Goal: Task Accomplishment & Management: Manage account settings

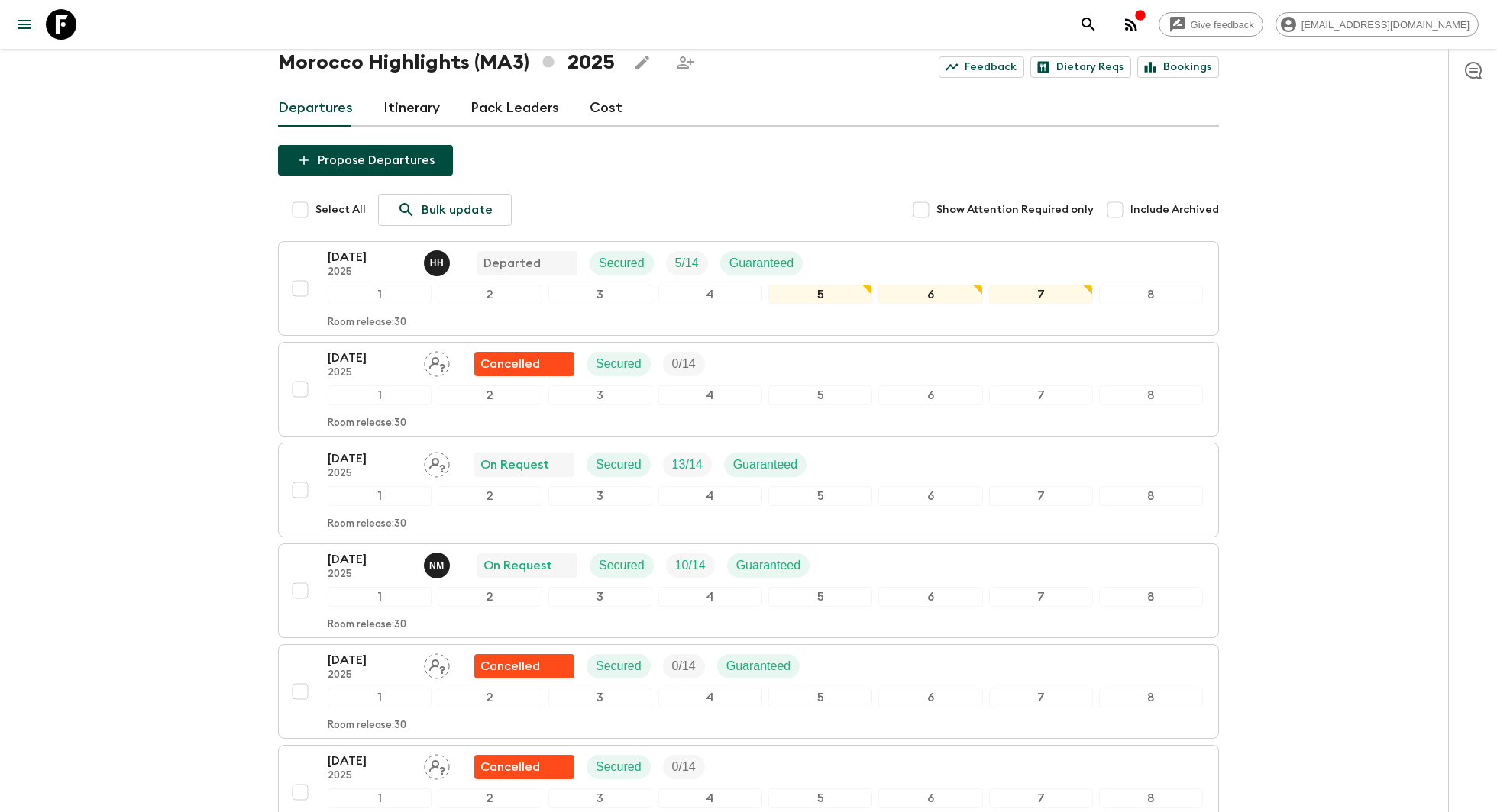
scroll to position [86, 0]
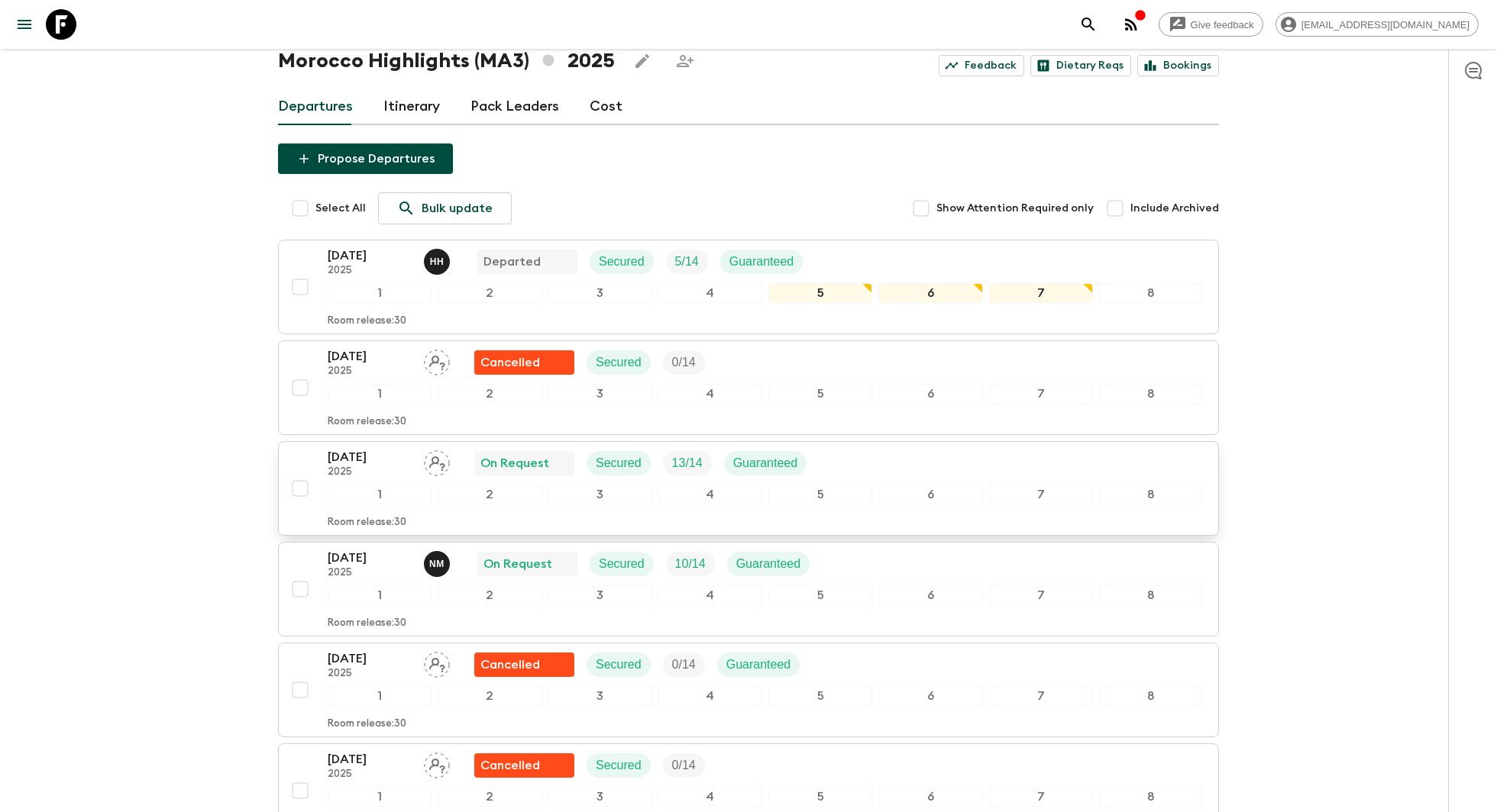
click at [822, 471] on div "[DATE] 2025 On Request Secured 13 / 14 Guaranteed" at bounding box center [765, 463] width 875 height 30
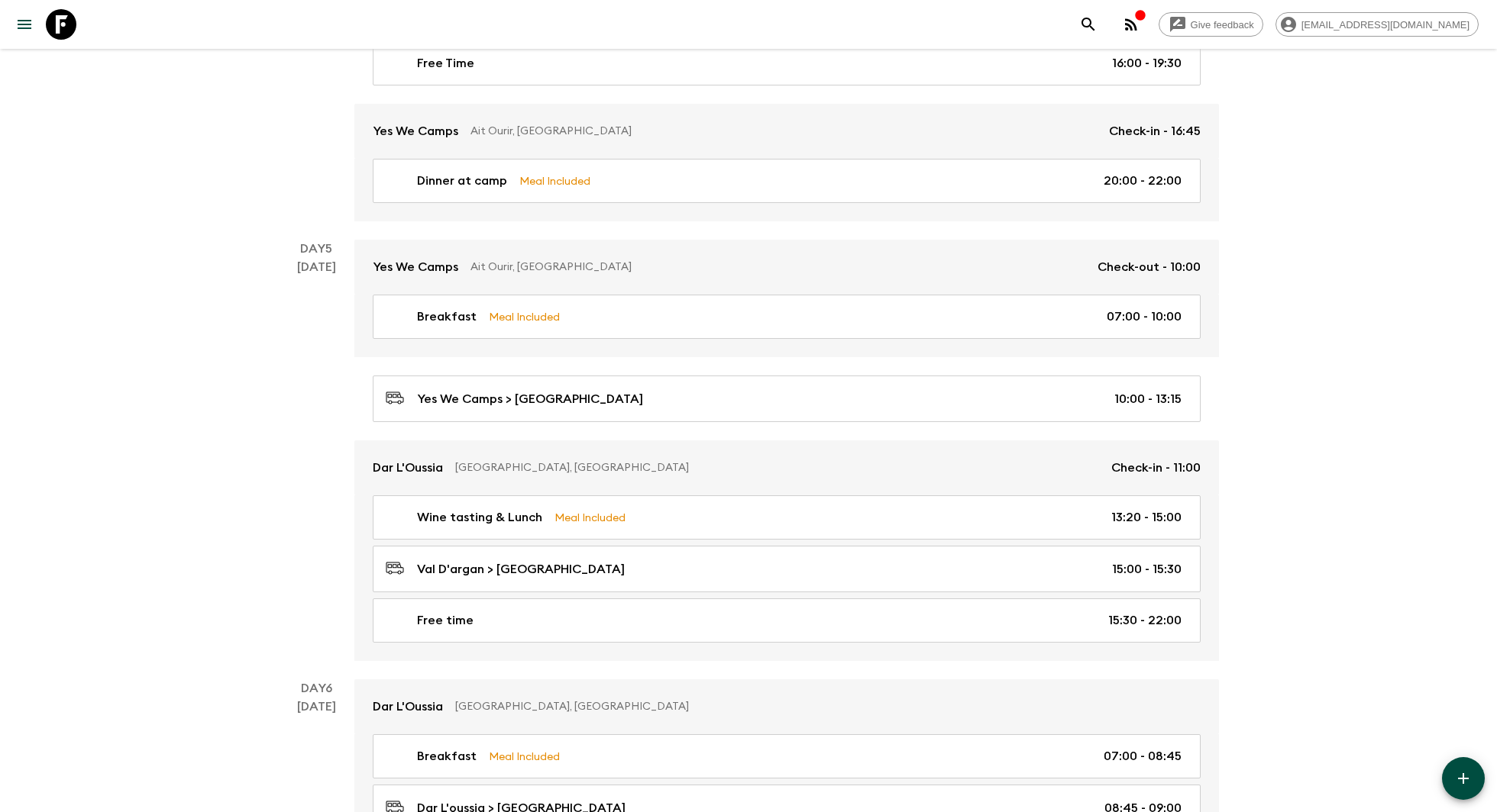
scroll to position [1957, 0]
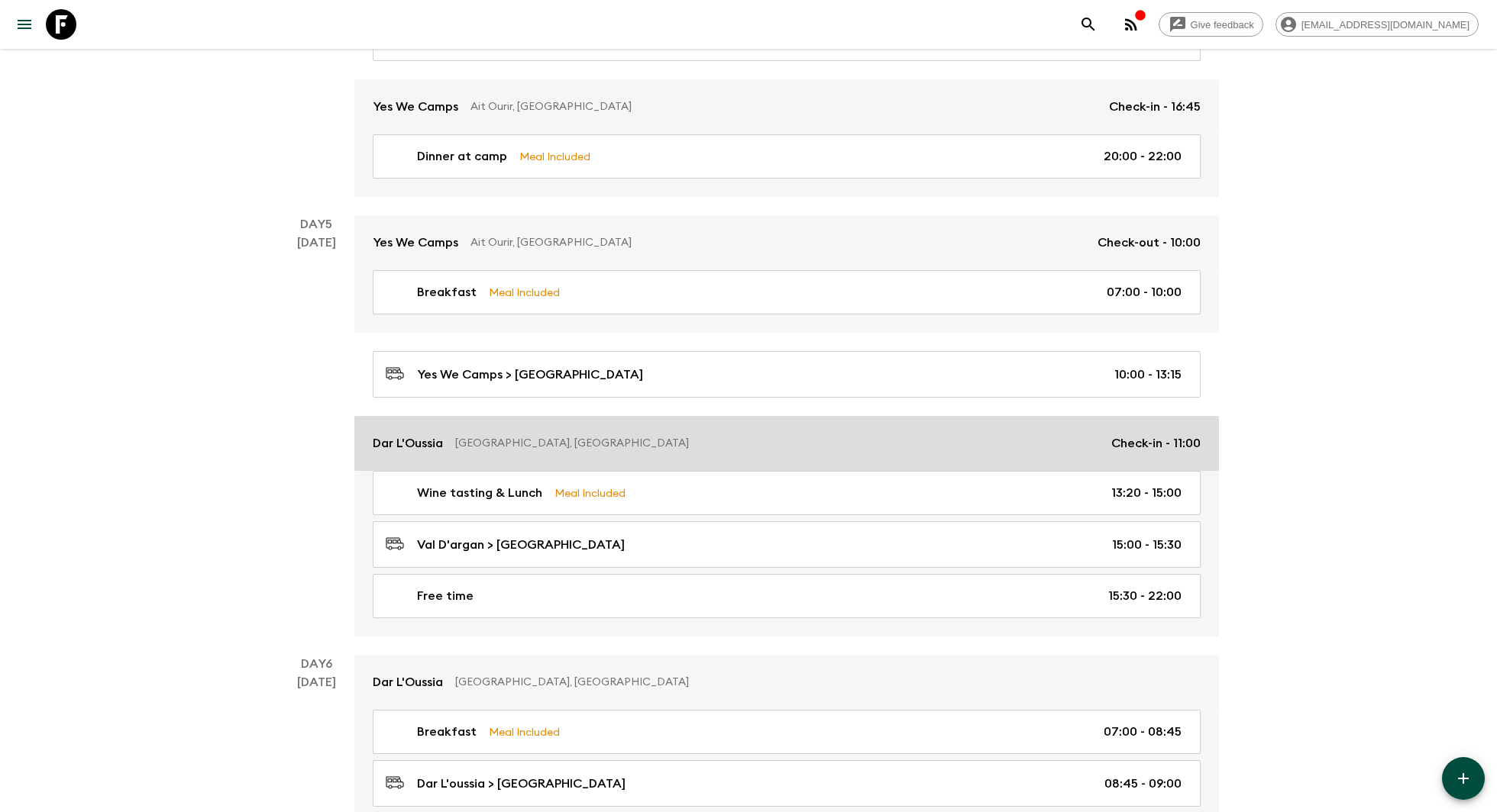
click at [990, 448] on link "Dar L'Oussia Essaouira, [GEOGRAPHIC_DATA] Check-in - 11:00" at bounding box center [787, 443] width 864 height 55
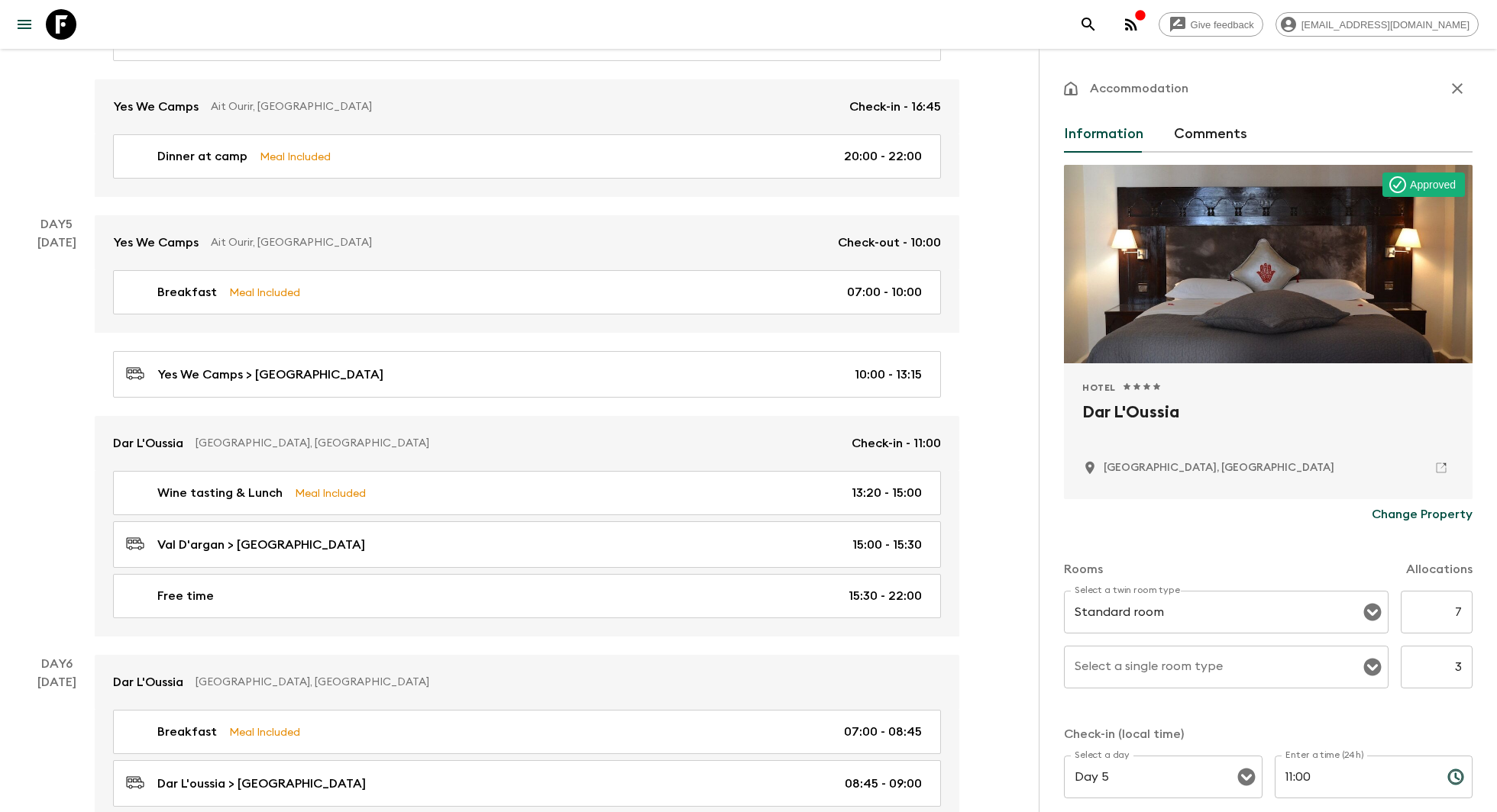
click at [1459, 517] on p "Change Property" at bounding box center [1421, 514] width 100 height 18
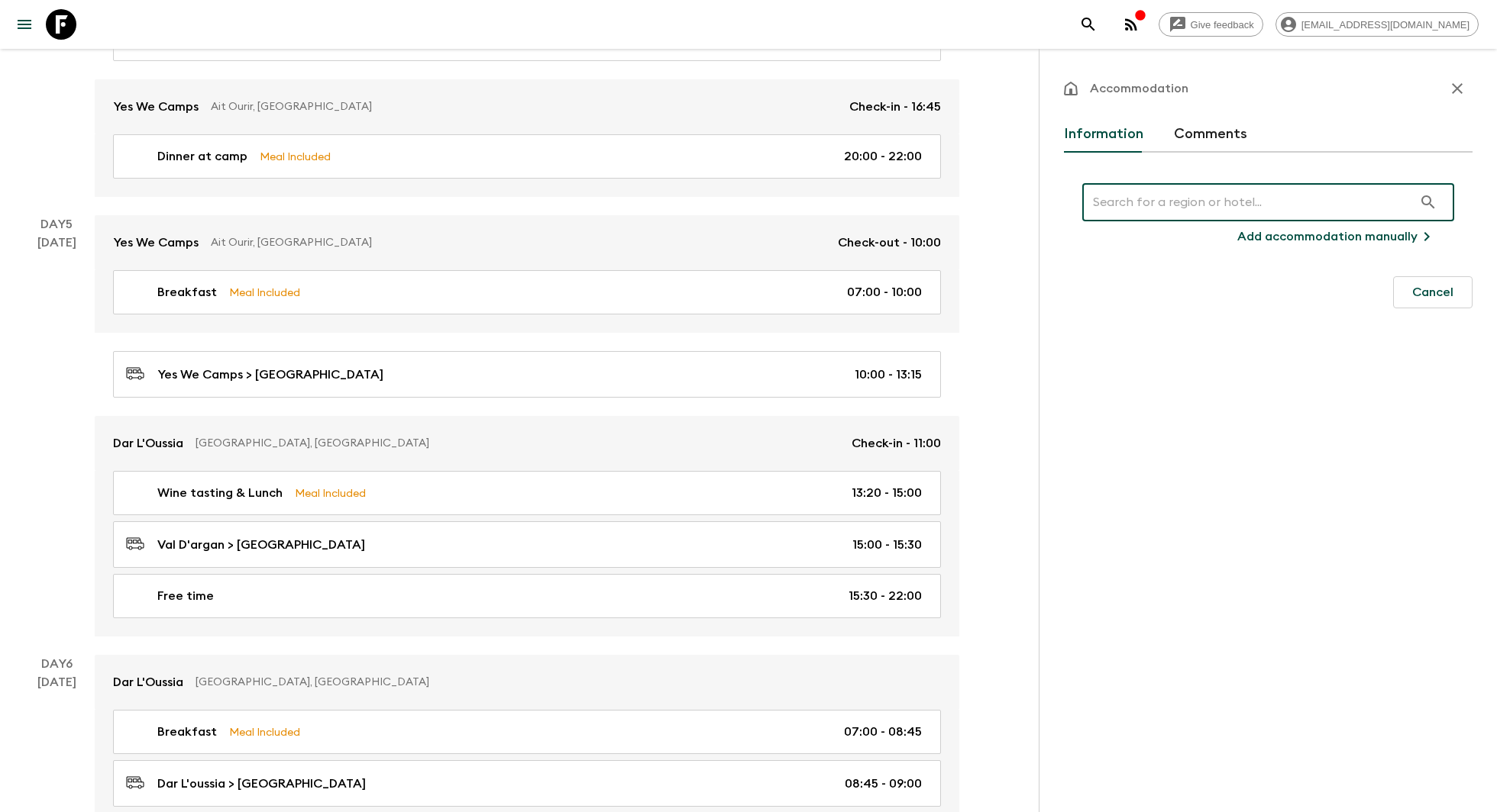
click at [1355, 237] on p "Add accommodation manually" at bounding box center [1327, 236] width 180 height 18
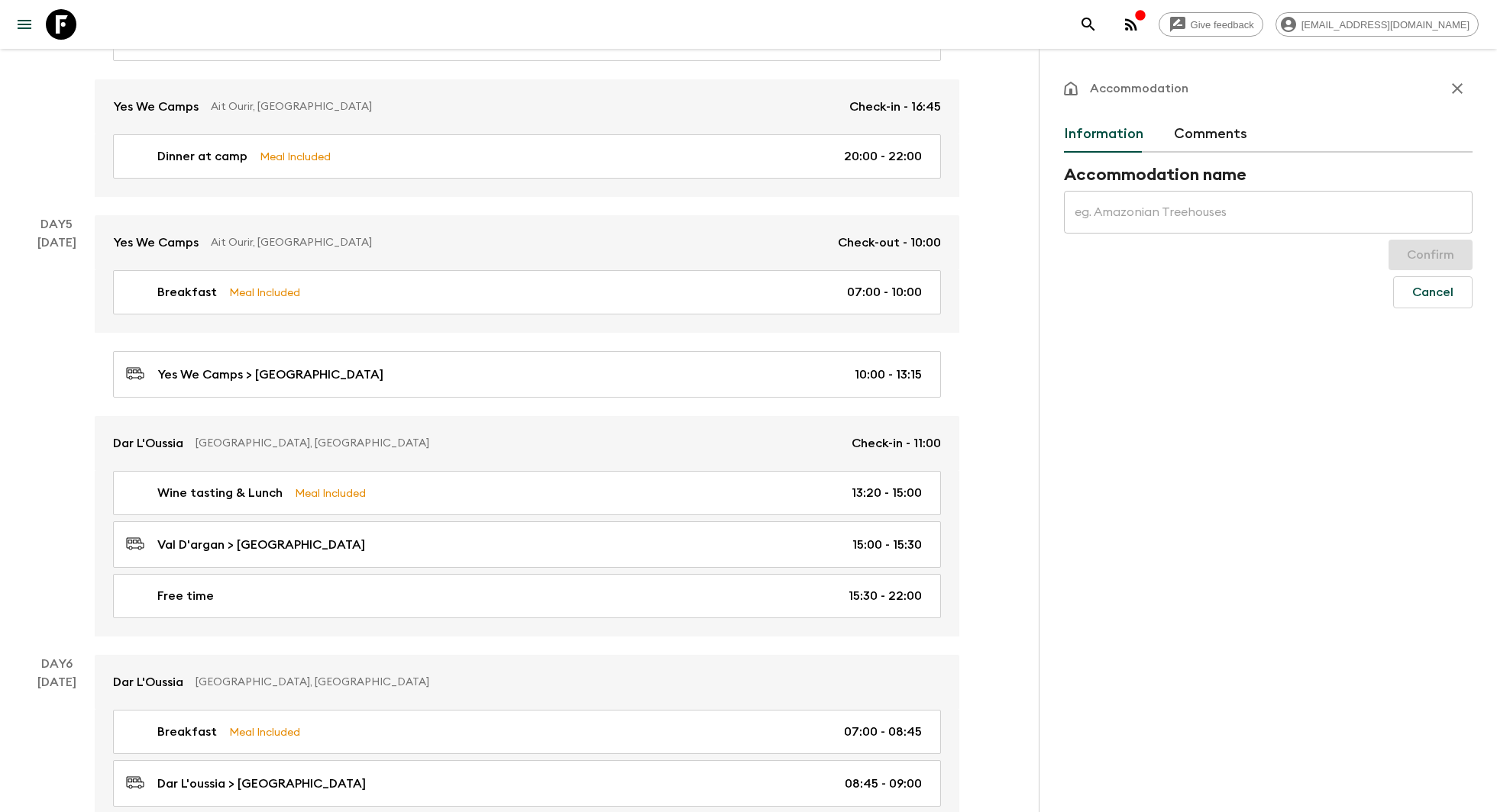
click at [1284, 199] on input "text" at bounding box center [1267, 212] width 408 height 43
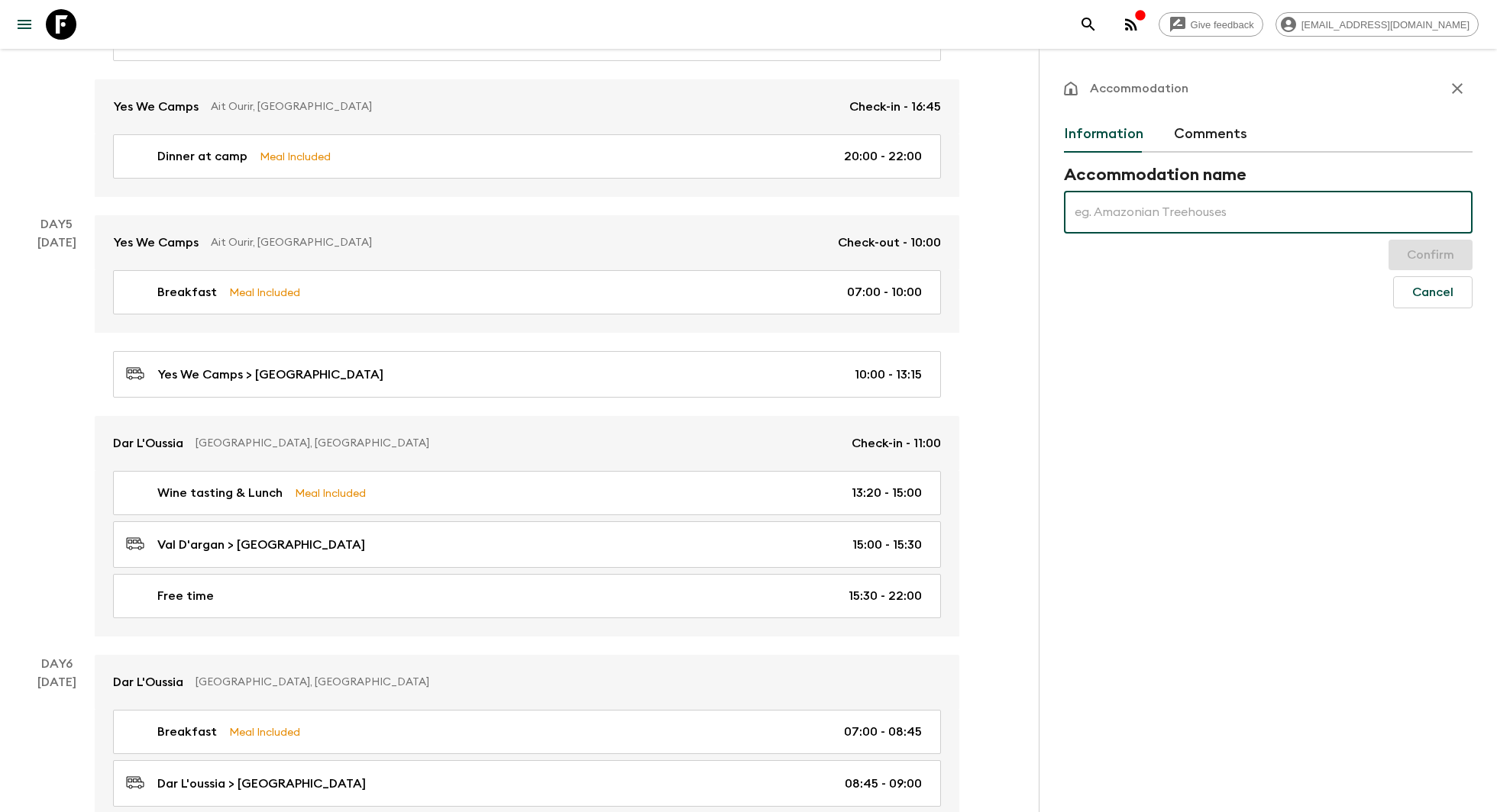
paste input "Hotel Le Golf D'Essaouira & Spa"
type input "Hotel Le Golf D'Essaouira & Spa"
click at [1408, 256] on button "Confirm" at bounding box center [1430, 254] width 84 height 30
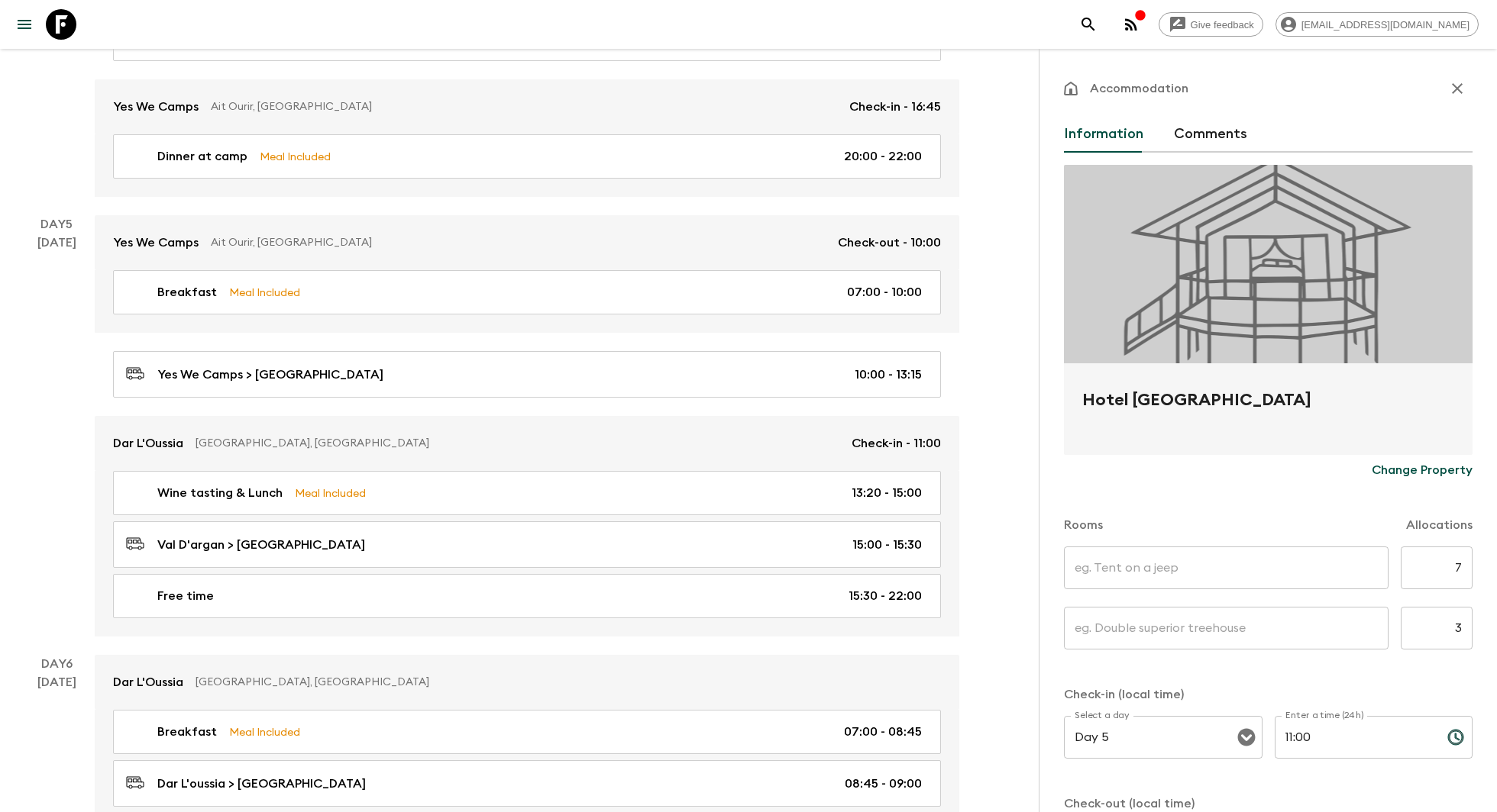
click at [1187, 274] on div at bounding box center [1267, 263] width 408 height 198
click at [1234, 306] on div at bounding box center [1267, 263] width 408 height 198
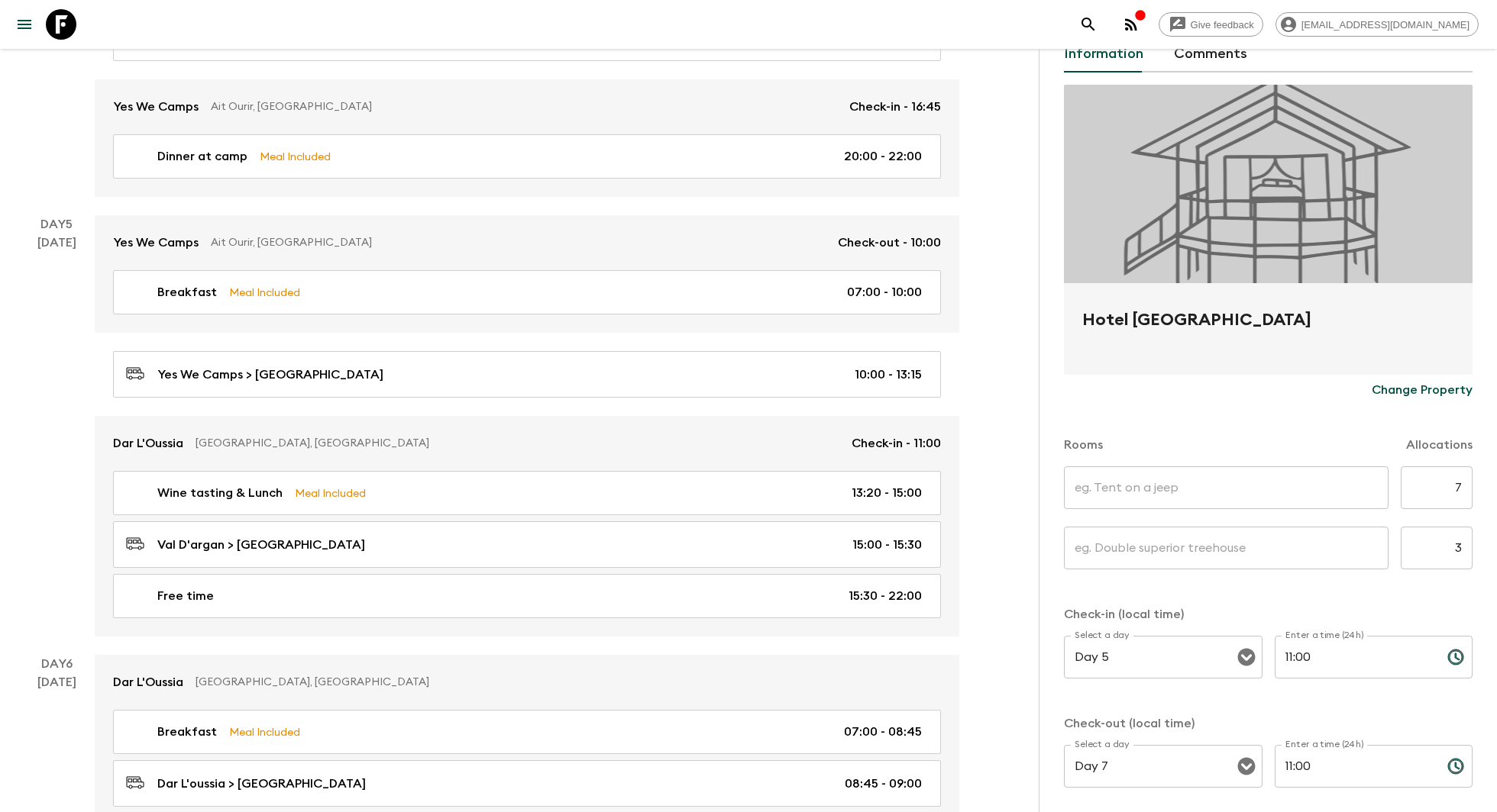
scroll to position [153, 0]
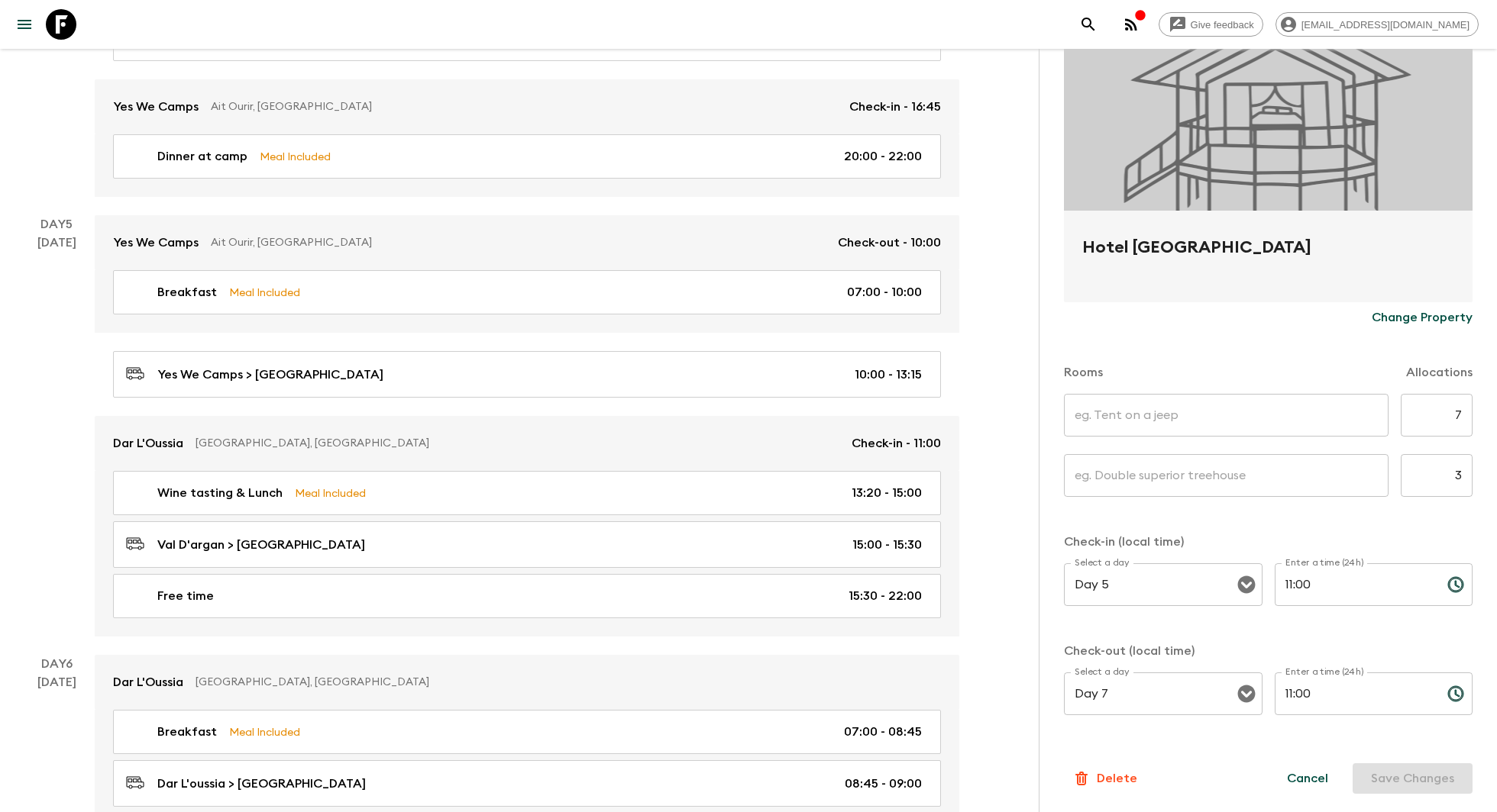
click at [1271, 410] on input "text" at bounding box center [1225, 415] width 324 height 43
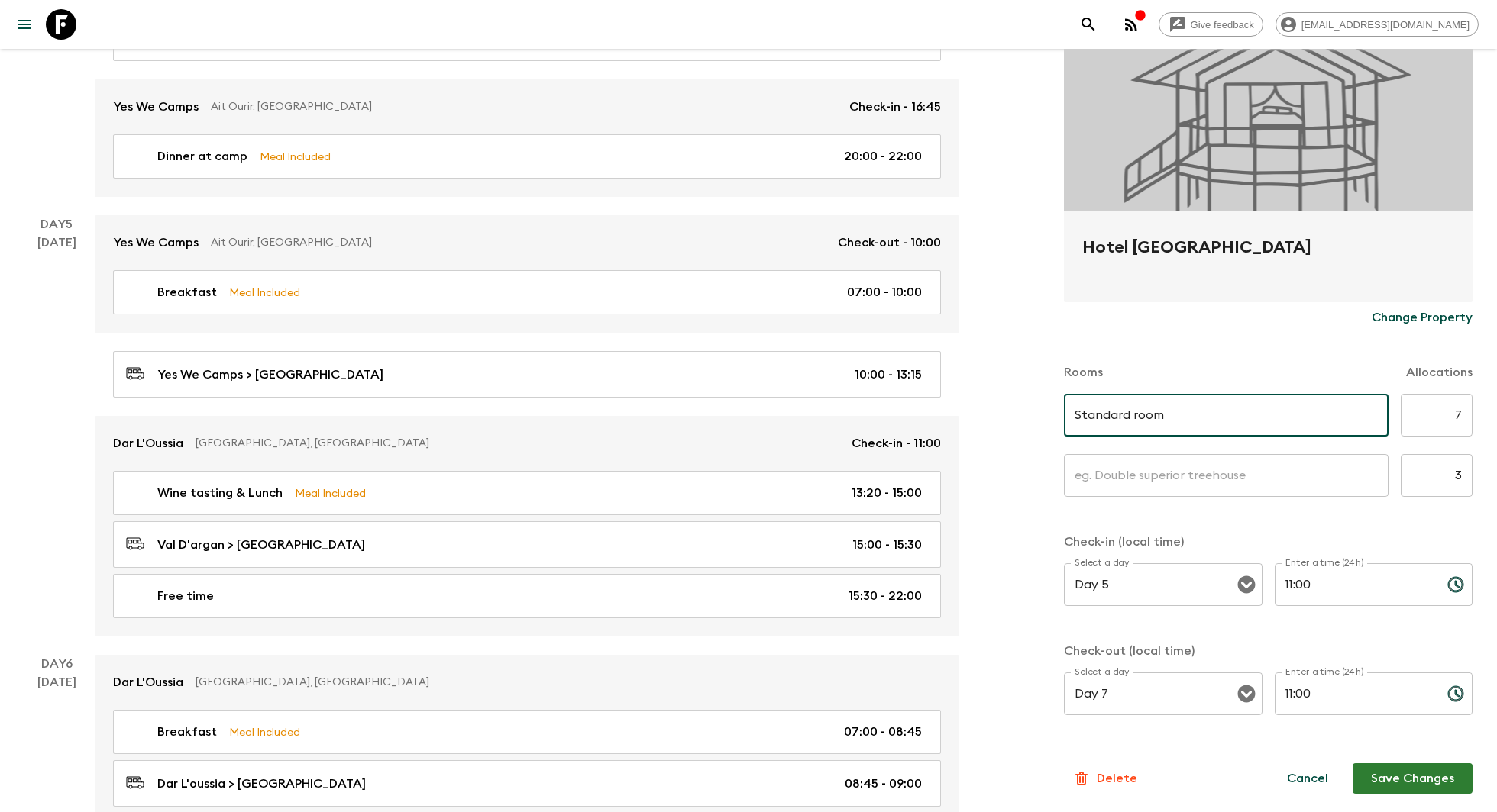
click at [1130, 415] on input "Standard room" at bounding box center [1225, 415] width 324 height 43
type input "Standard Single room"
click at [1213, 479] on input "text" at bounding box center [1225, 476] width 324 height 43
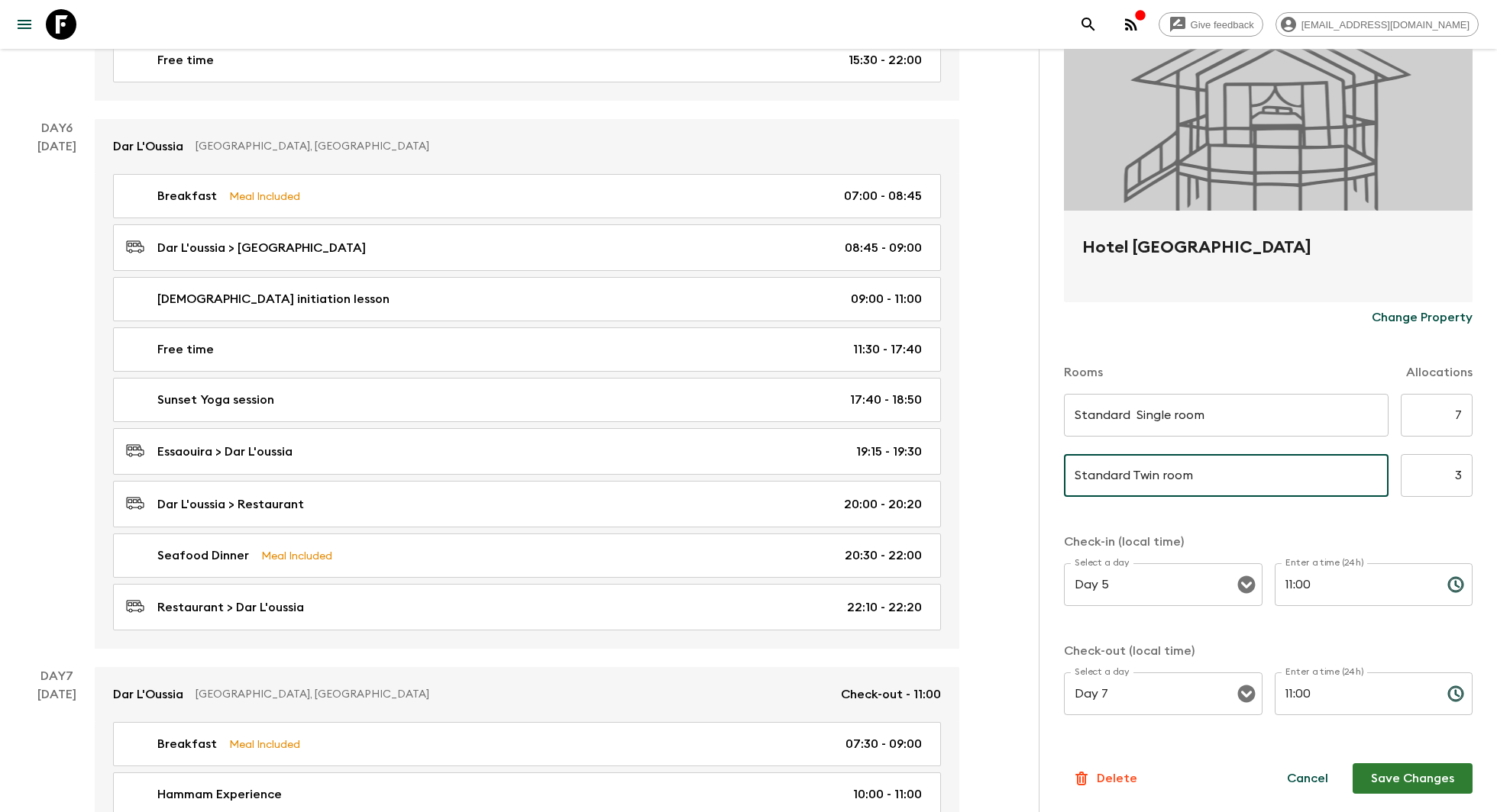
scroll to position [2384, 0]
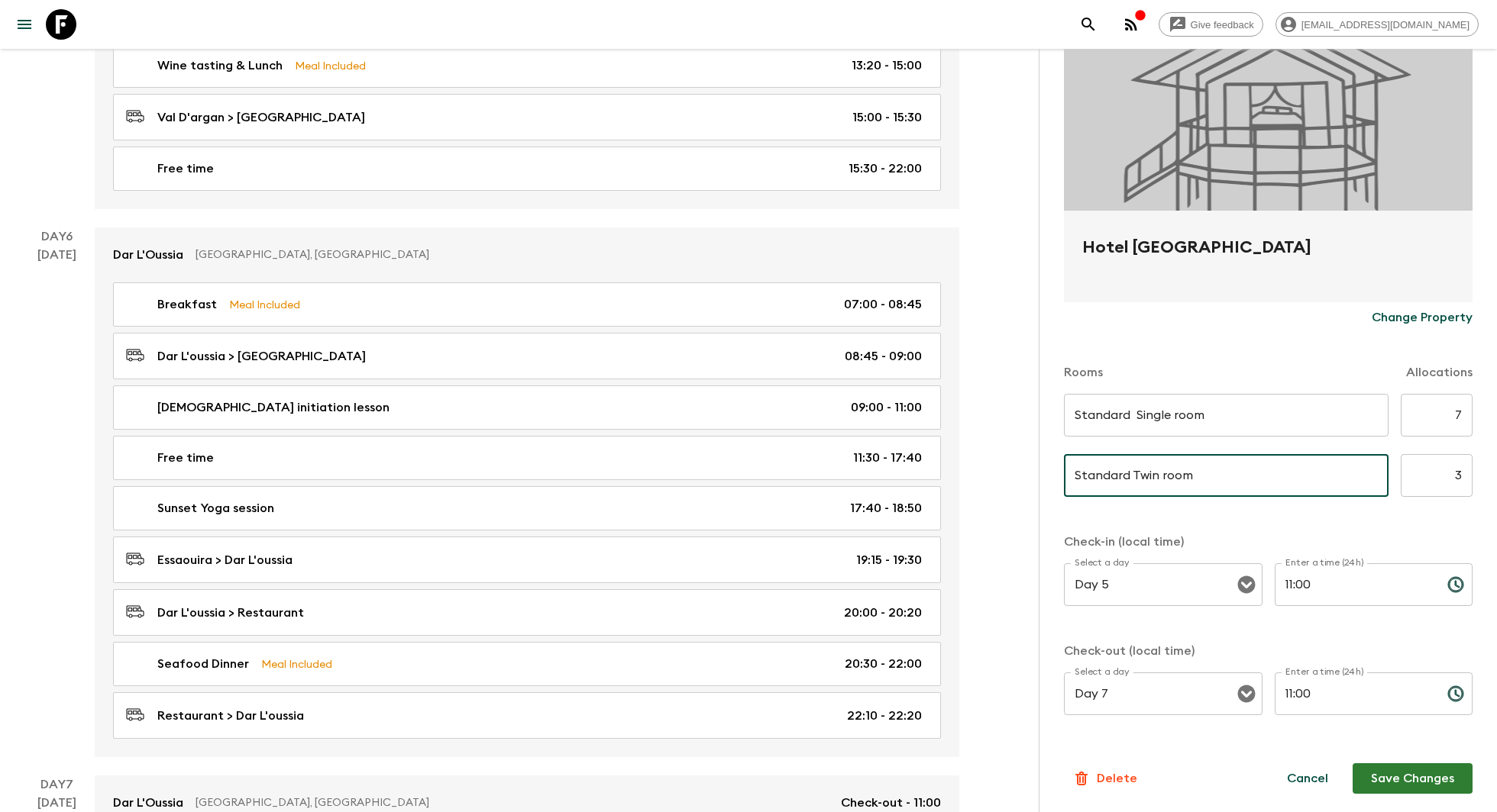
type input "Standard Twin room"
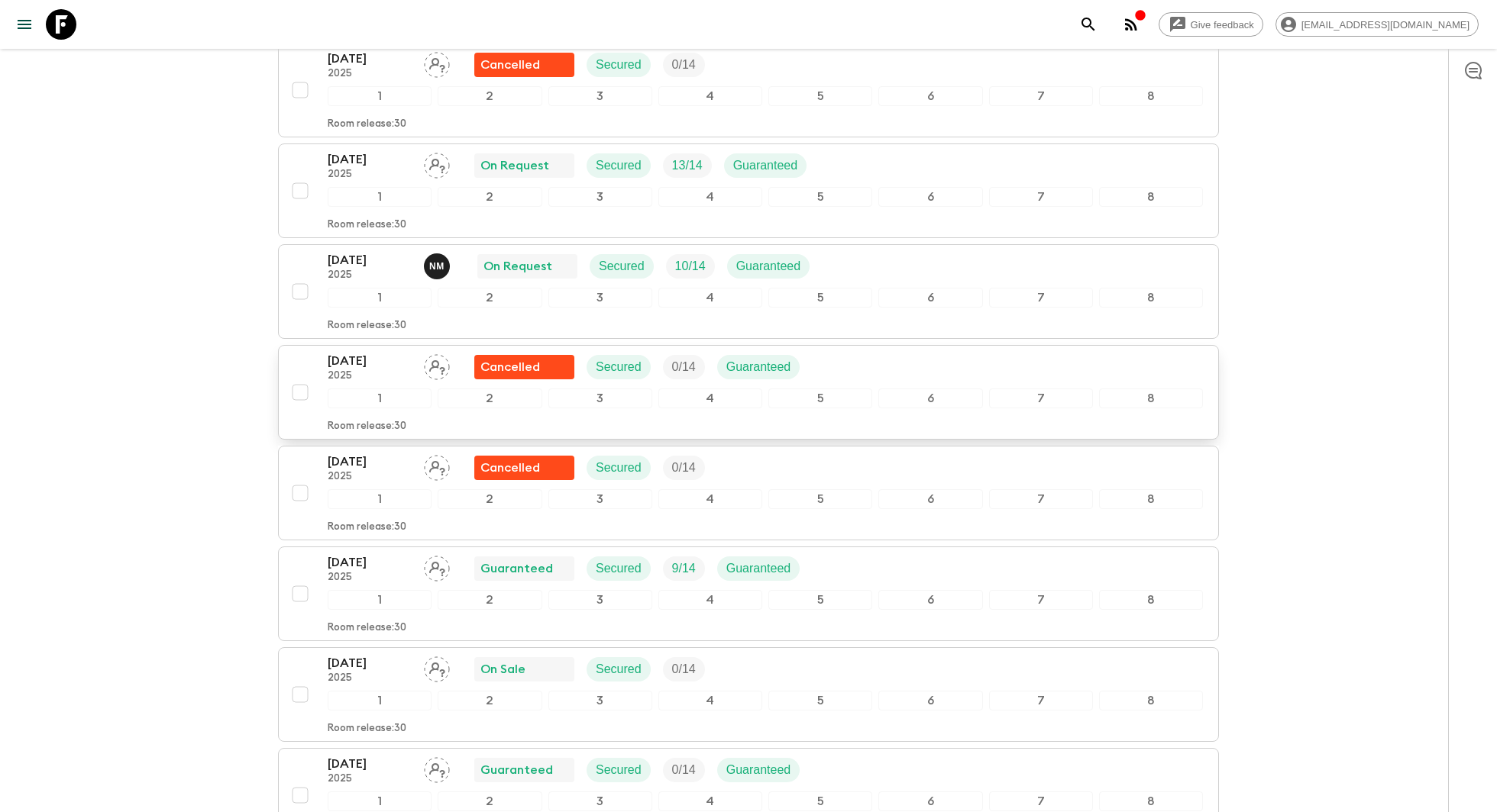
scroll to position [389, 0]
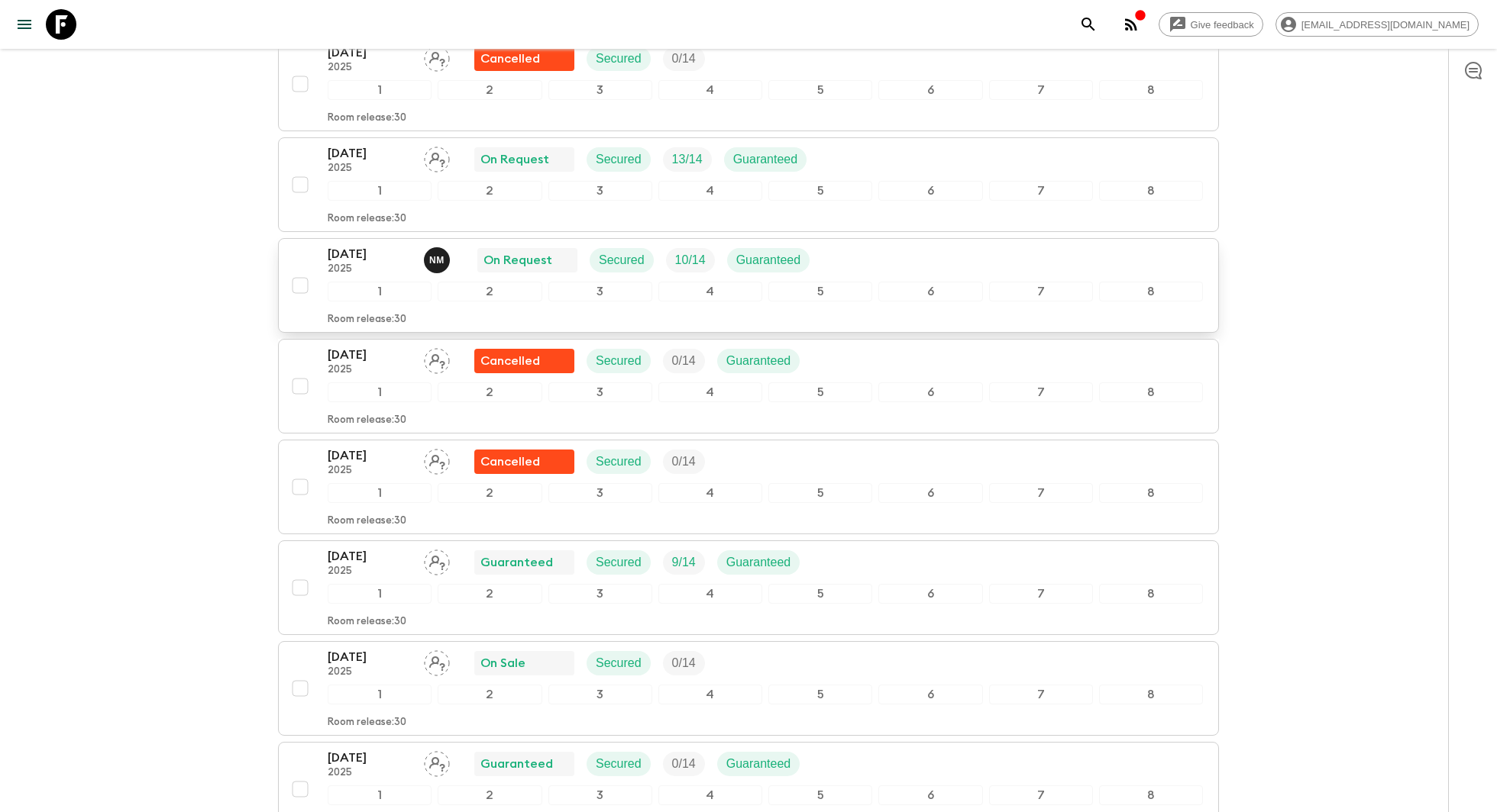
click at [356, 313] on p "Room release: 30" at bounding box center [367, 319] width 79 height 12
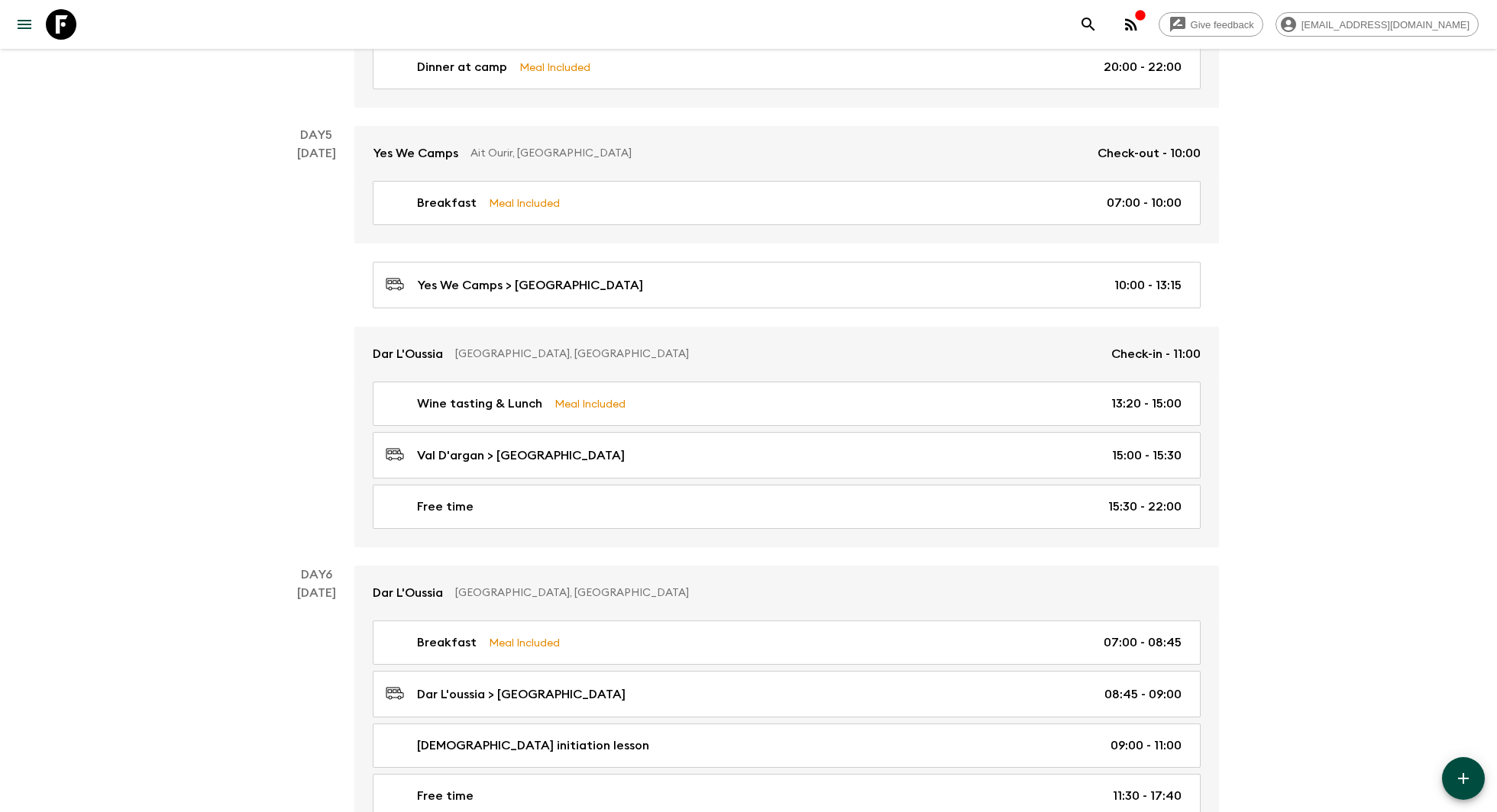
scroll to position [2088, 0]
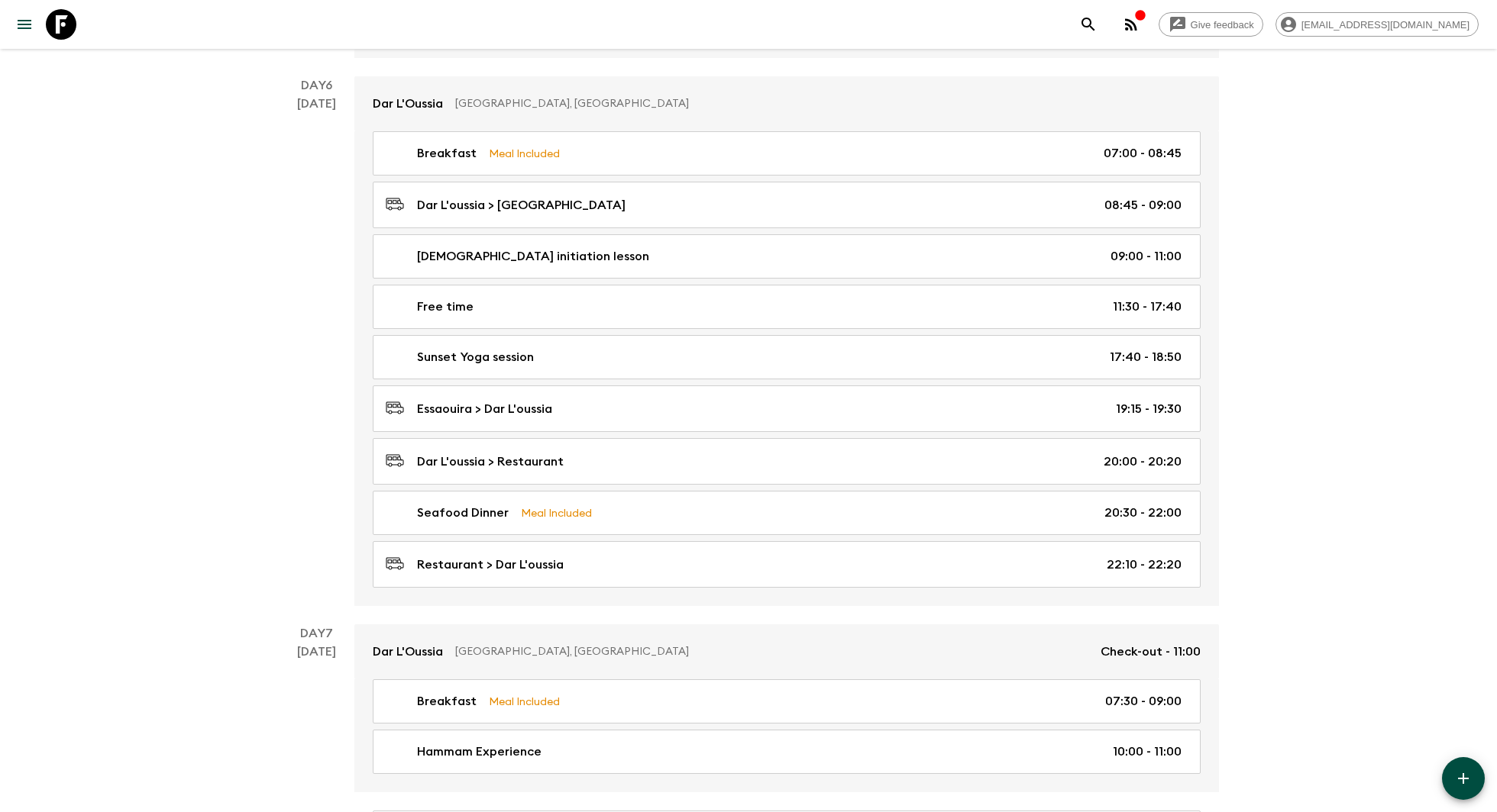
scroll to position [2535, 0]
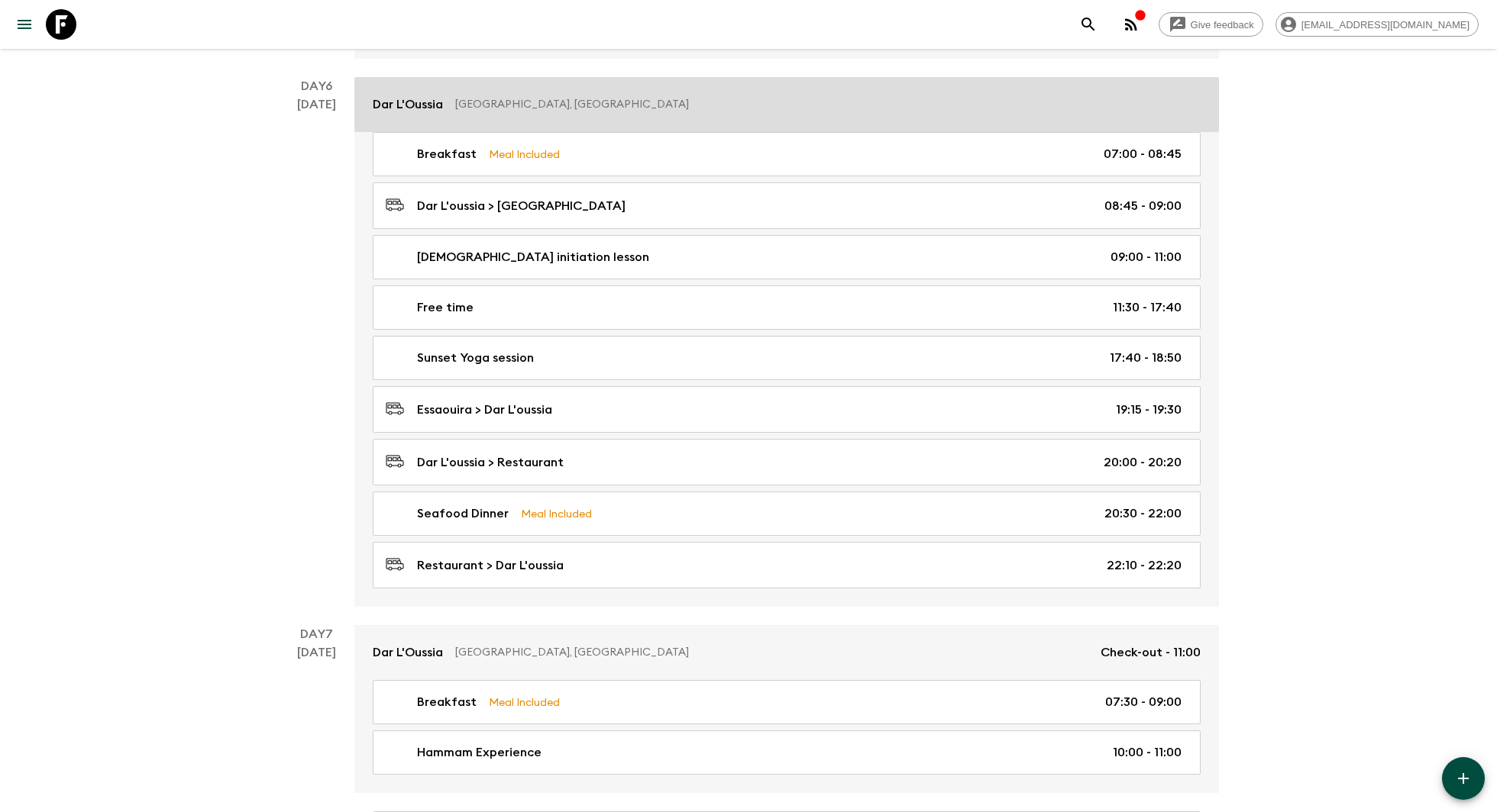
click at [494, 94] on link "Dar L'Oussia Essaouira, Morocco" at bounding box center [787, 104] width 864 height 55
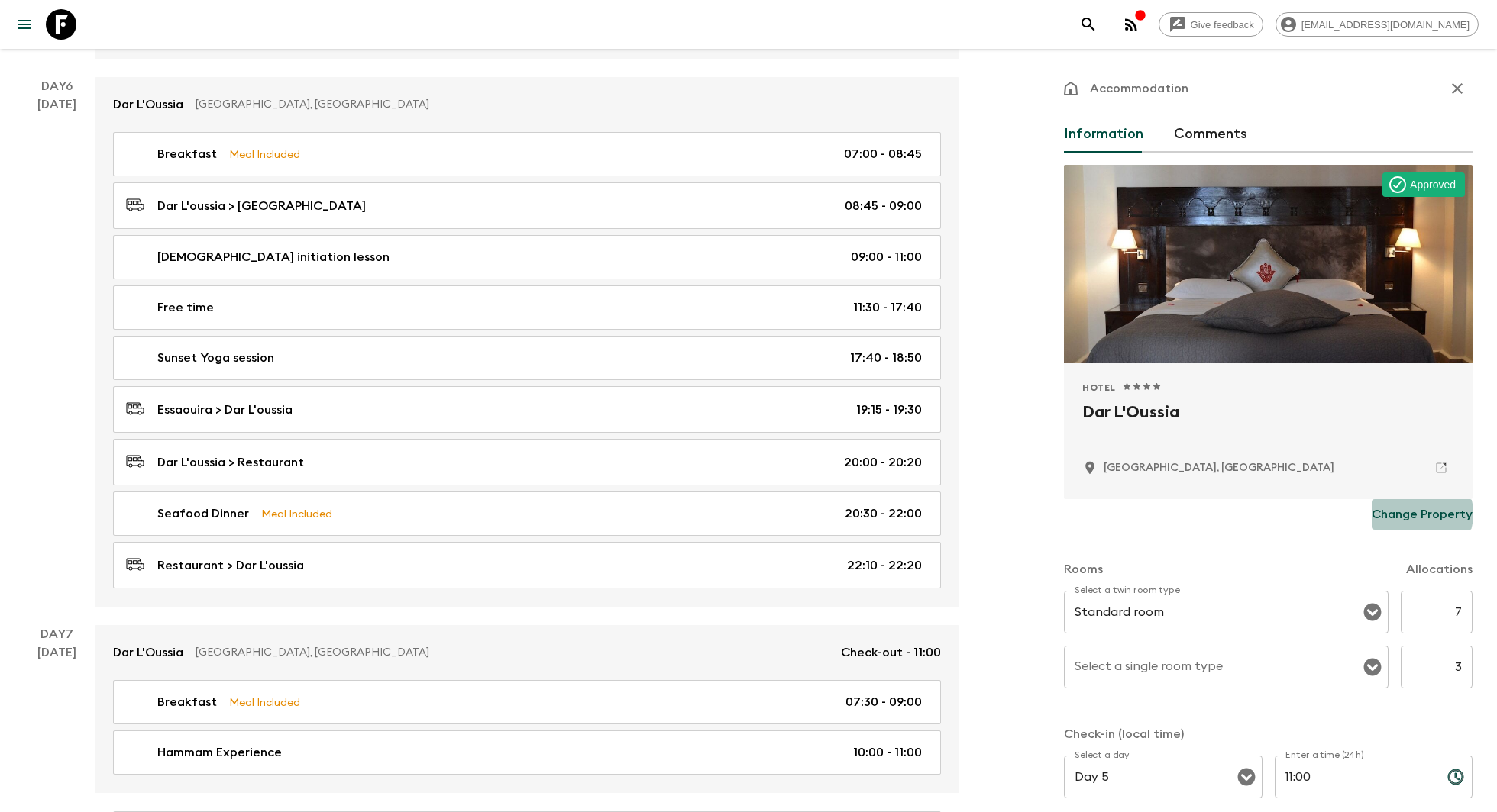
click at [1414, 513] on p "Change Property" at bounding box center [1421, 514] width 100 height 18
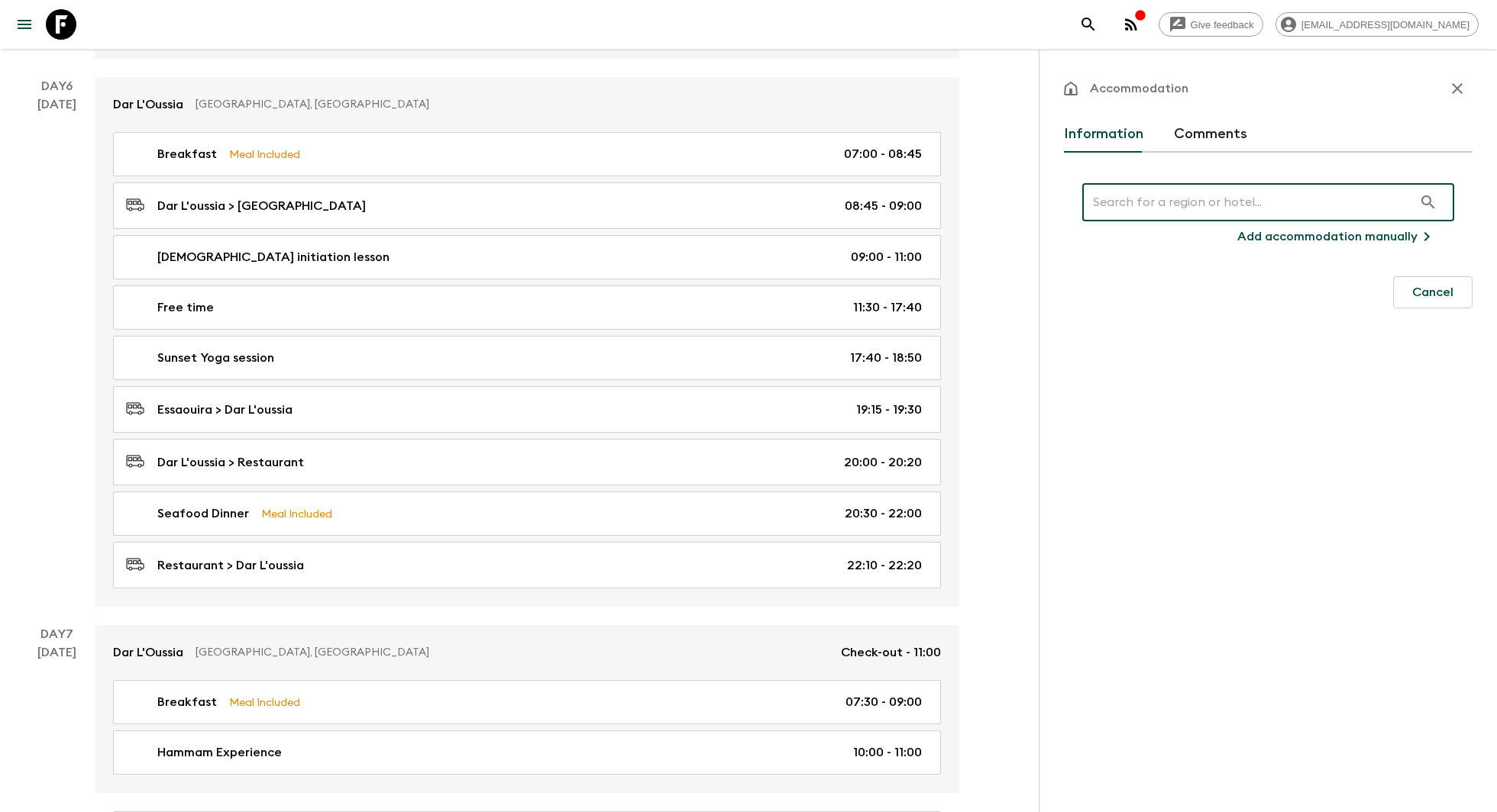
click at [1321, 236] on p "Add accommodation manually" at bounding box center [1327, 236] width 180 height 18
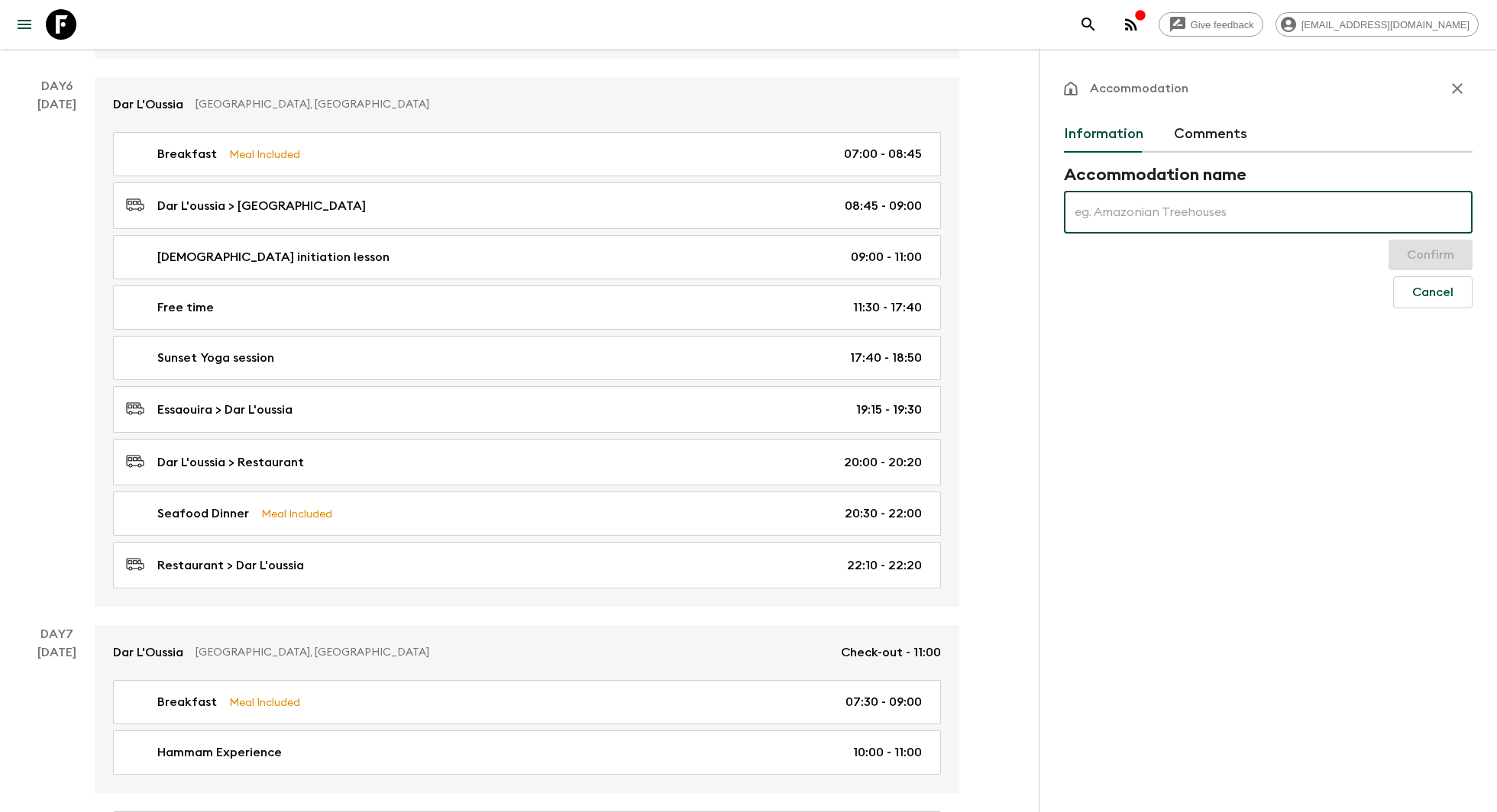
click at [1151, 218] on input "text" at bounding box center [1267, 212] width 408 height 43
paste input "Hotel Le Golf D'Essaouira & Spa"
type input "Hotel Le Golf D'Essaouira & Spa"
click at [1424, 249] on button "Confirm" at bounding box center [1430, 254] width 84 height 30
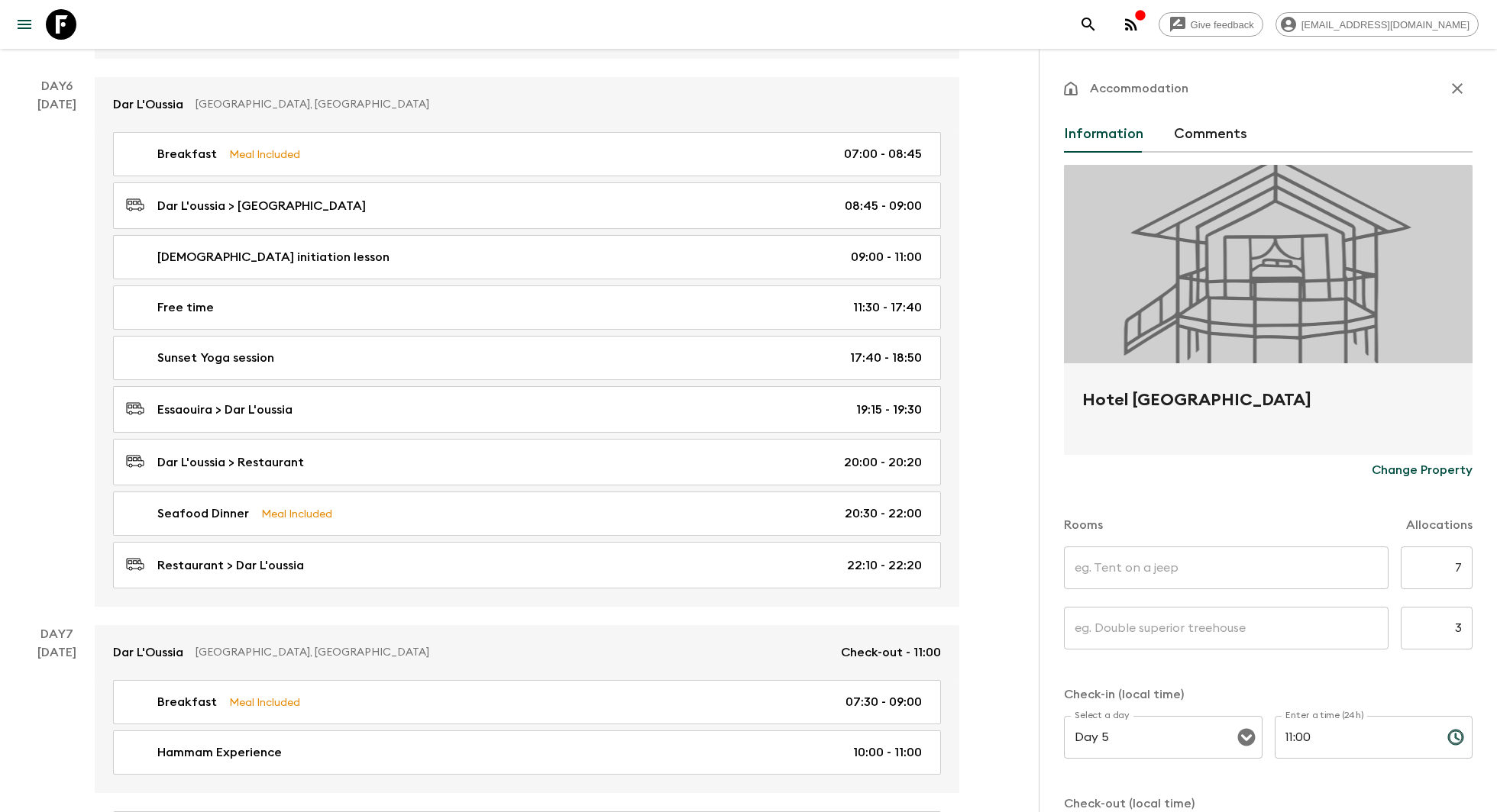
scroll to position [86, 0]
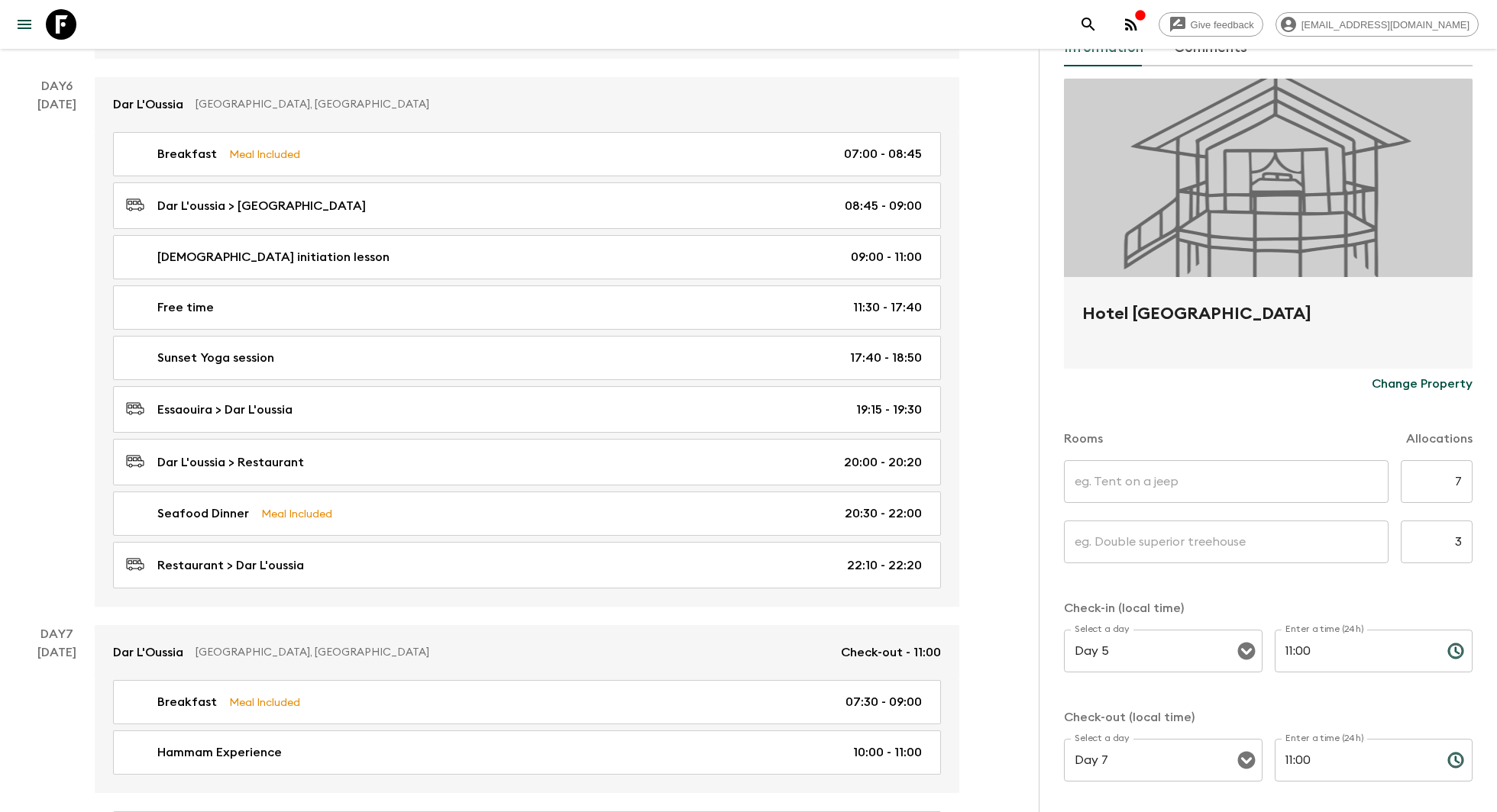
click at [1303, 485] on input "text" at bounding box center [1225, 481] width 324 height 43
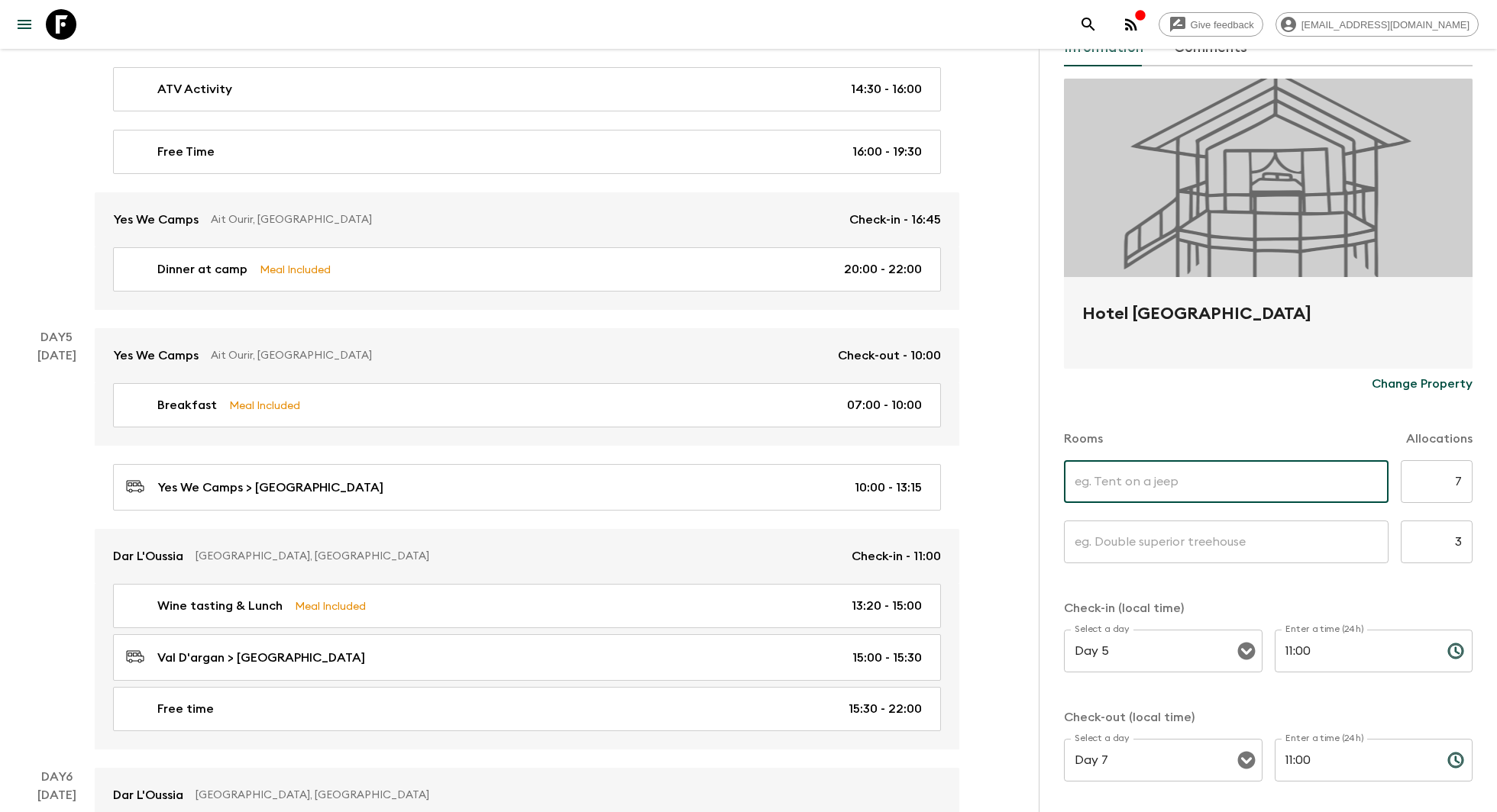
scroll to position [1863, 0]
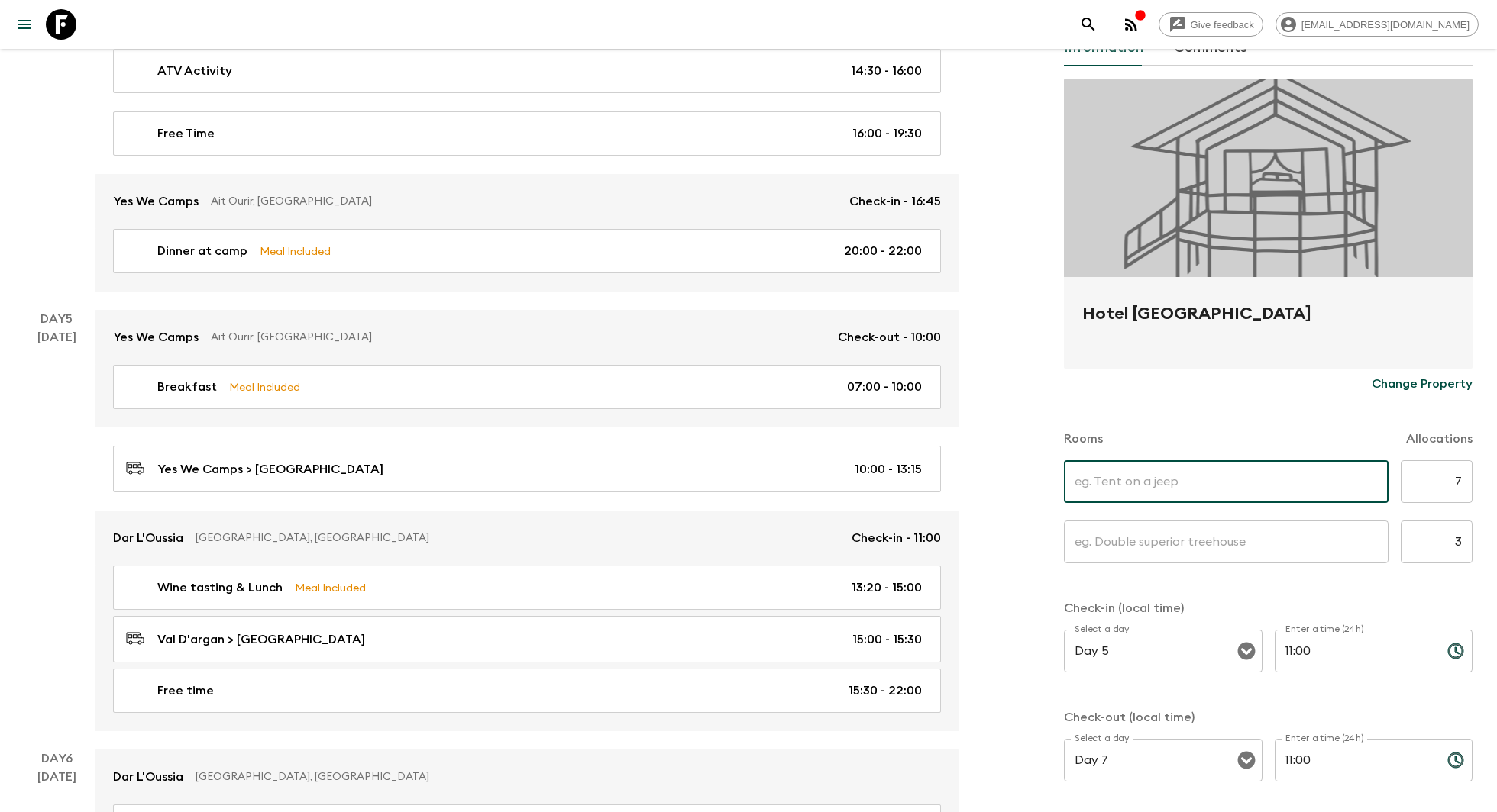
click at [1432, 476] on input "7" at bounding box center [1436, 481] width 72 height 43
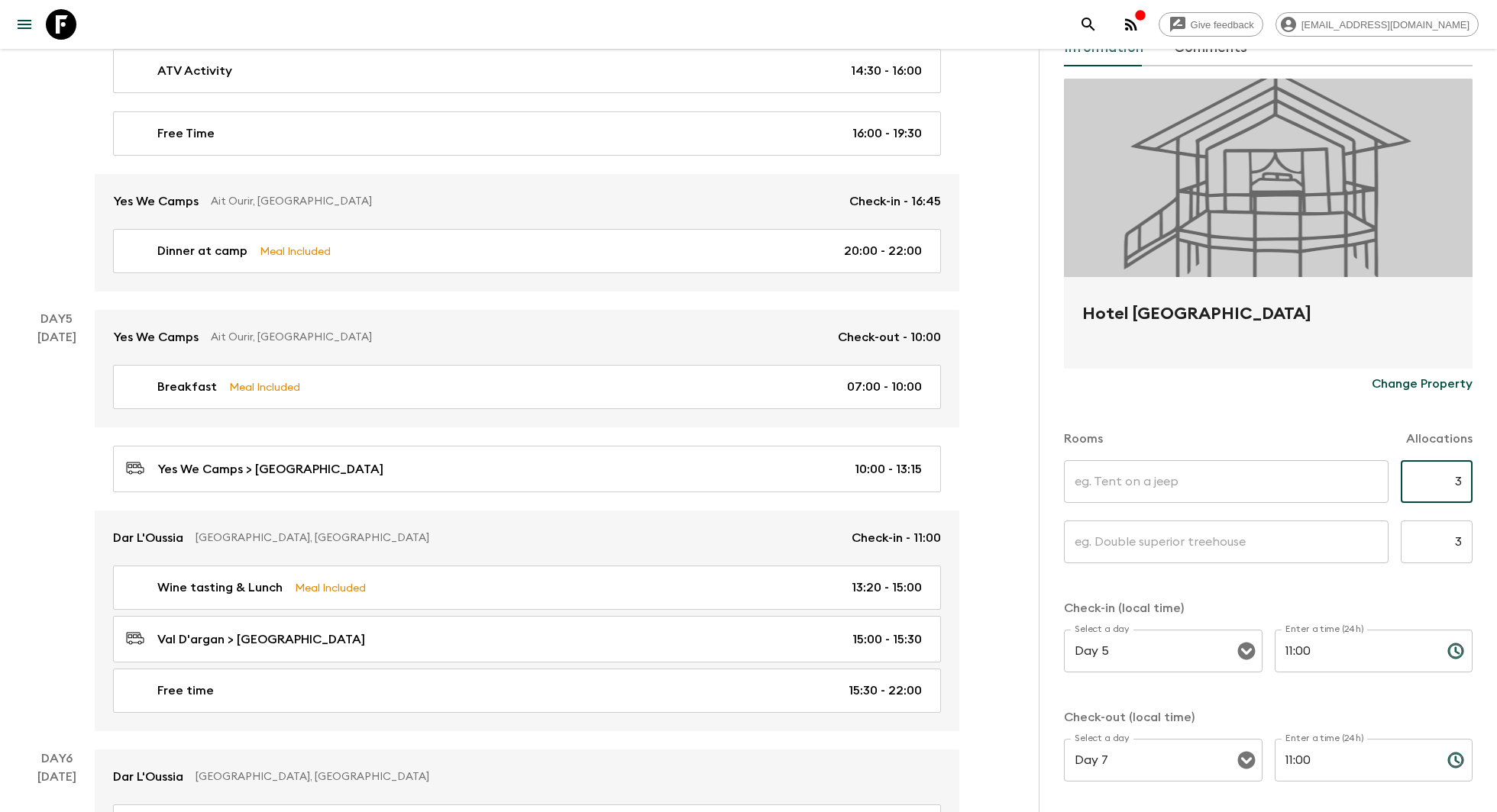
type input "3"
click at [1330, 484] on input "text" at bounding box center [1225, 481] width 324 height 43
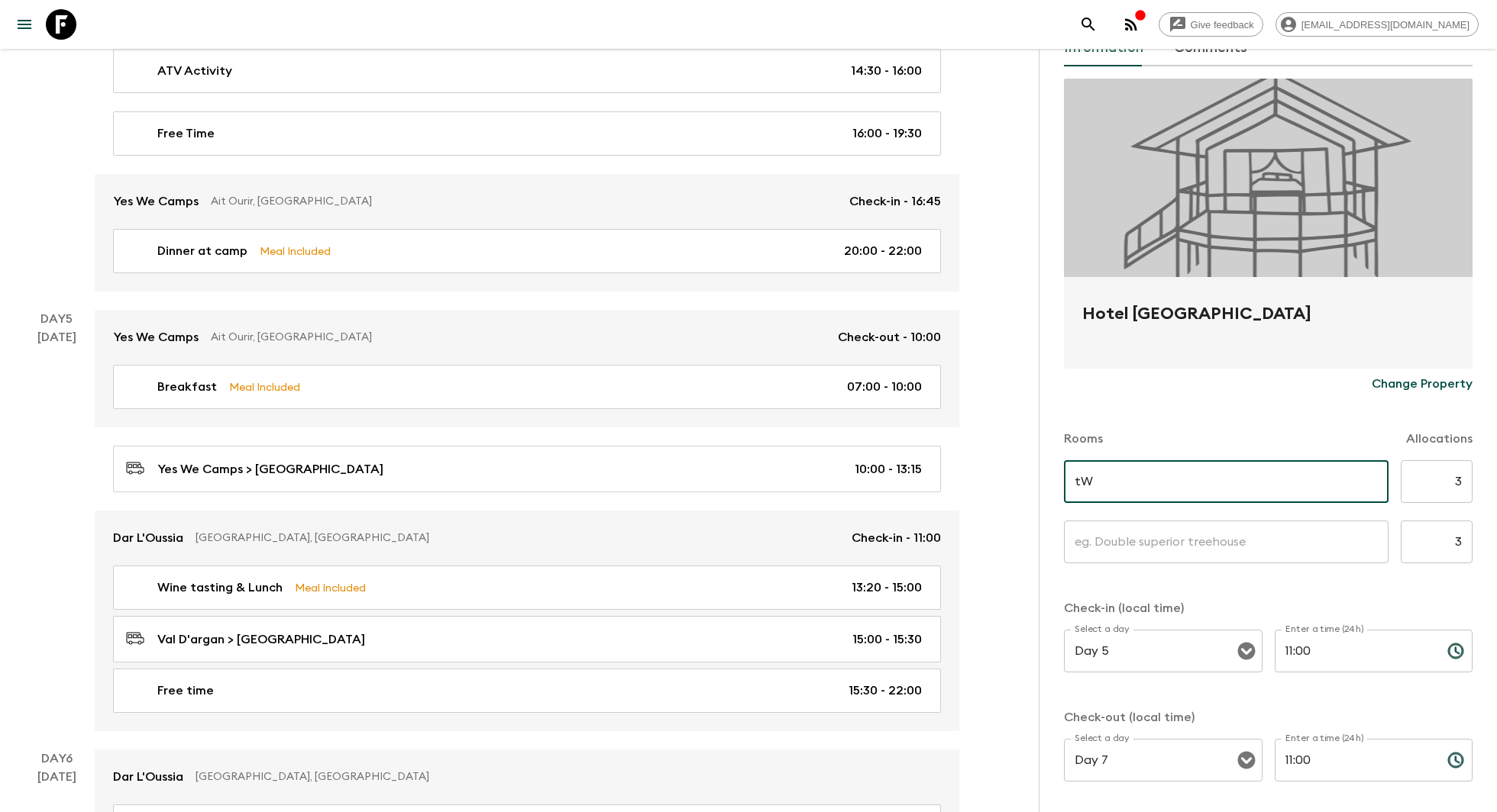
type input "t"
type input "Twin room"
click at [1332, 552] on input "text" at bounding box center [1225, 542] width 324 height 43
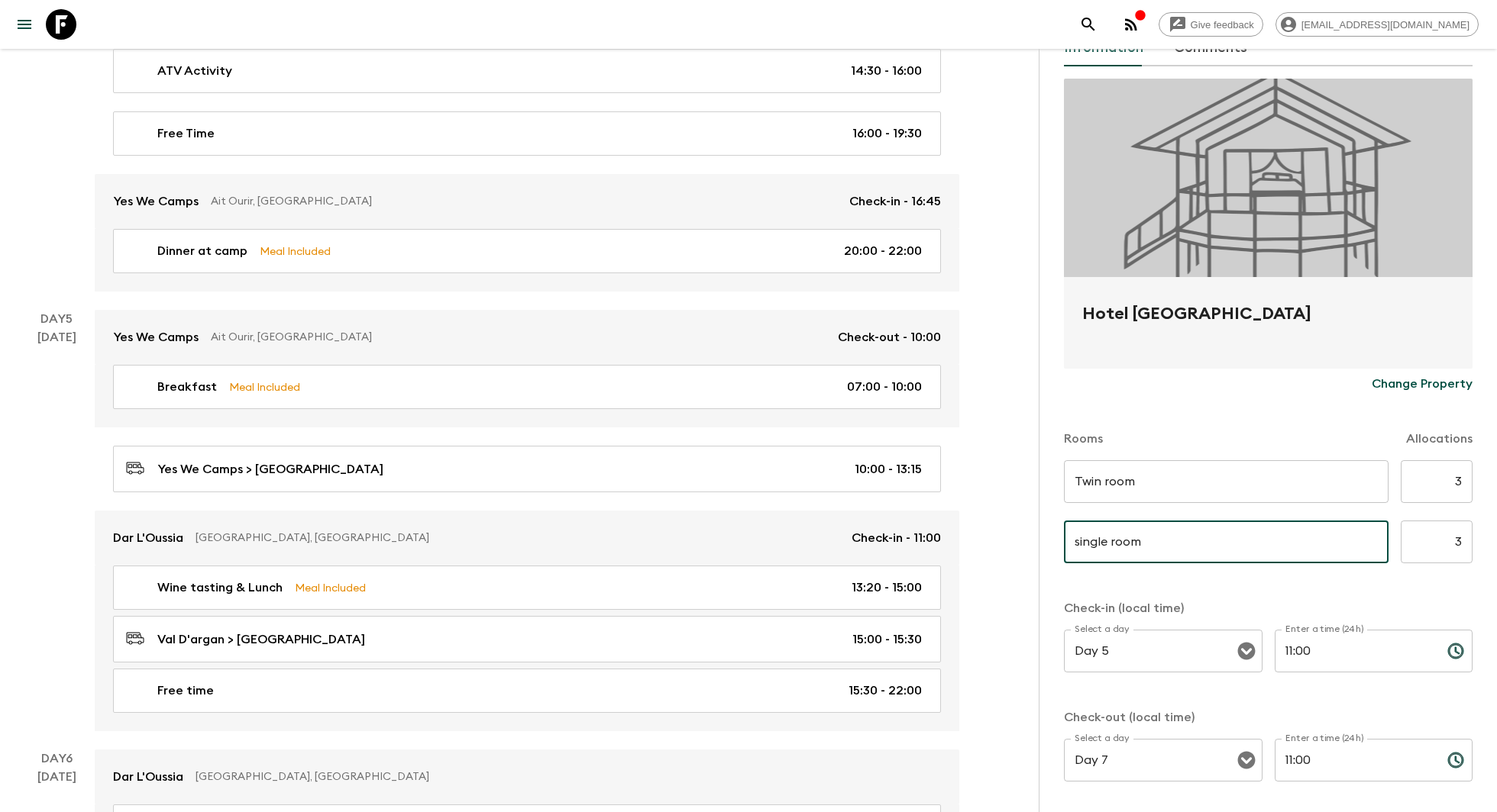
type input "single room"
click at [1456, 545] on input "3" at bounding box center [1436, 542] width 72 height 43
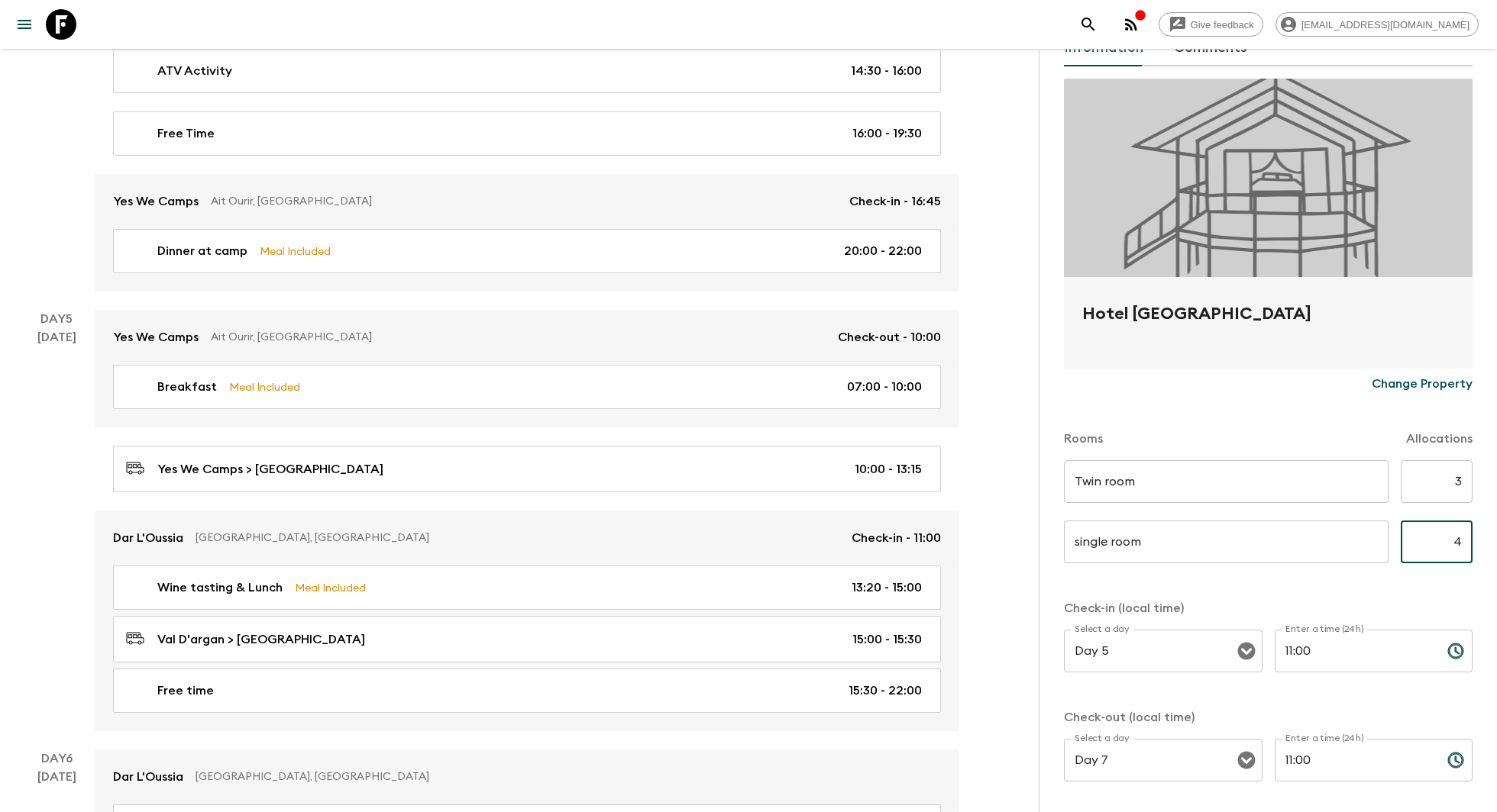
scroll to position [153, 0]
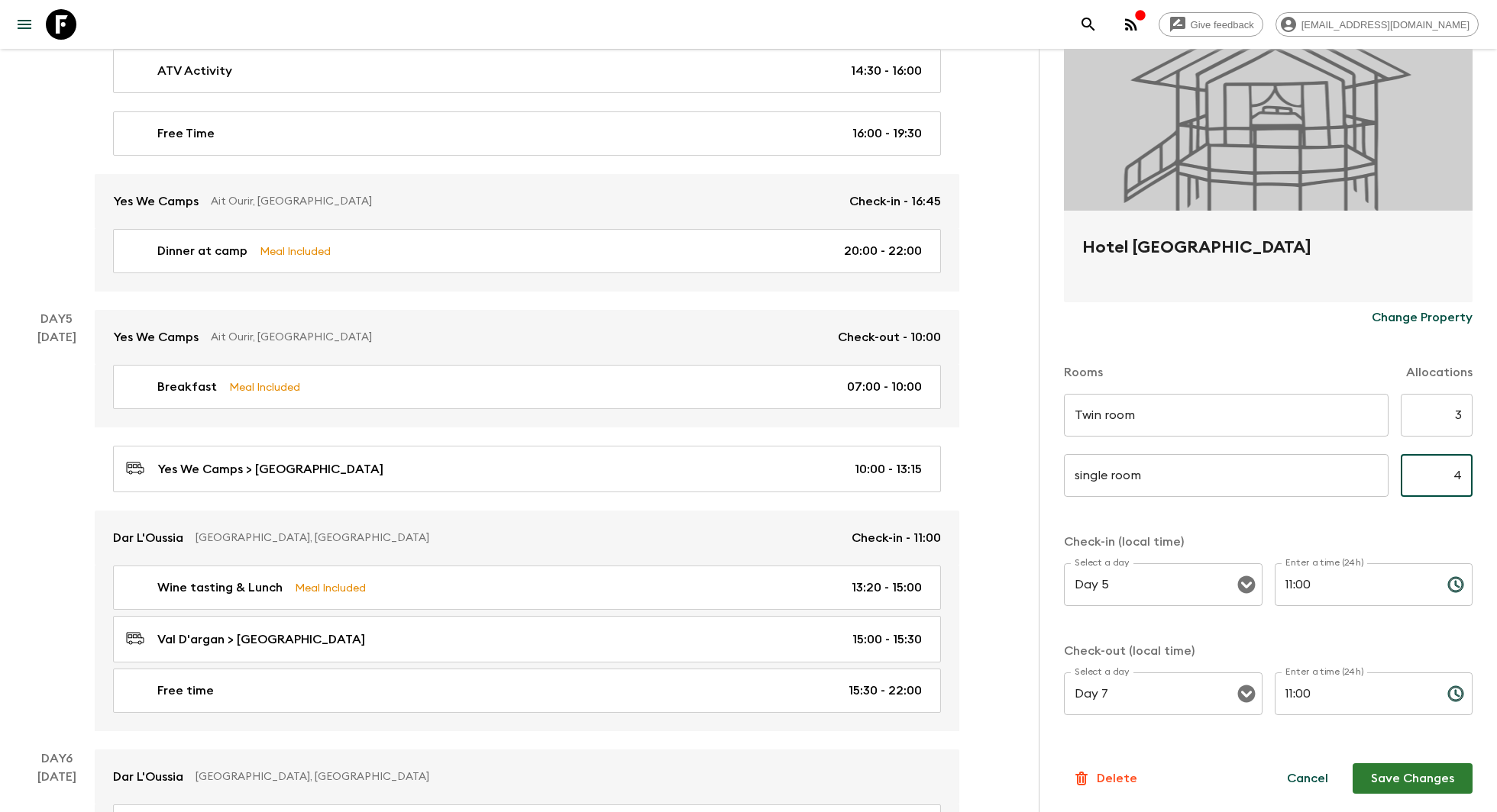
type input "4"
click at [1408, 786] on button "Save Changes" at bounding box center [1412, 778] width 120 height 30
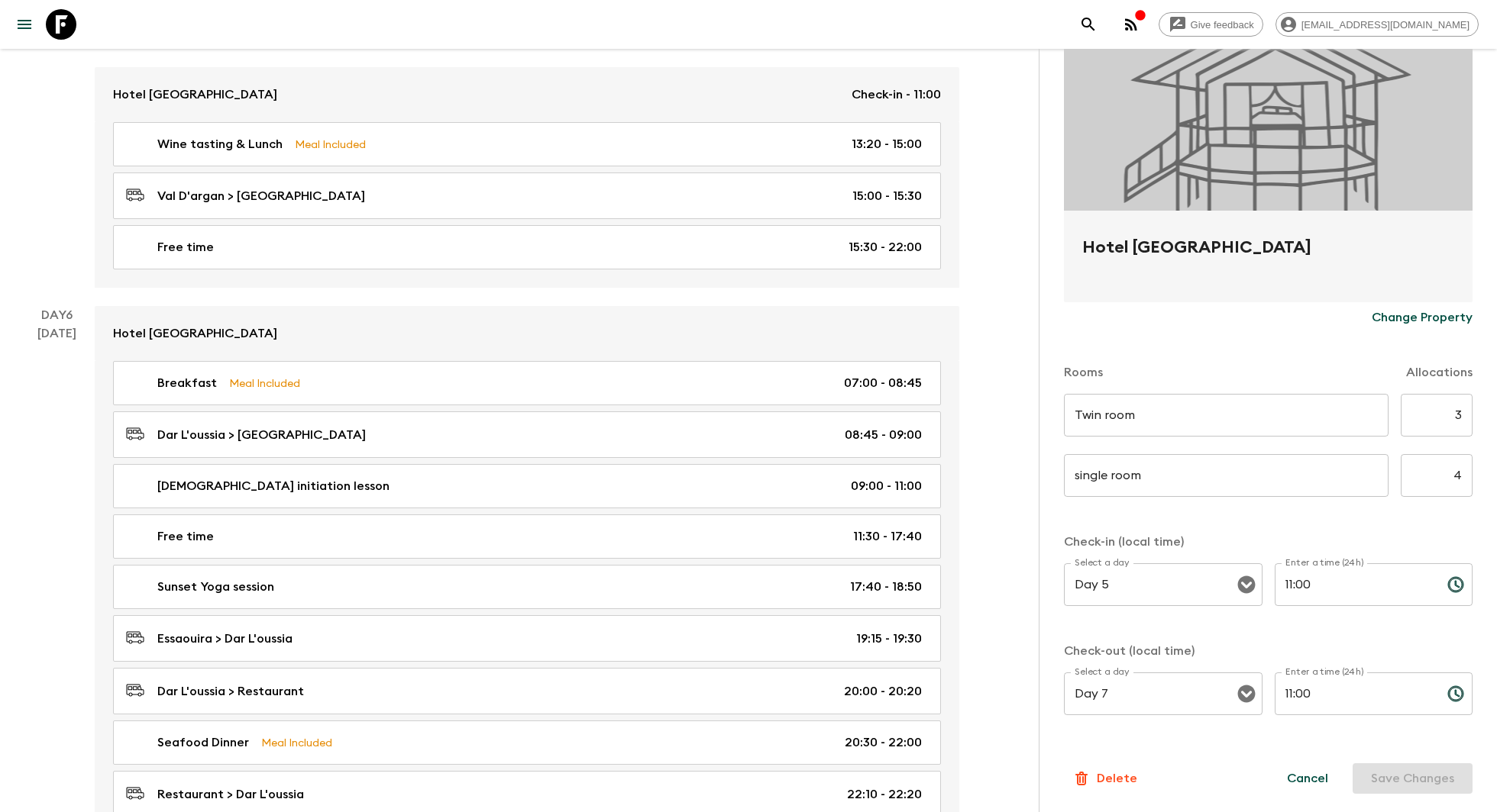
scroll to position [2322, 0]
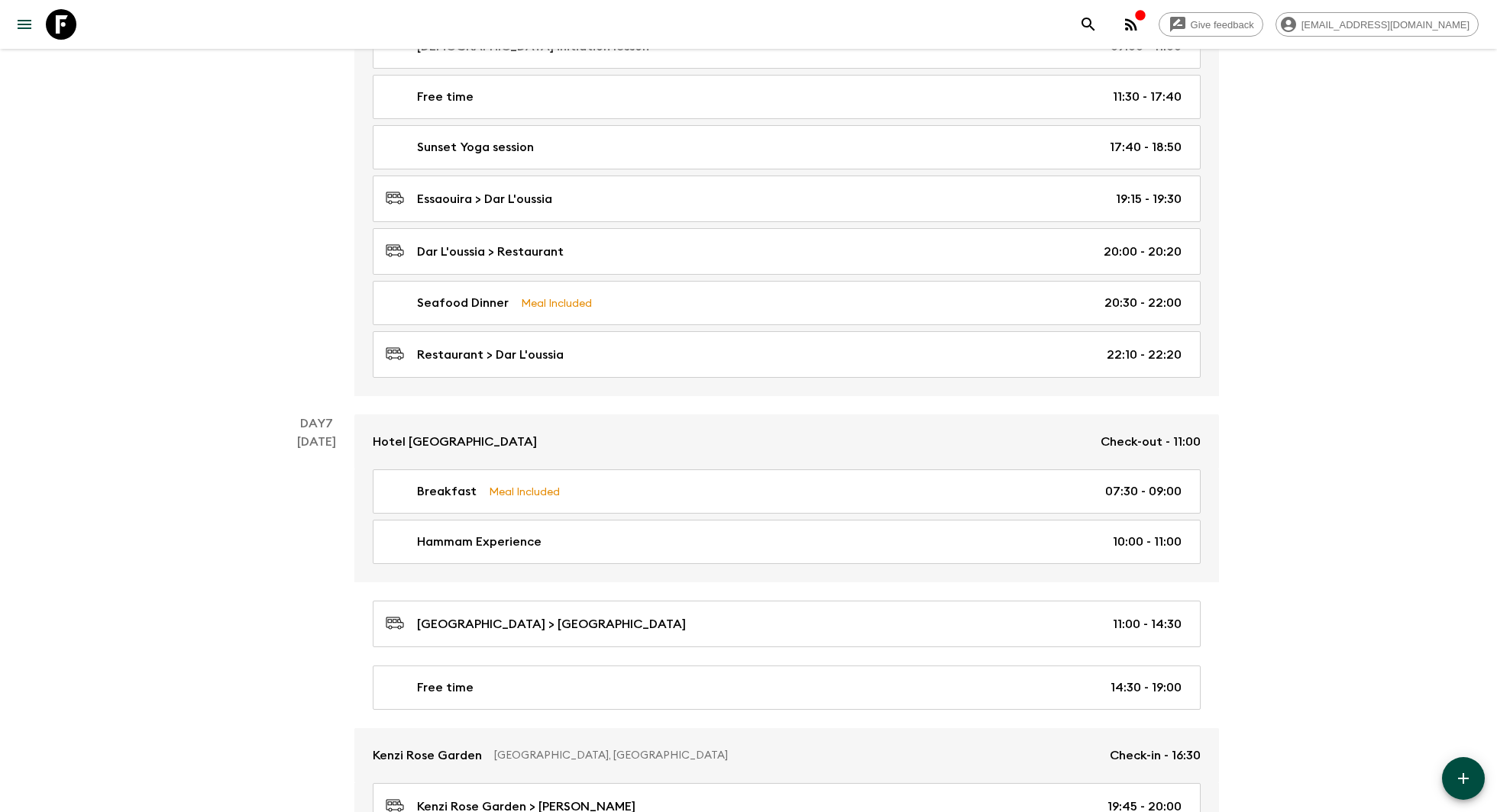
scroll to position [2754, 0]
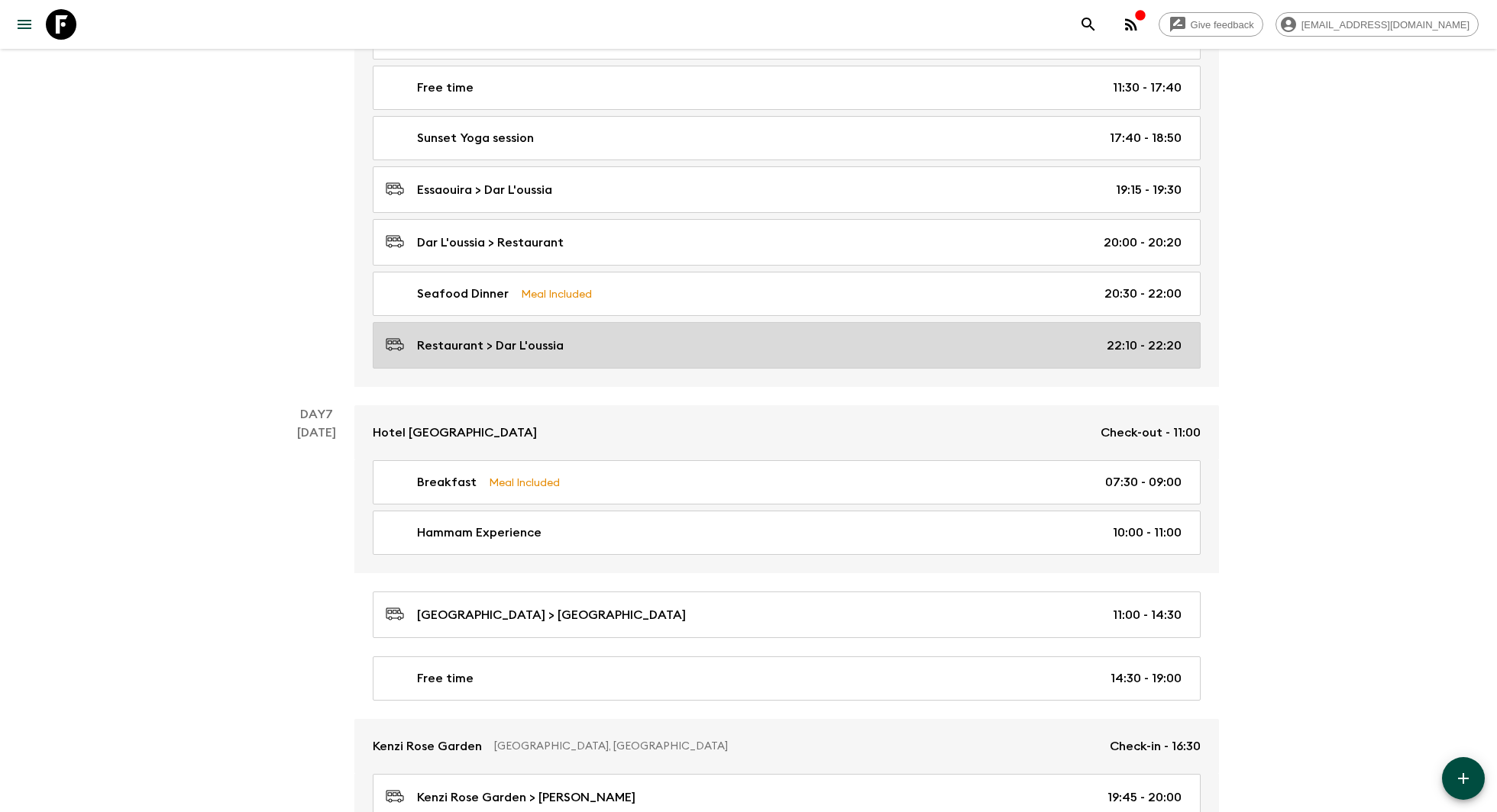
click at [873, 335] on div "Restaurant > Dar L'oussia 22:10 - 22:20" at bounding box center [783, 345] width 796 height 21
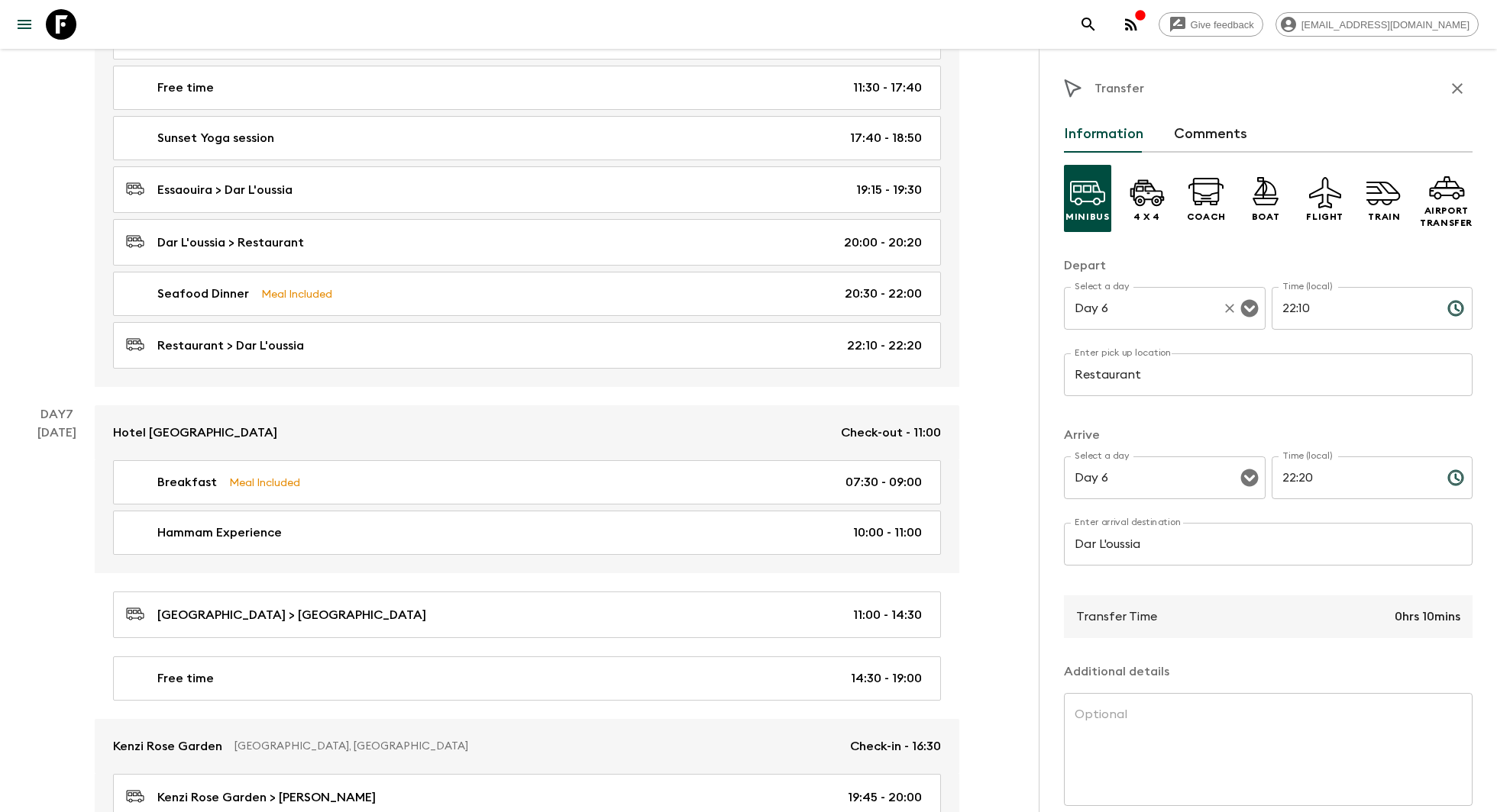
scroll to position [68, 0]
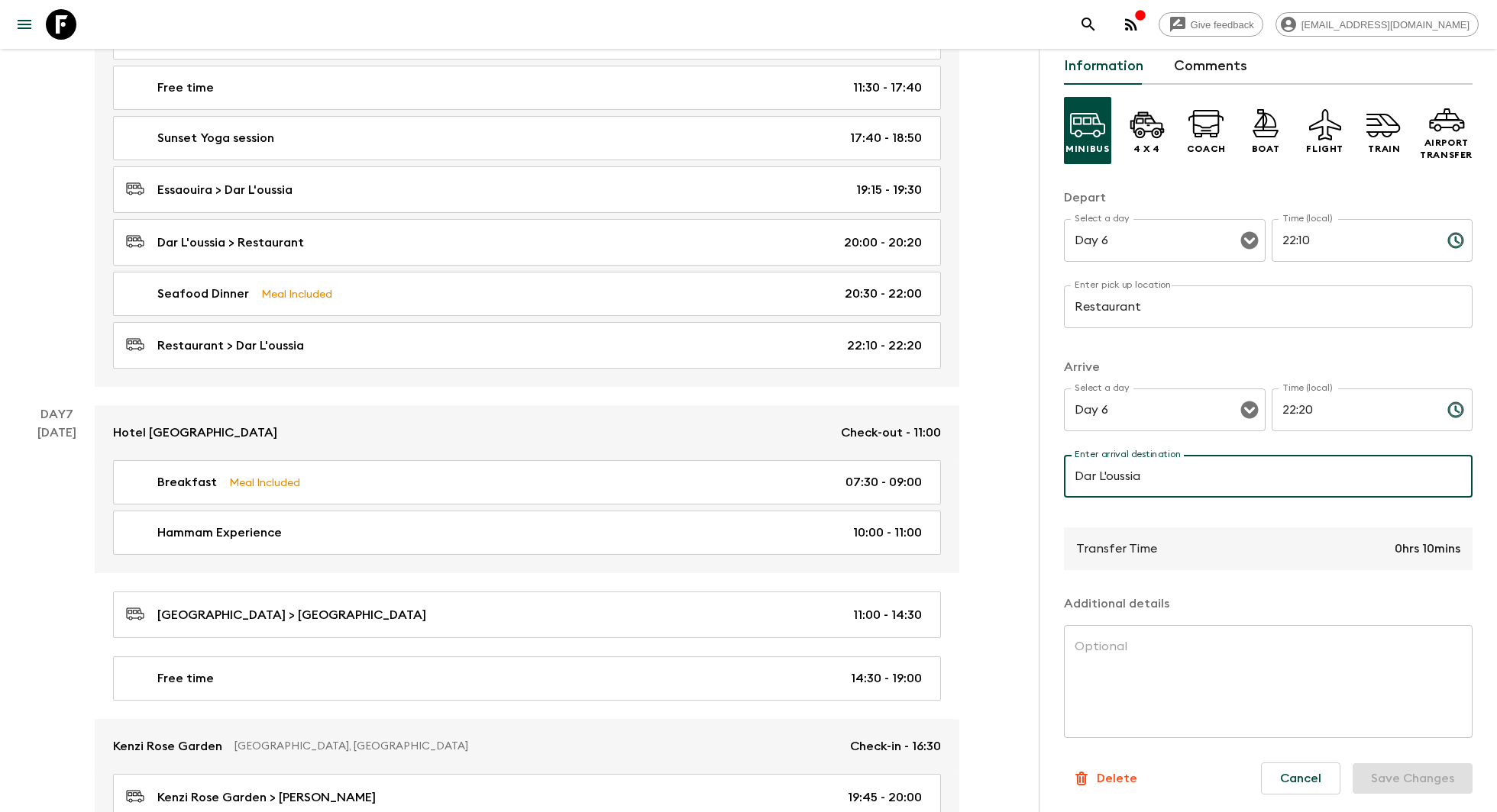
drag, startPoint x: 1171, startPoint y: 485, endPoint x: 1074, endPoint y: 498, distance: 97.9
click at [1074, 498] on div "Enter arrival destination Dar L'oussia Enter arrival destination ​" at bounding box center [1267, 485] width 408 height 60
paste input "Hotel Le Golf D'Essaouira & Sp"
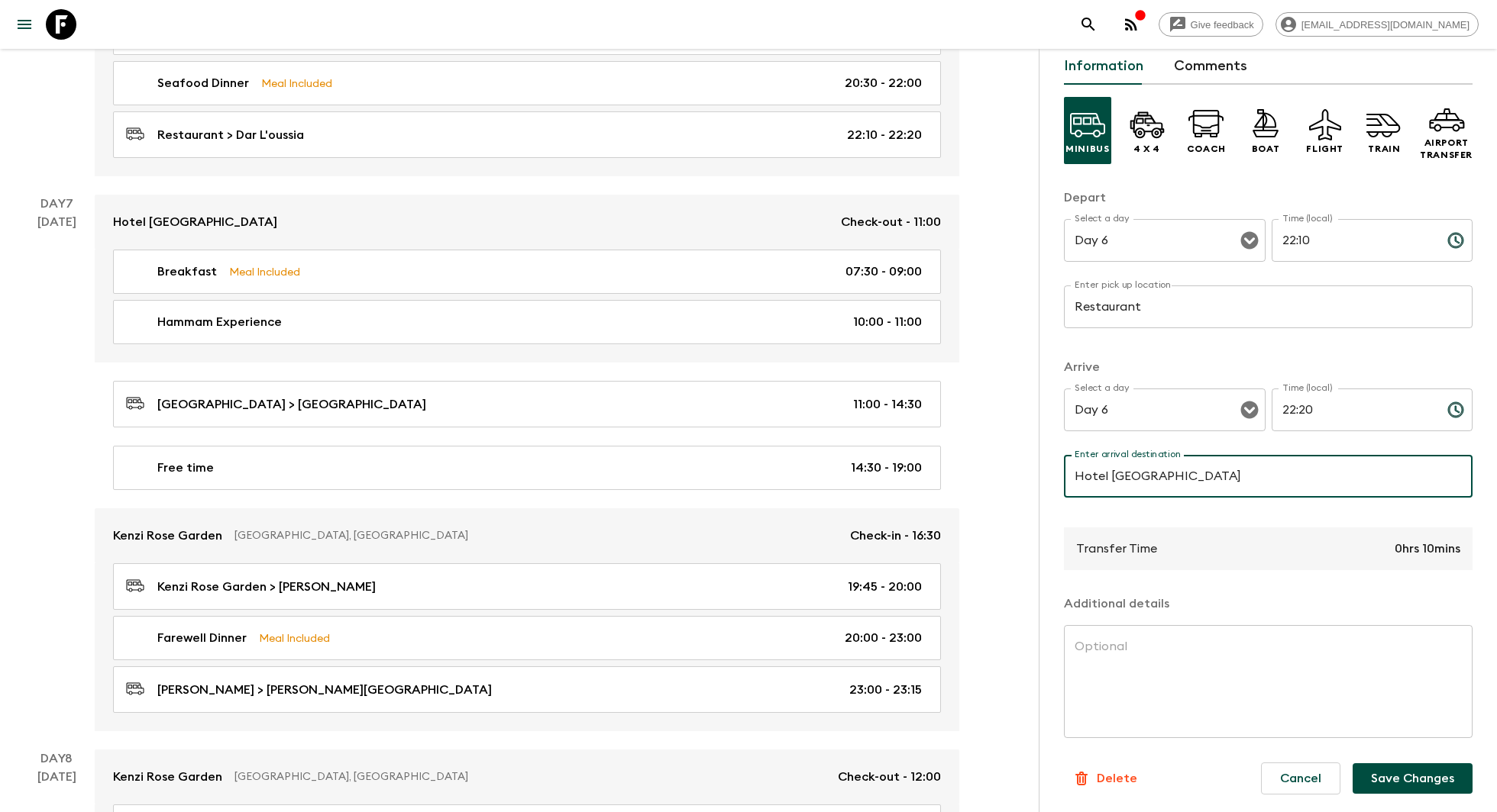
scroll to position [3060, 0]
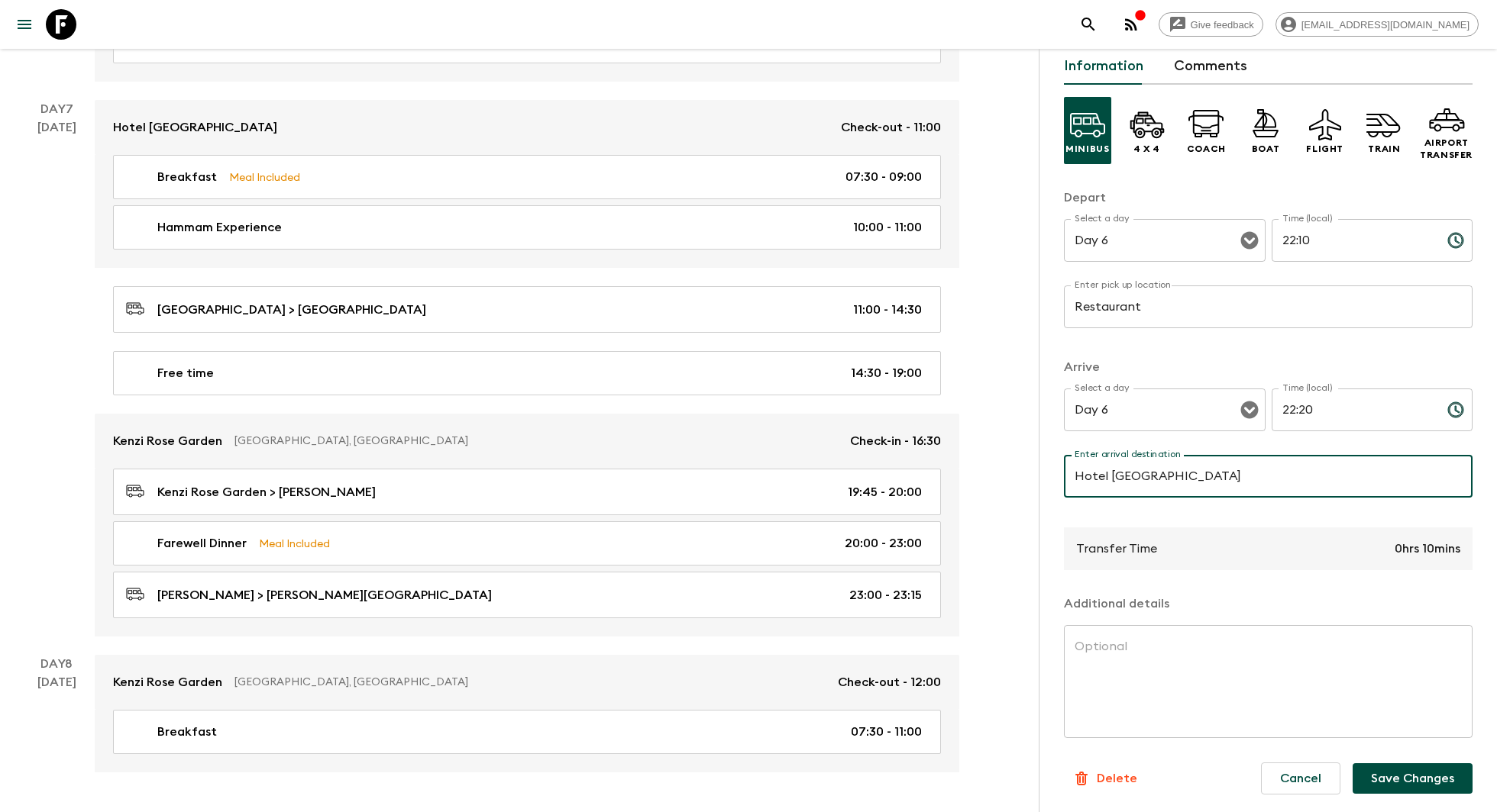
type input "Hotel Le Golf D'Essaouira & Spa"
click at [1380, 778] on button "Save Changes" at bounding box center [1412, 778] width 120 height 30
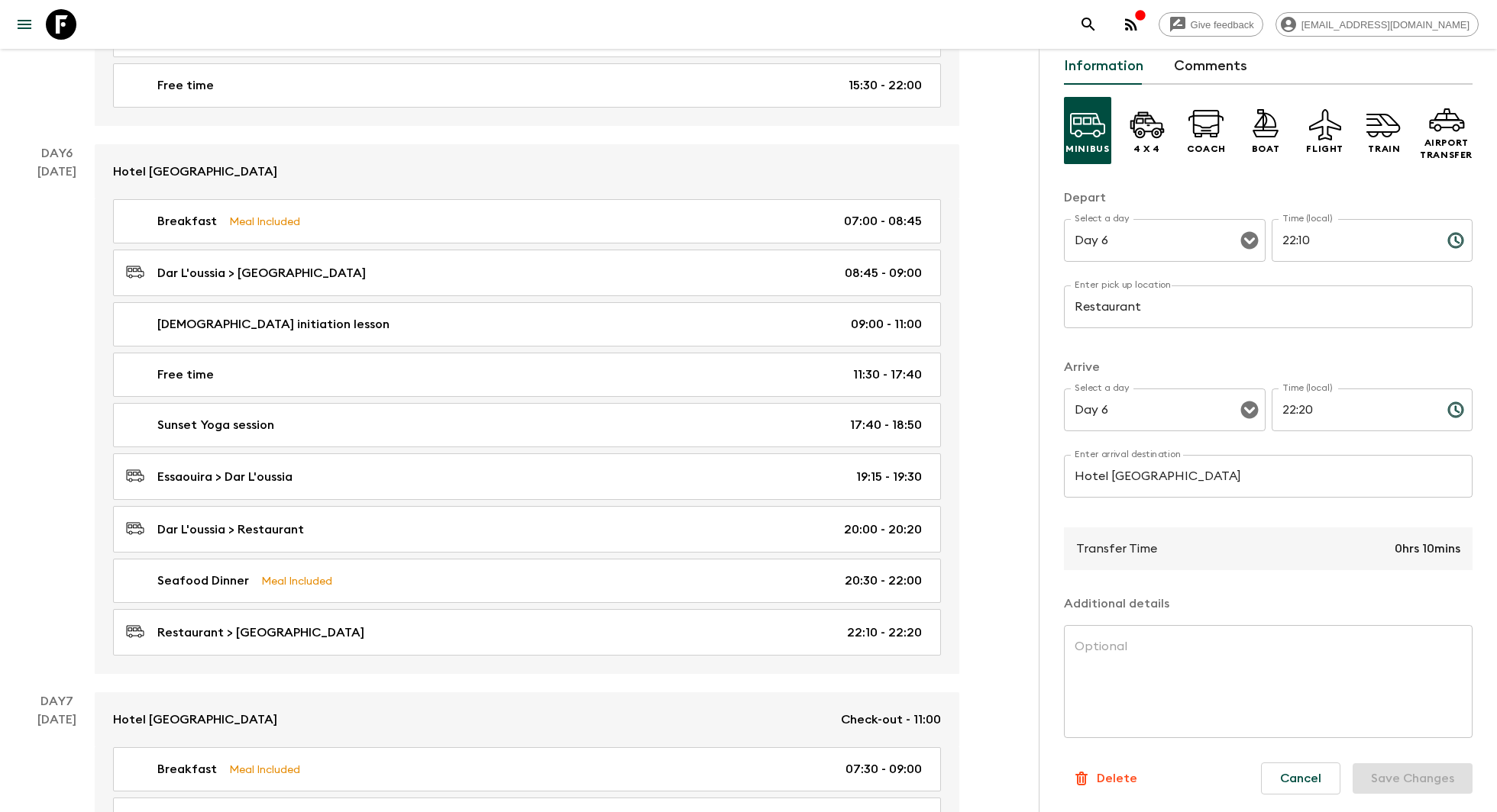
scroll to position [2464, 0]
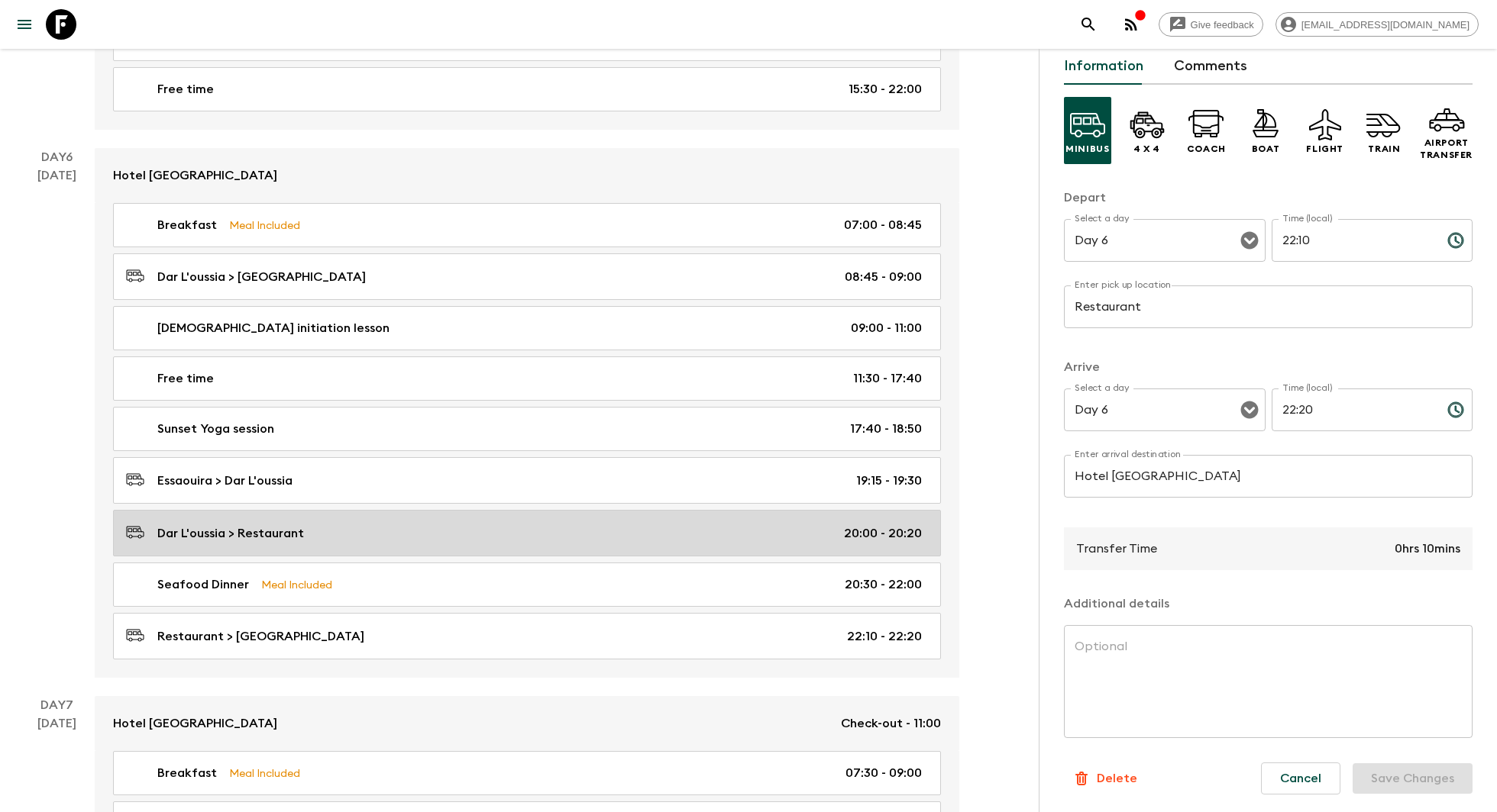
click at [331, 523] on div "Dar L'oussia > Restaurant 20:00 - 20:20" at bounding box center [523, 533] width 796 height 21
type input "Dar L'oussia"
type input "Restaurant"
type input "20:00"
type input "20:20"
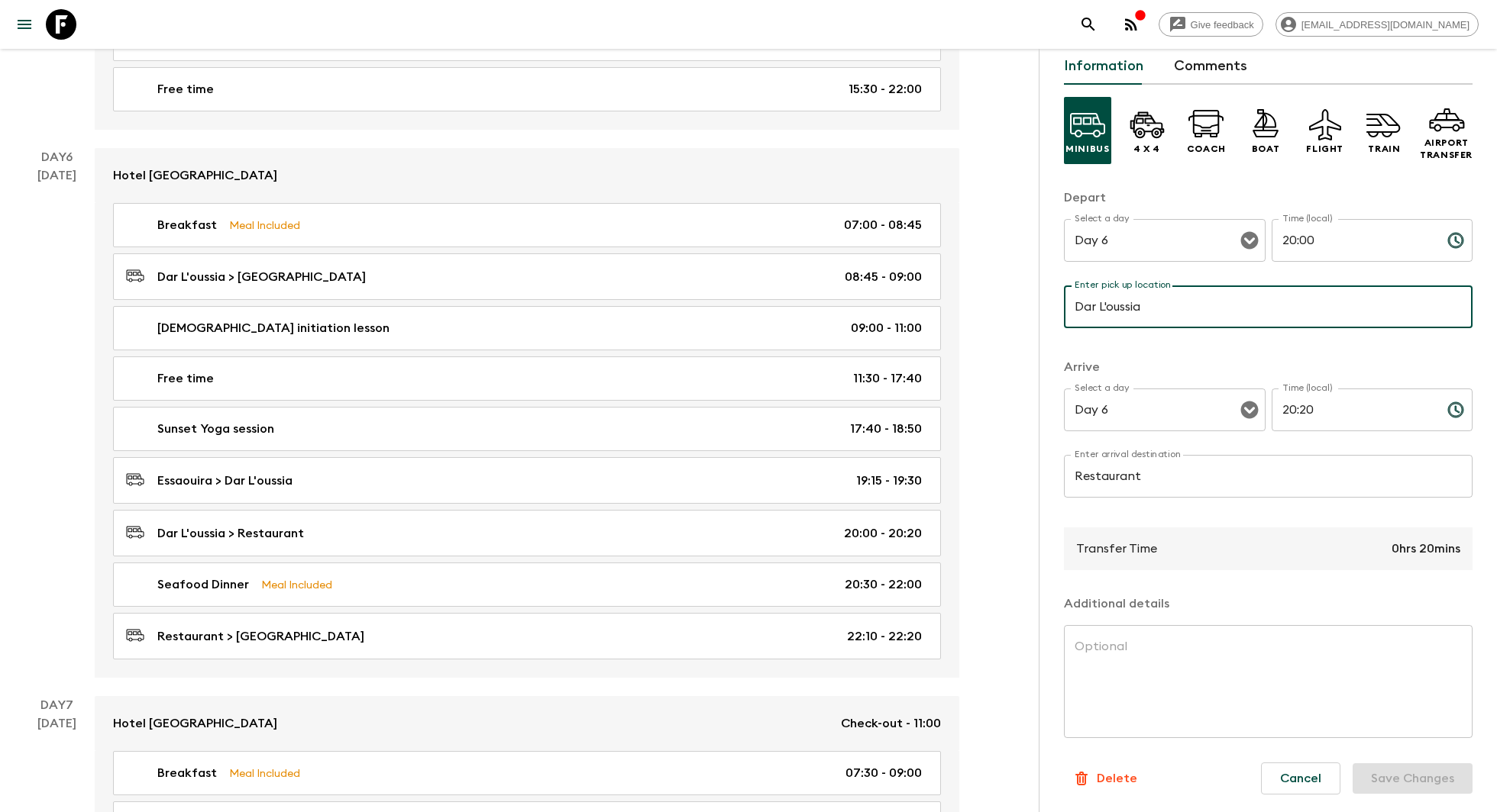
drag, startPoint x: 1192, startPoint y: 316, endPoint x: 983, endPoint y: 283, distance: 211.6
drag, startPoint x: 1166, startPoint y: 299, endPoint x: 1059, endPoint y: 309, distance: 107.5
click at [1059, 309] on div "Transfer Information Comments Minibus 4 x 4 Coach Boat Flight Train Airport Tra…" at bounding box center [1267, 454] width 458 height 812
drag, startPoint x: 433, startPoint y: 610, endPoint x: 1288, endPoint y: 4, distance: 1048.0
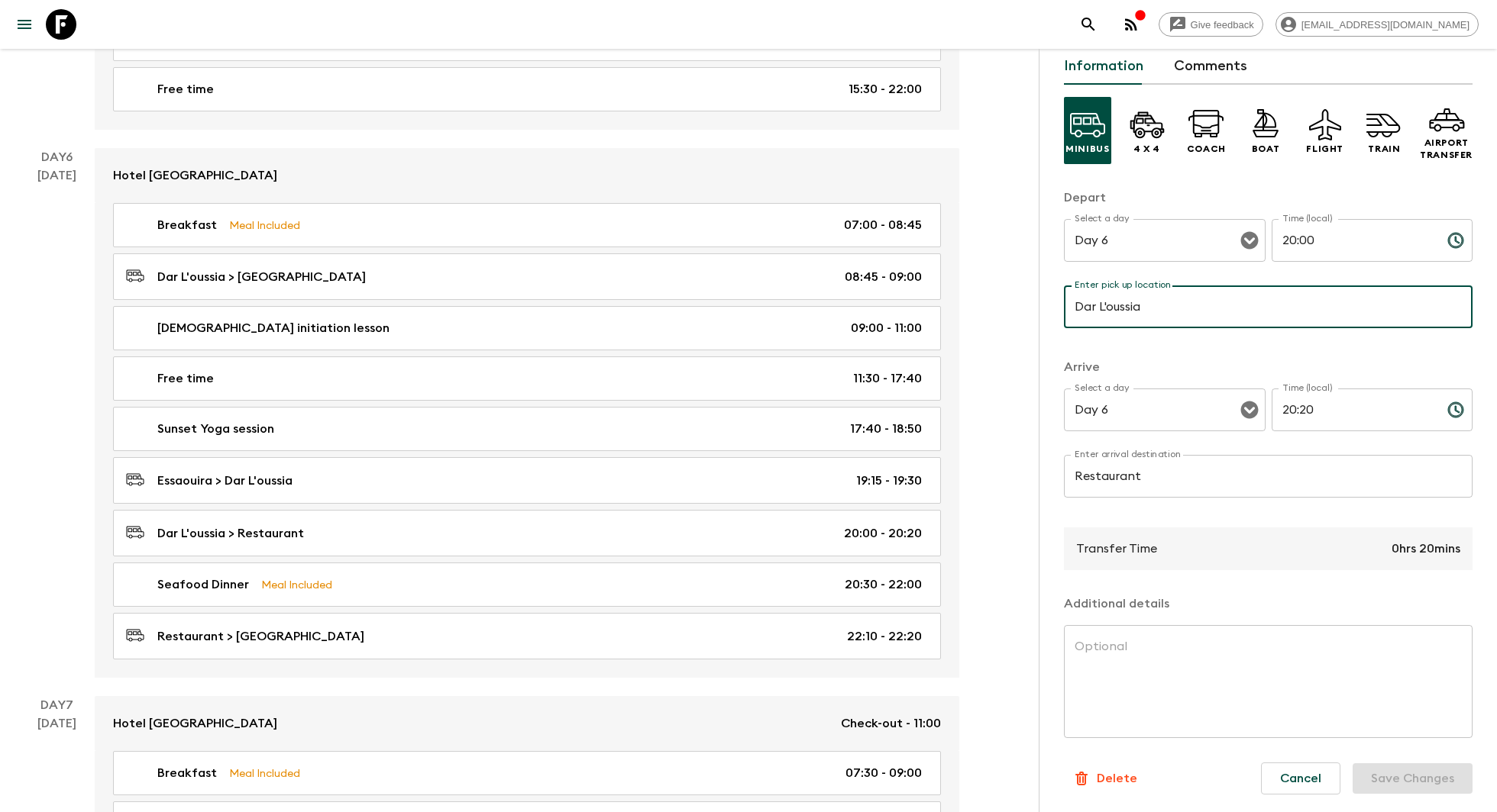
drag, startPoint x: 1218, startPoint y: 303, endPoint x: 1106, endPoint y: 332, distance: 115.7
click at [1106, 332] on div "Enter pick up location Dar L'oussia Enter pick up location ​" at bounding box center [1267, 315] width 408 height 60
paste input "le golf d'essaouira & sp"
click at [1432, 778] on button "Save Changes" at bounding box center [1412, 778] width 120 height 30
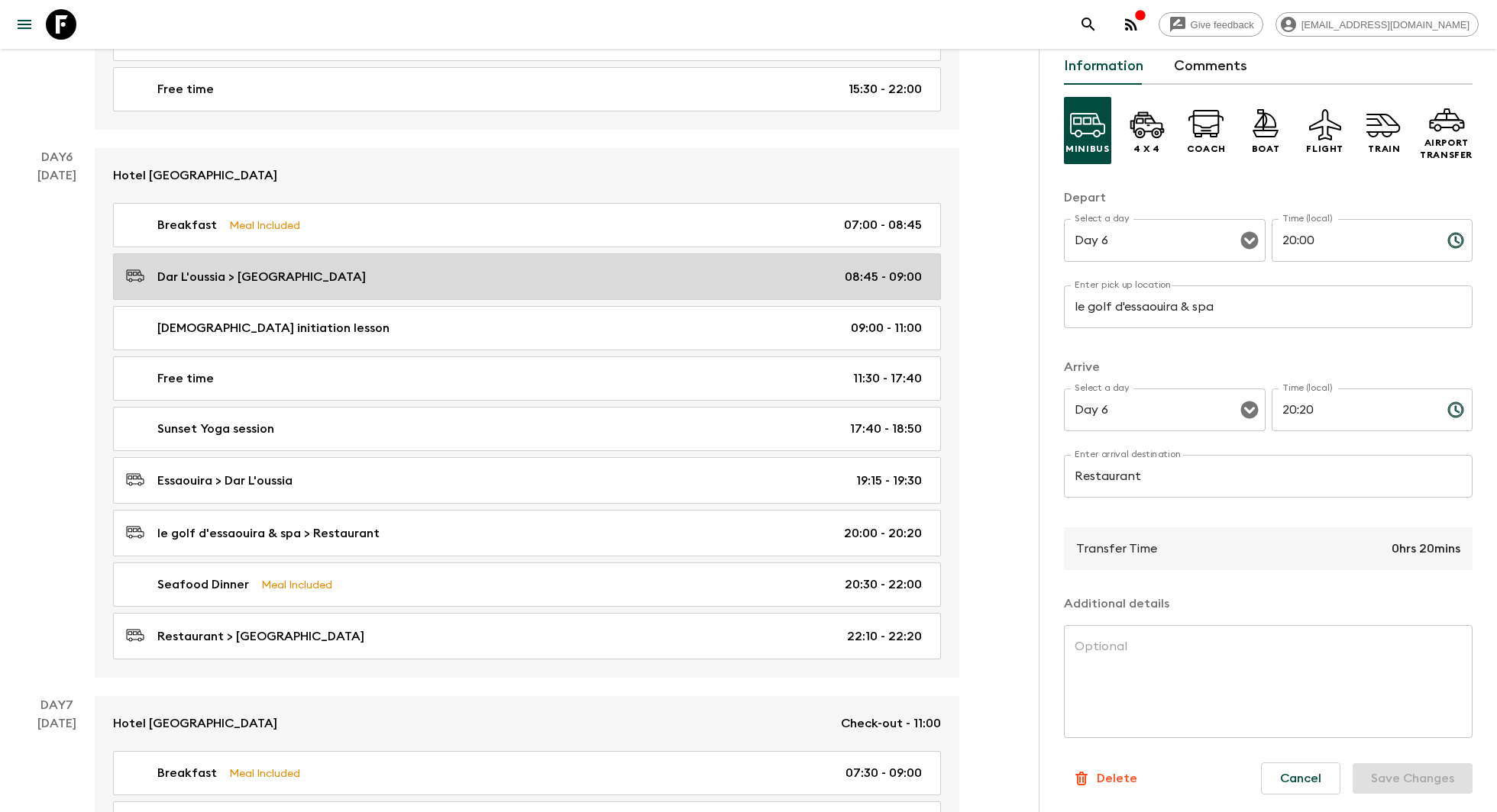
click at [286, 268] on p "Dar L'oussia > [GEOGRAPHIC_DATA]" at bounding box center [261, 277] width 208 height 18
type input "Dar L'oussia"
type input "Essaouira"
type input "08:45"
type input "09:00"
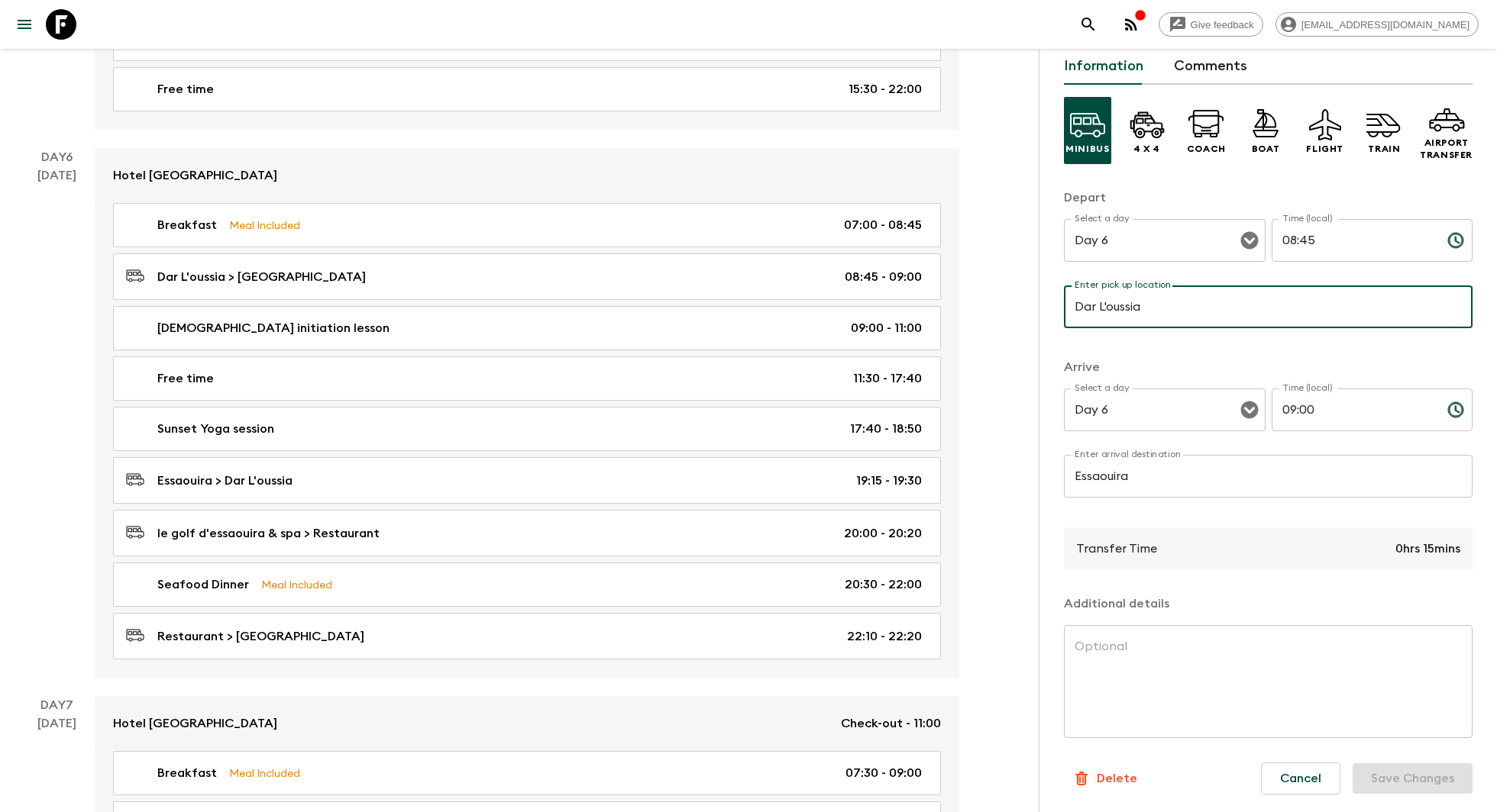
drag, startPoint x: 1168, startPoint y: 309, endPoint x: 1063, endPoint y: 294, distance: 106.1
click at [1063, 294] on input "Dar L'oussia" at bounding box center [1267, 307] width 408 height 43
drag, startPoint x: 1155, startPoint y: 309, endPoint x: 1071, endPoint y: 305, distance: 84.1
click at [1071, 305] on input "Dar L'oussia" at bounding box center [1267, 307] width 408 height 43
paste input "le golf d'essaouira & sp"
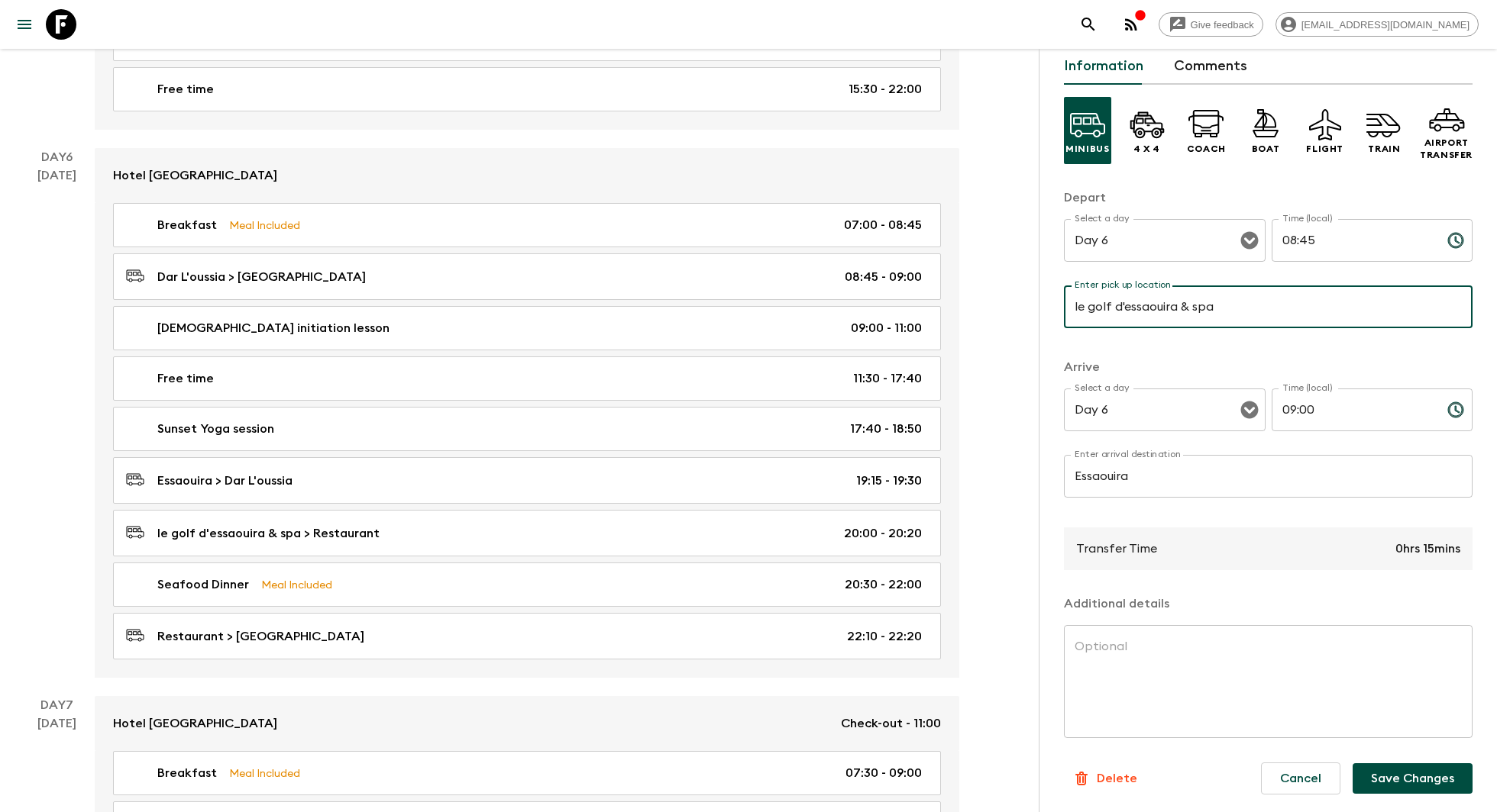
click at [1383, 783] on button "Save Changes" at bounding box center [1412, 778] width 120 height 30
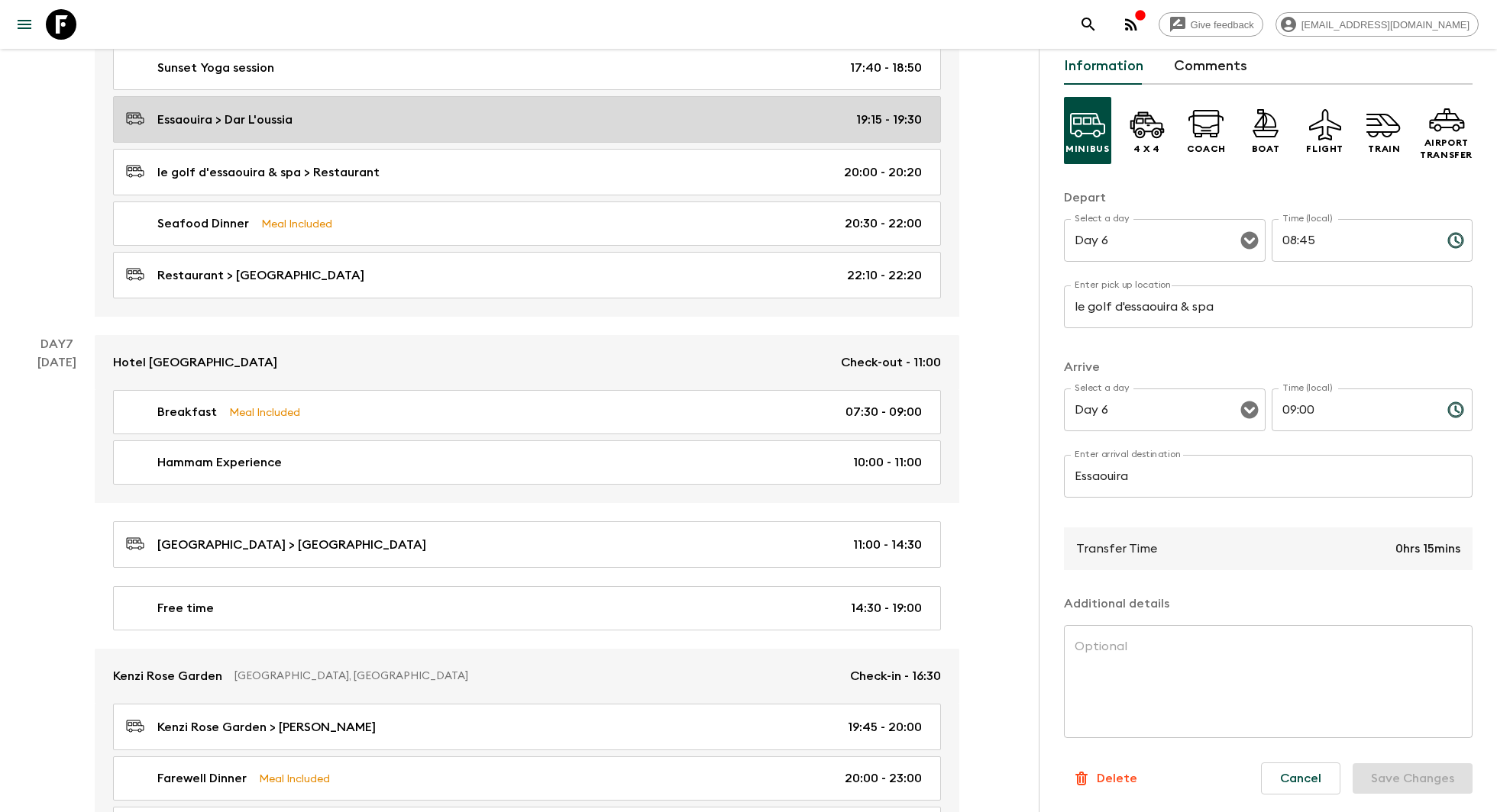
scroll to position [2791, 0]
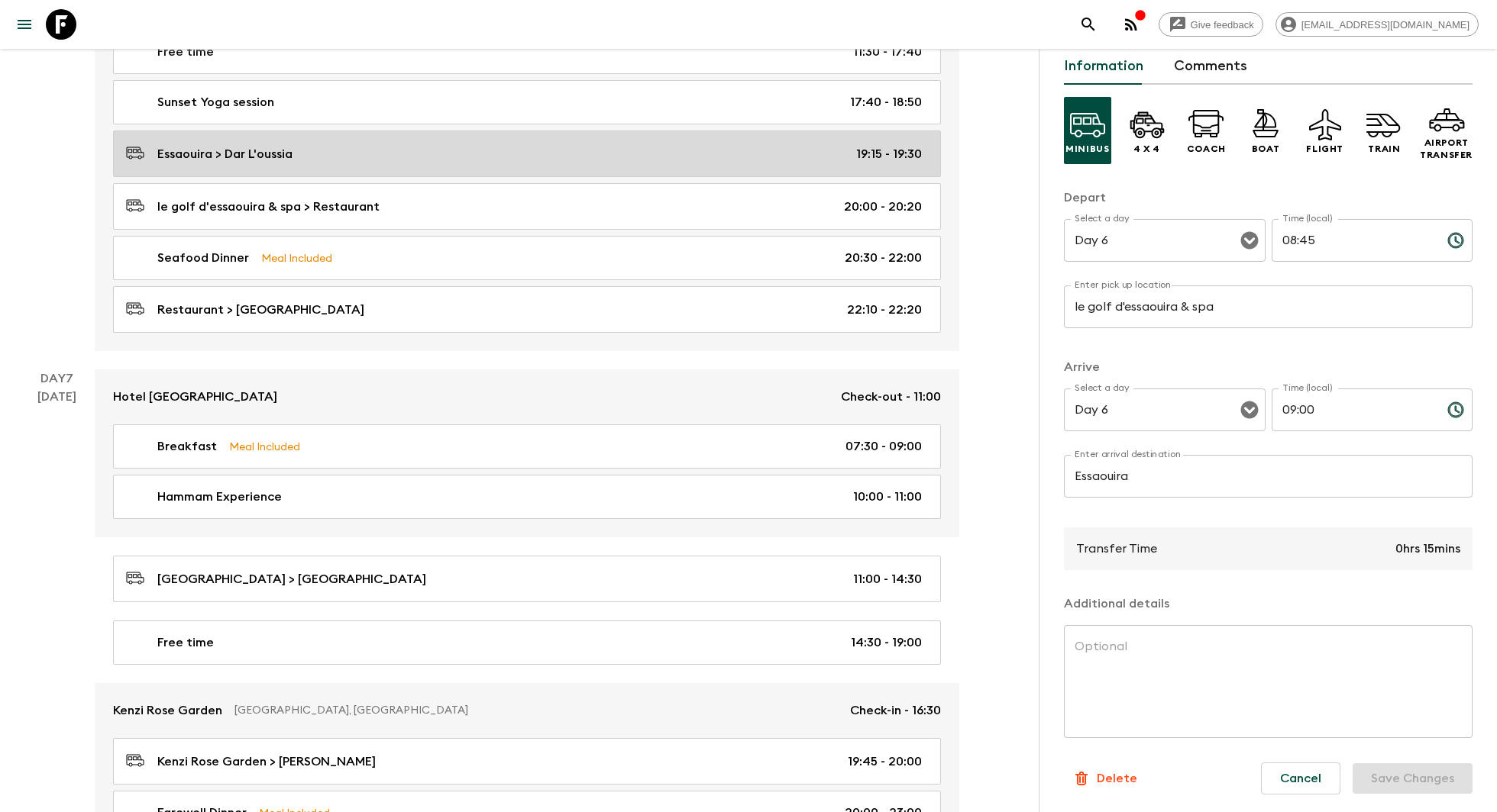
click at [548, 143] on div "Essaouira > Dar L'oussia 19:15 - 19:30" at bounding box center [523, 153] width 796 height 21
type input "Essaouira"
type input "Dar L'oussia"
type input "19:15"
type input "19:30"
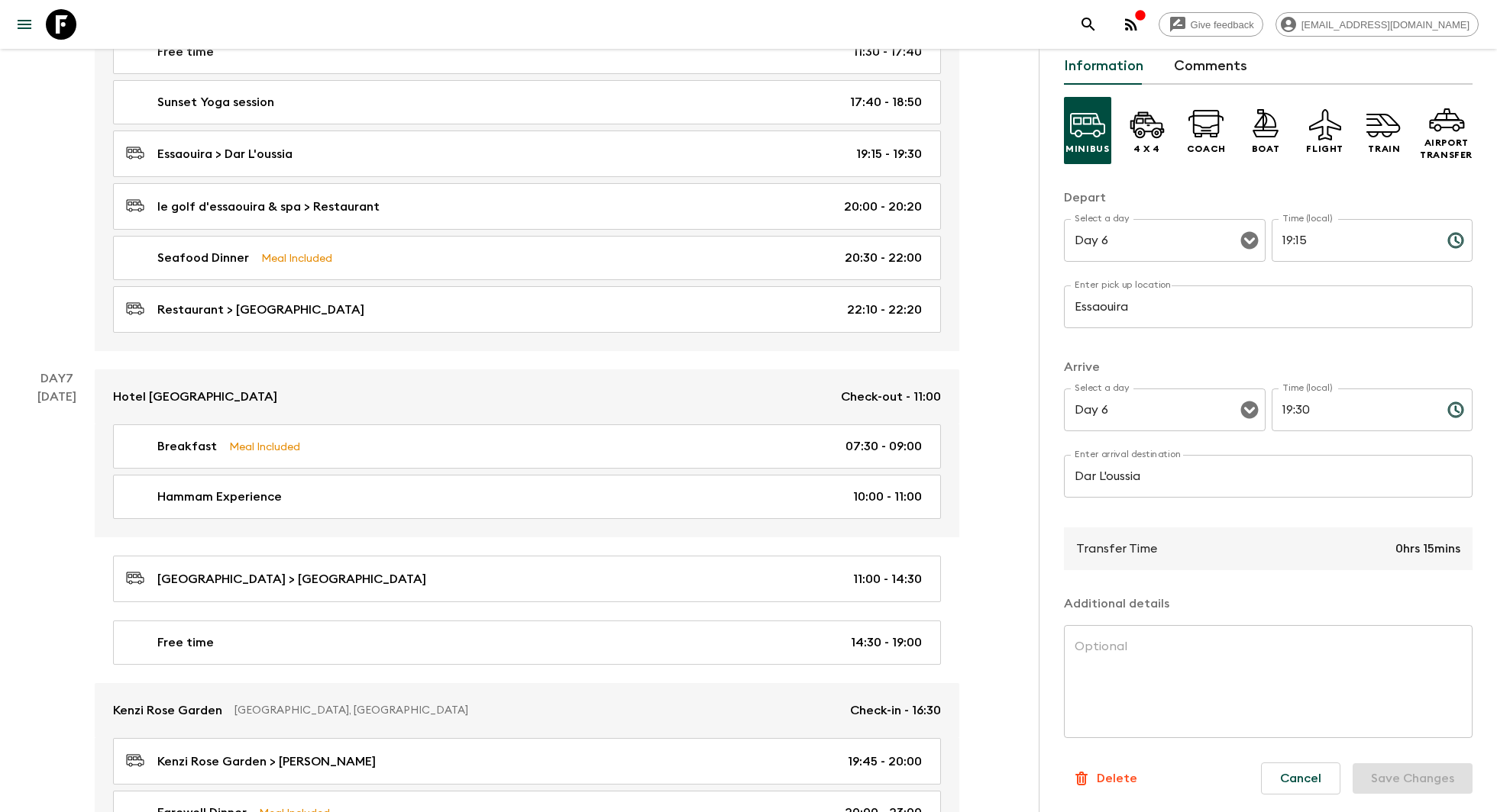
scroll to position [2835, 0]
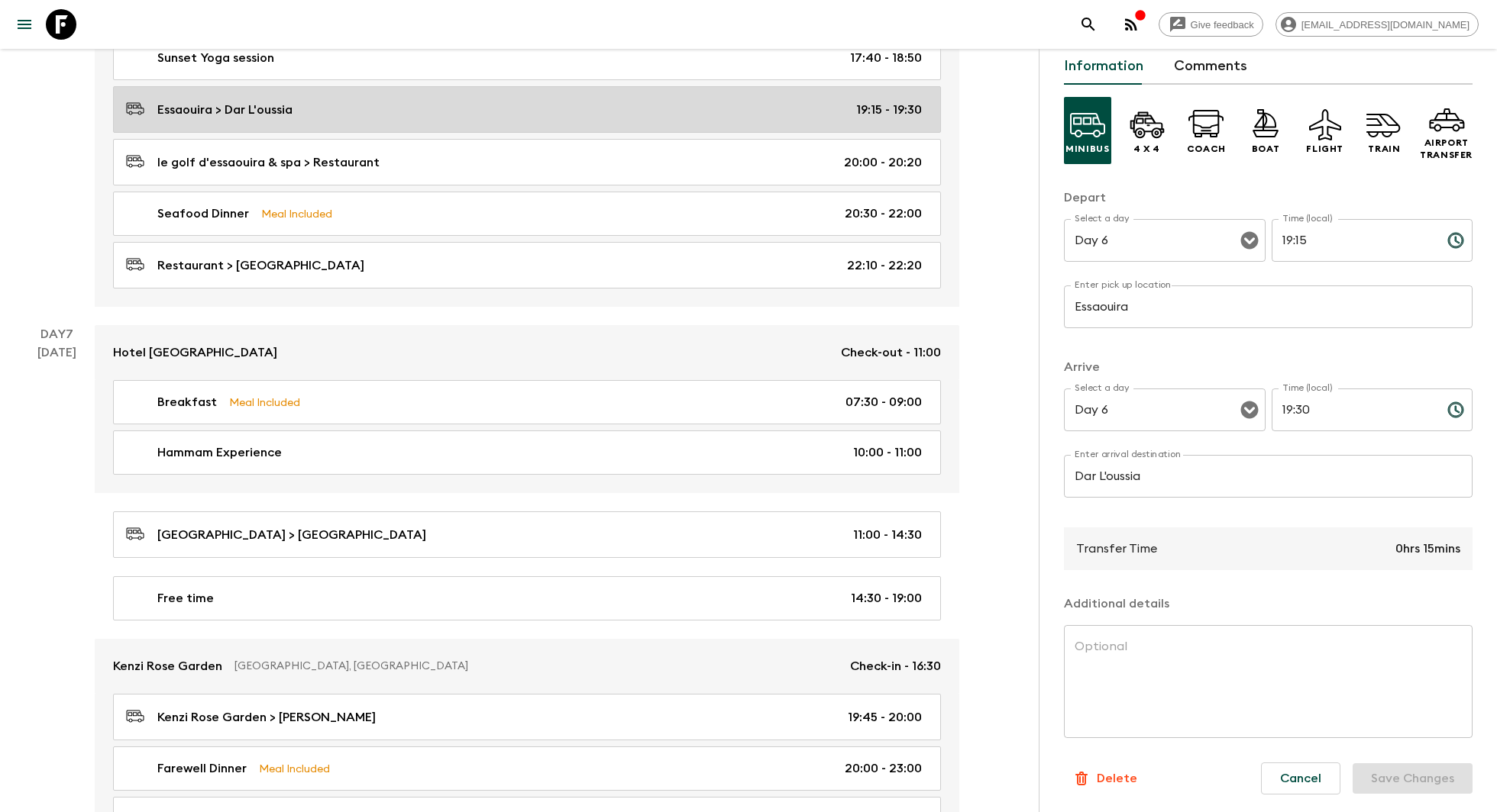
click at [496, 100] on div "Essaouira > Dar L'oussia 19:15 - 19:30" at bounding box center [523, 109] width 796 height 21
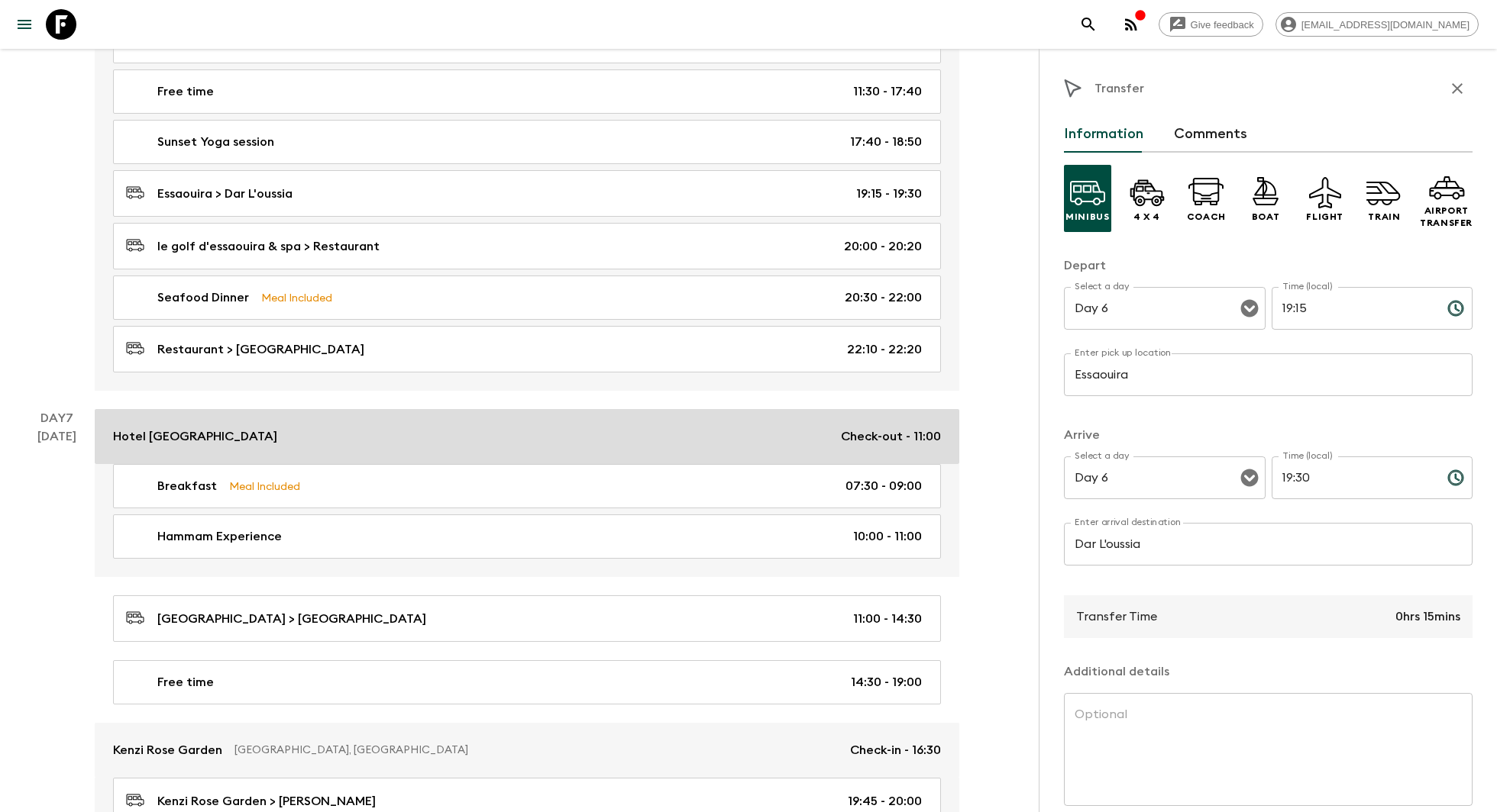
scroll to position [2749, 0]
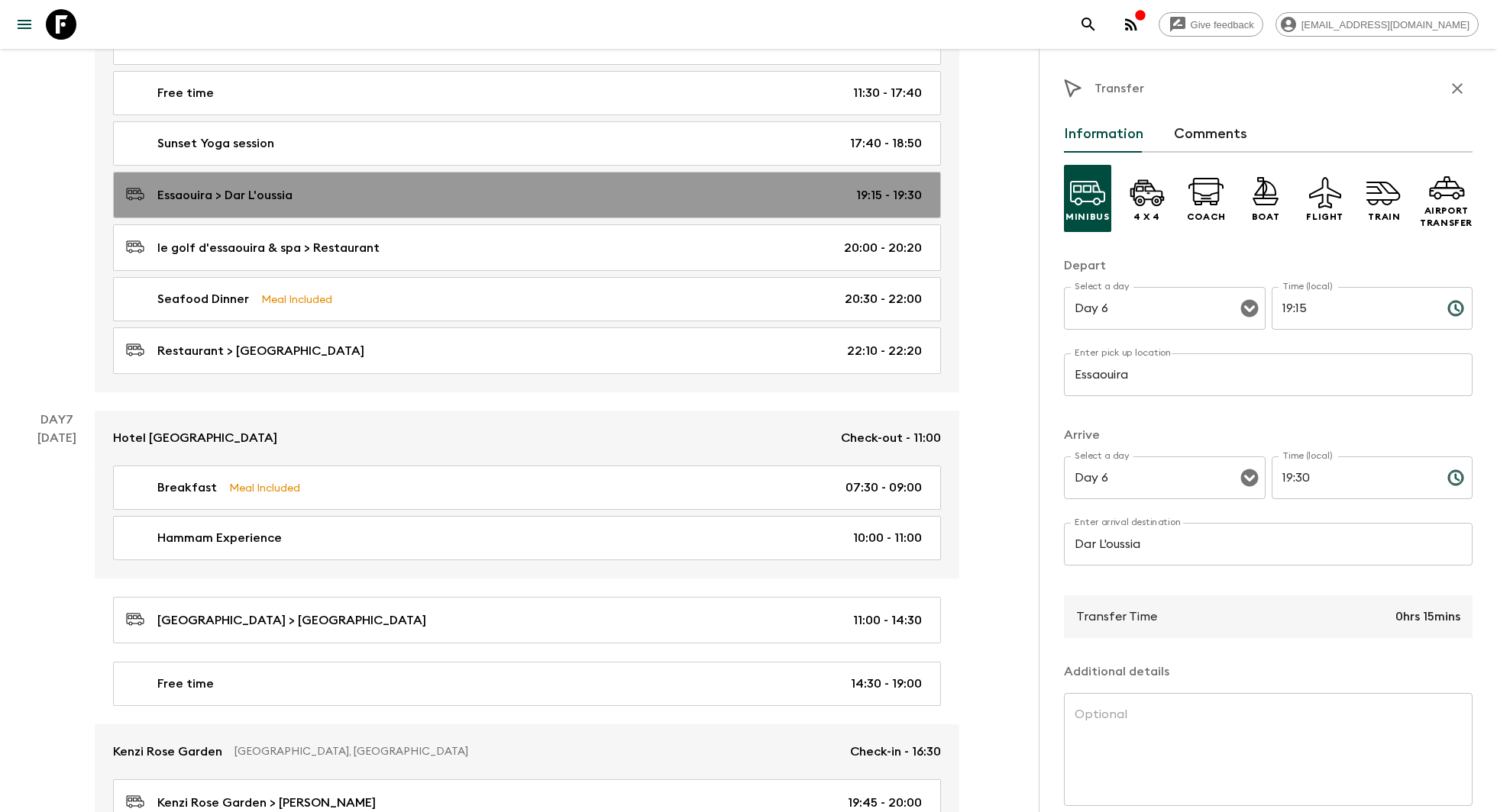
click at [536, 185] on div "Essaouira > Dar L'oussia 19:15 - 19:30" at bounding box center [523, 195] width 796 height 21
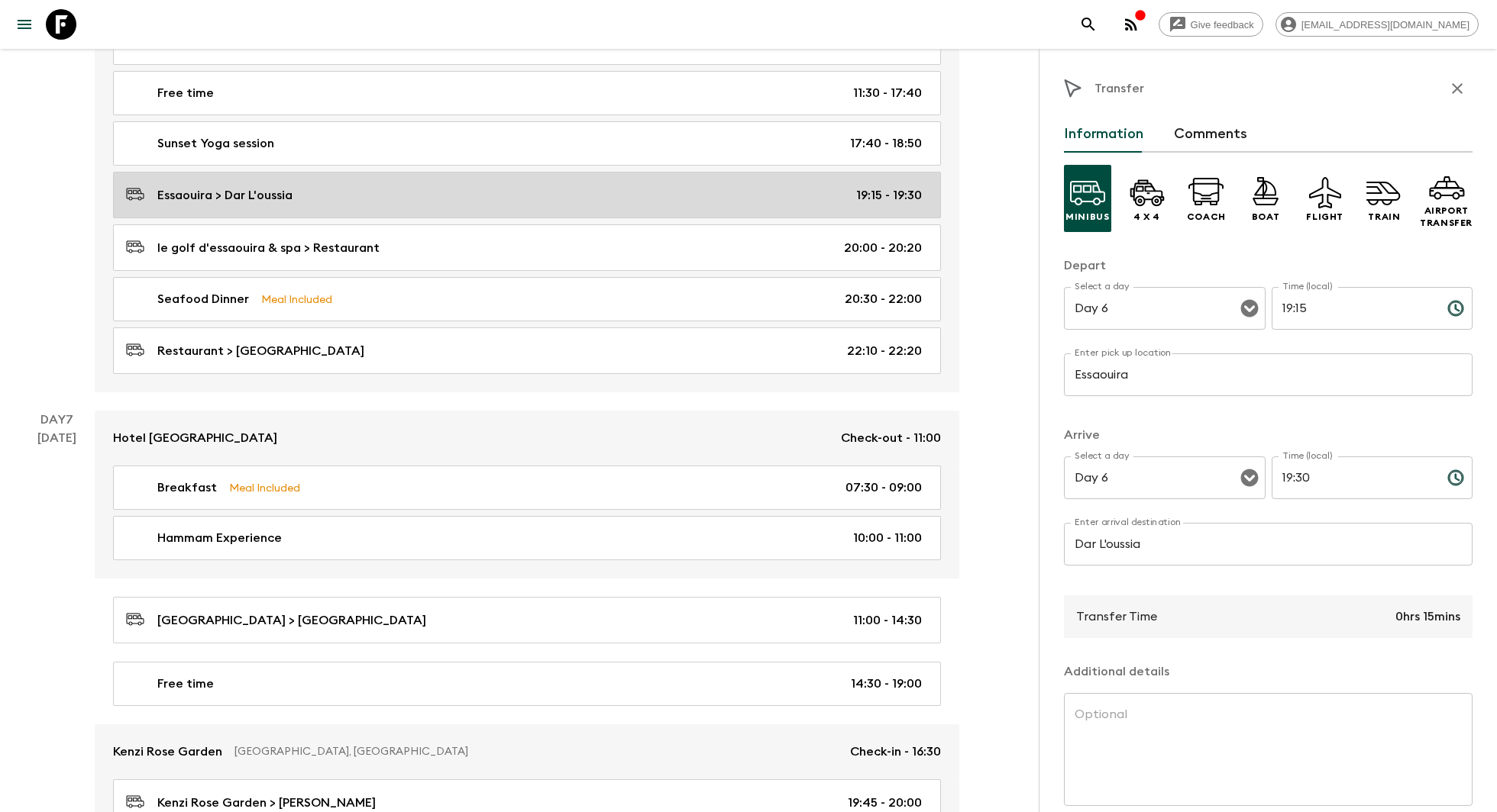
click at [536, 185] on div "Essaouira > Dar L'oussia 19:15 - 19:30" at bounding box center [523, 195] width 796 height 21
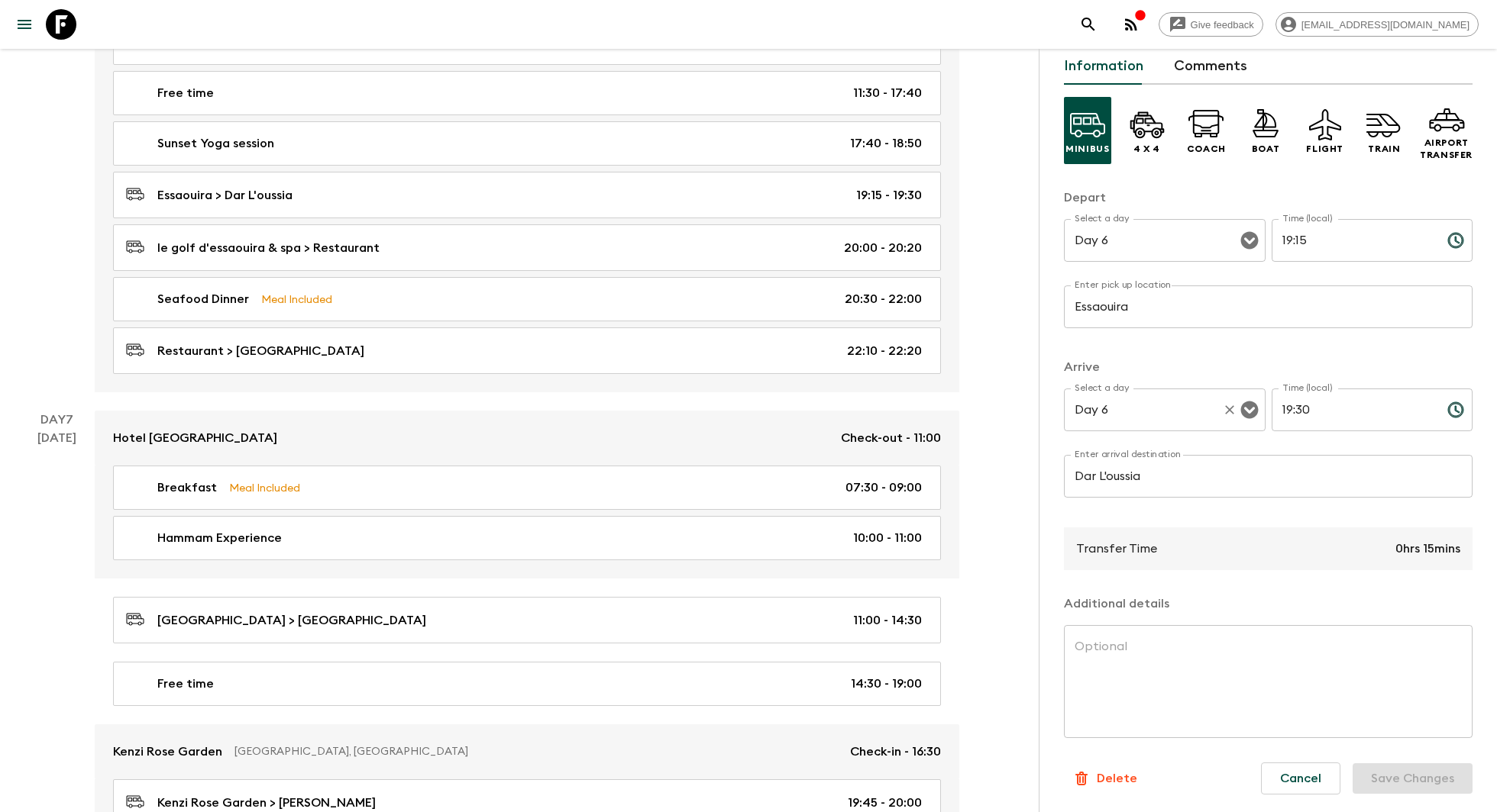
scroll to position [0, 0]
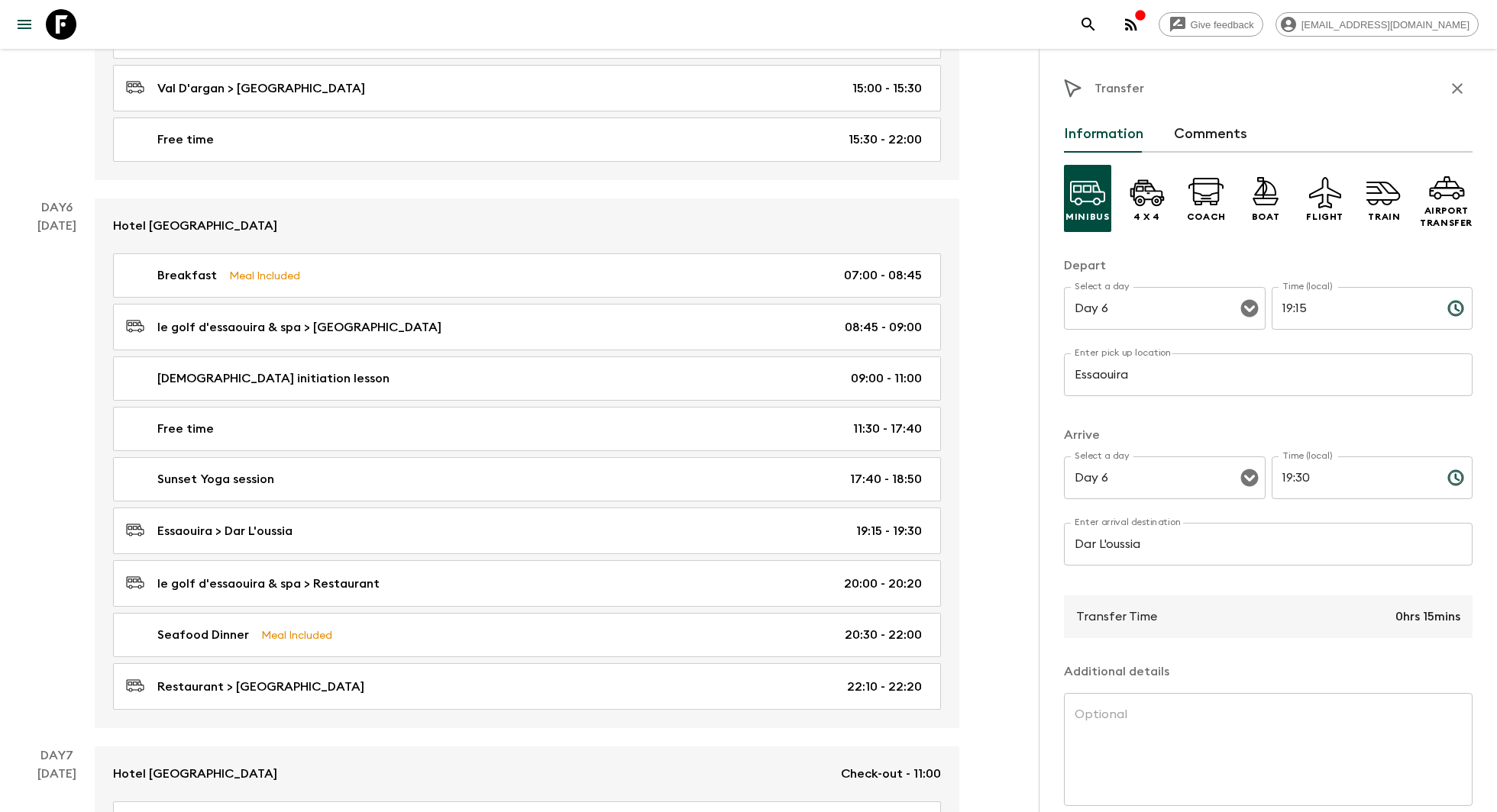
scroll to position [2418, 0]
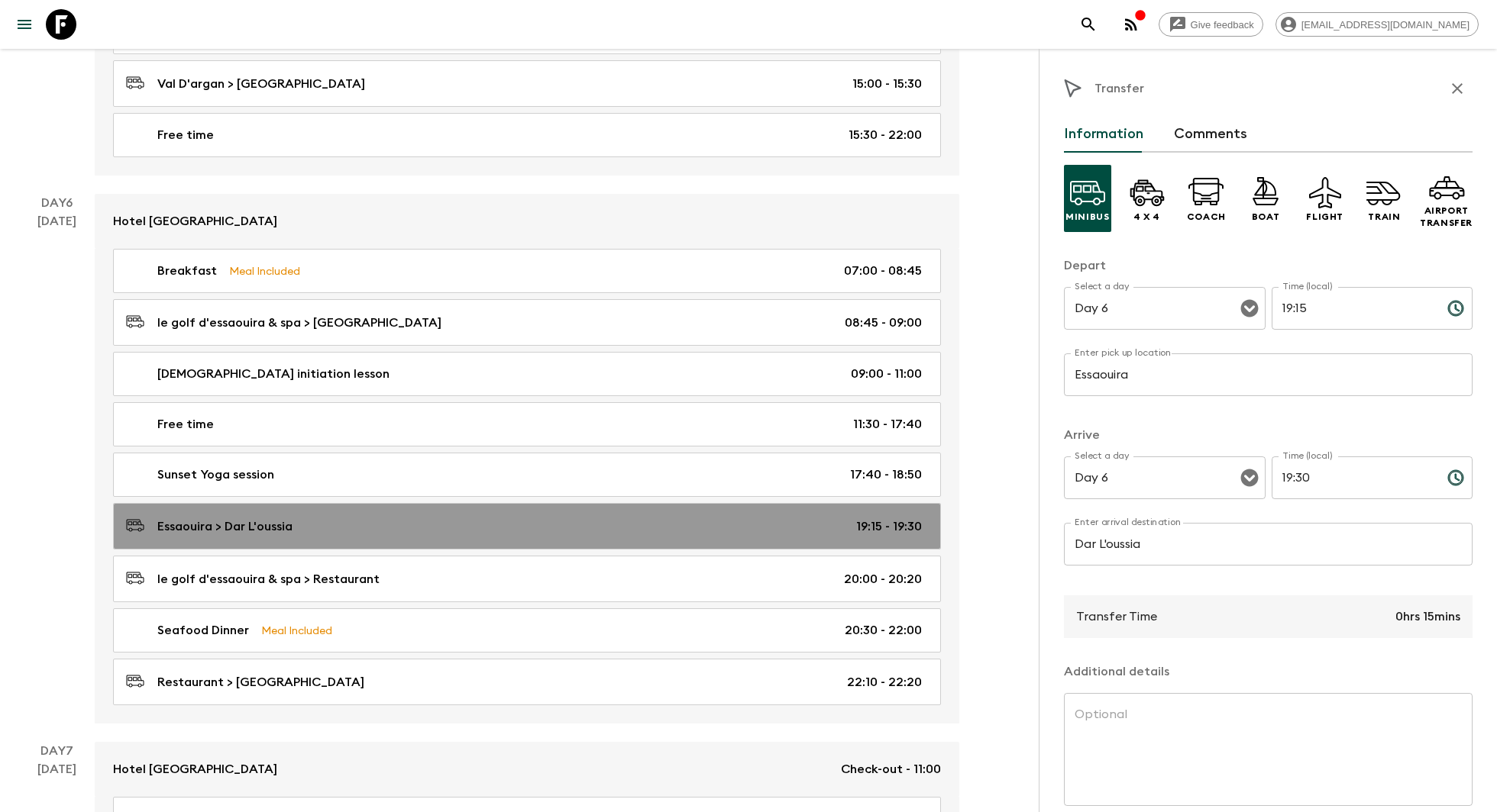
click at [268, 517] on p "Essaouira > Dar L'oussia" at bounding box center [225, 527] width 135 height 18
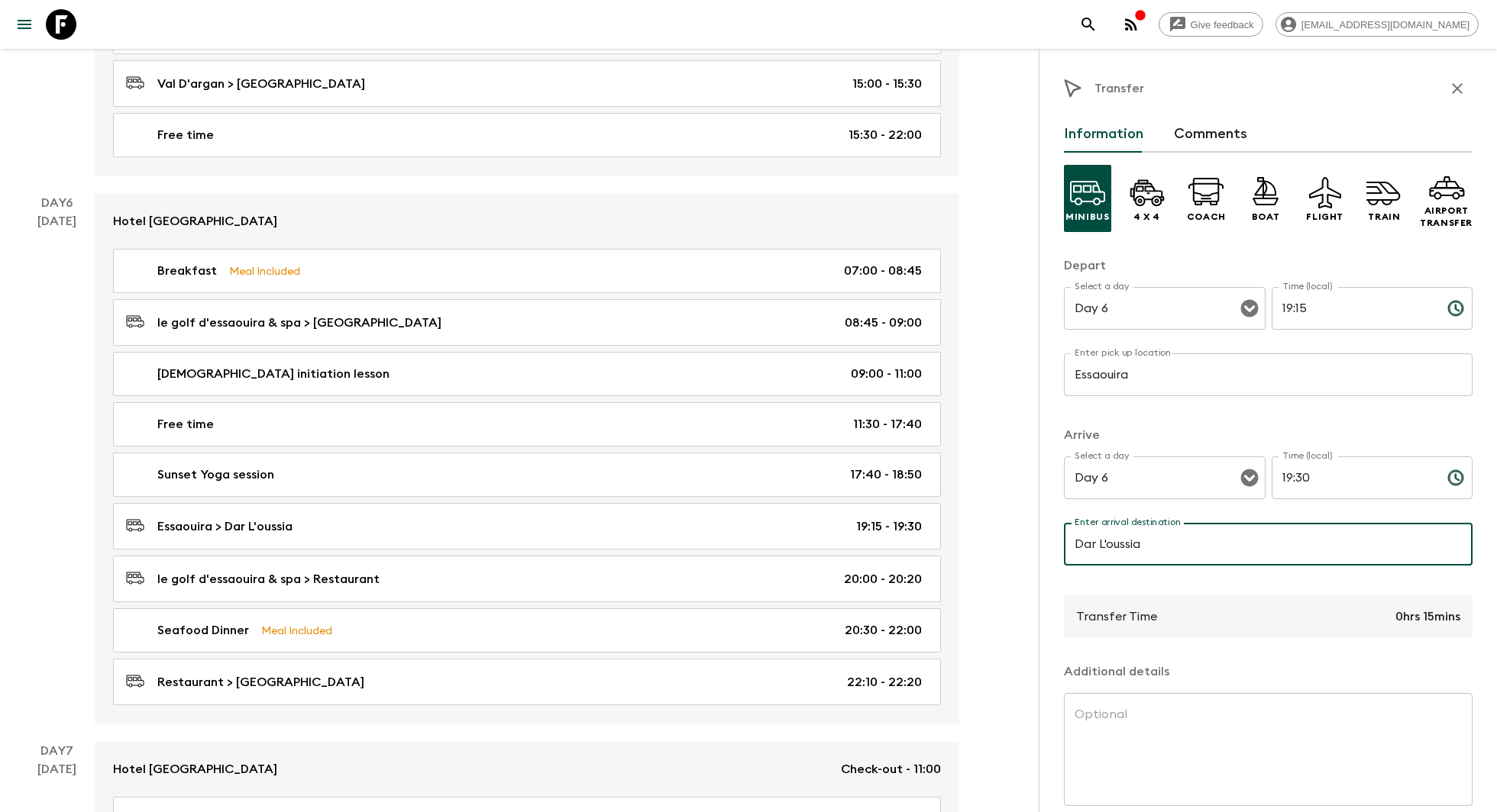
drag, startPoint x: 1152, startPoint y: 558, endPoint x: 1058, endPoint y: 564, distance: 94.2
click at [1058, 564] on div "Transfer Information Comments Minibus 4 x 4 Coach Boat Flight Train Airport Tra…" at bounding box center [1267, 454] width 458 height 812
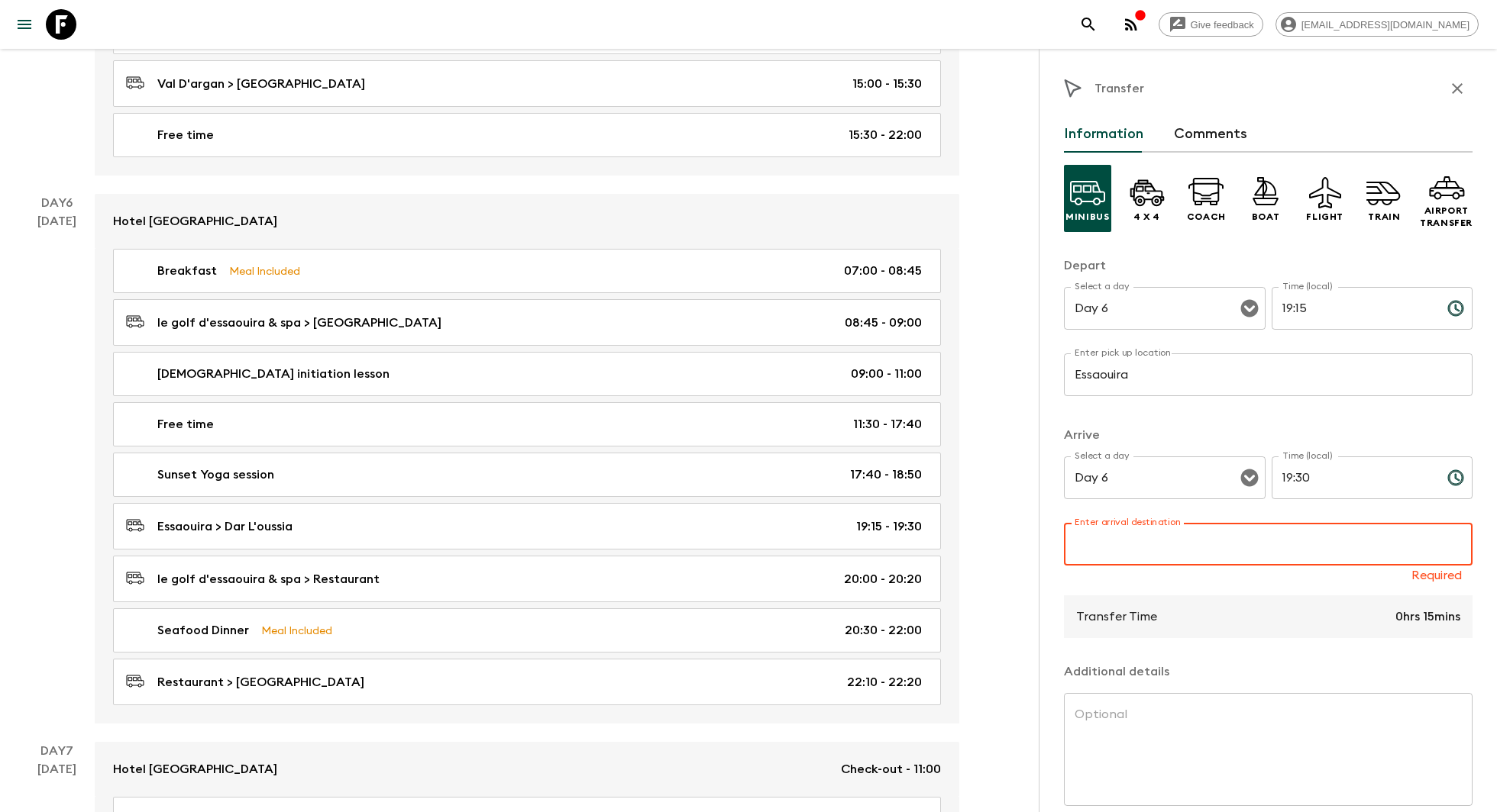
paste input "Dar L'oussia"
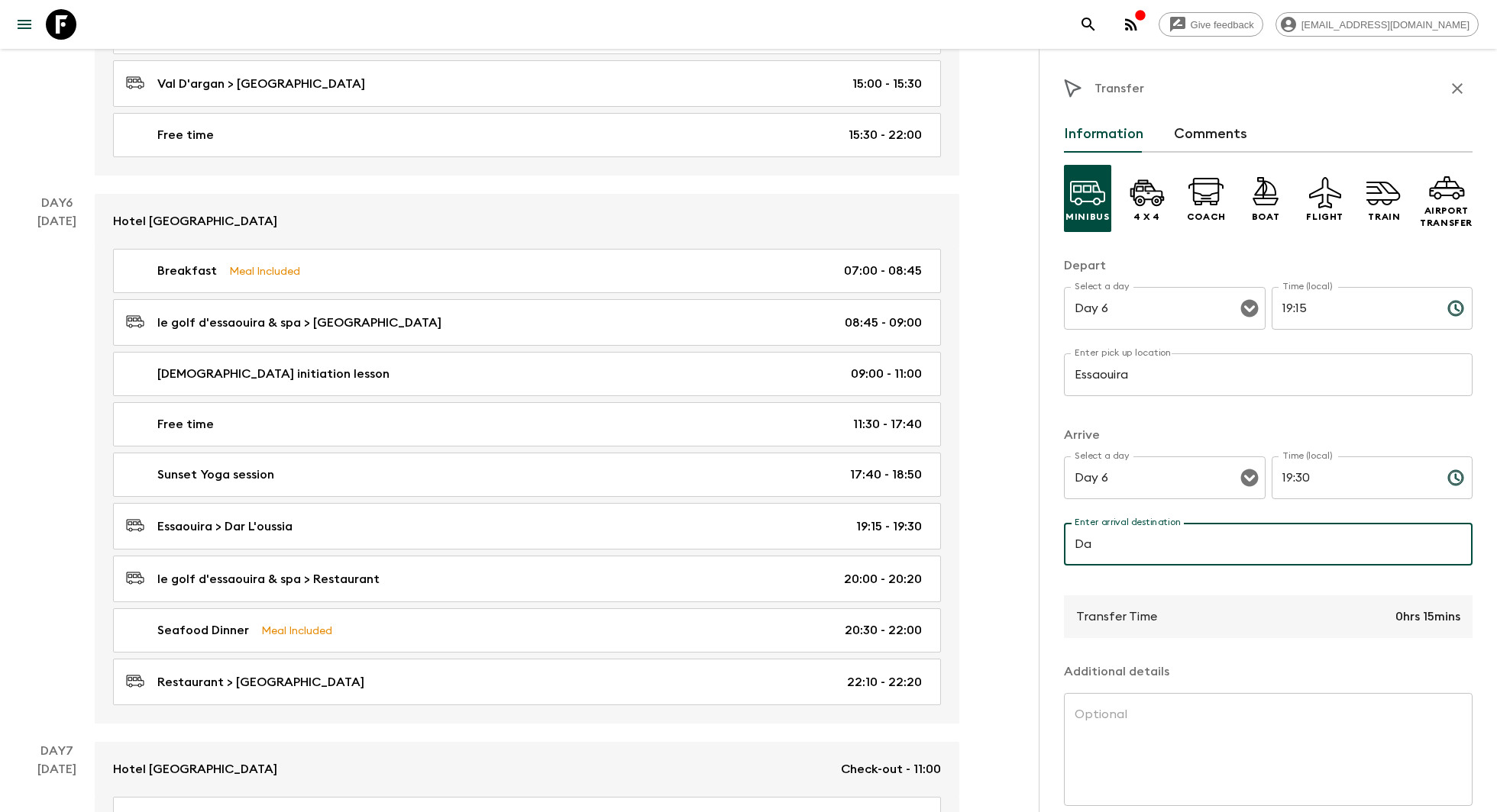
type input "D"
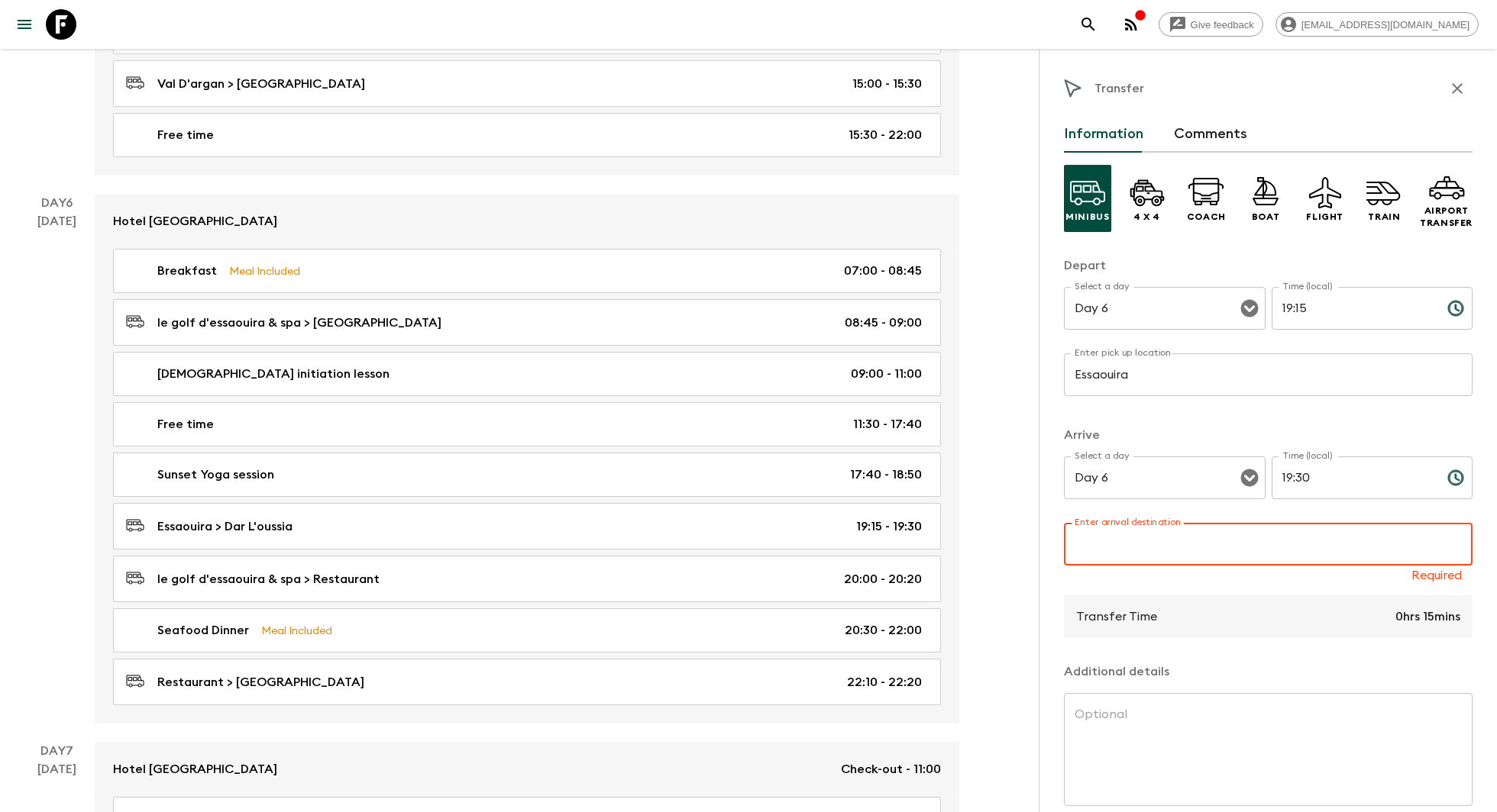
paste input "le golf d'essaouira & spa"
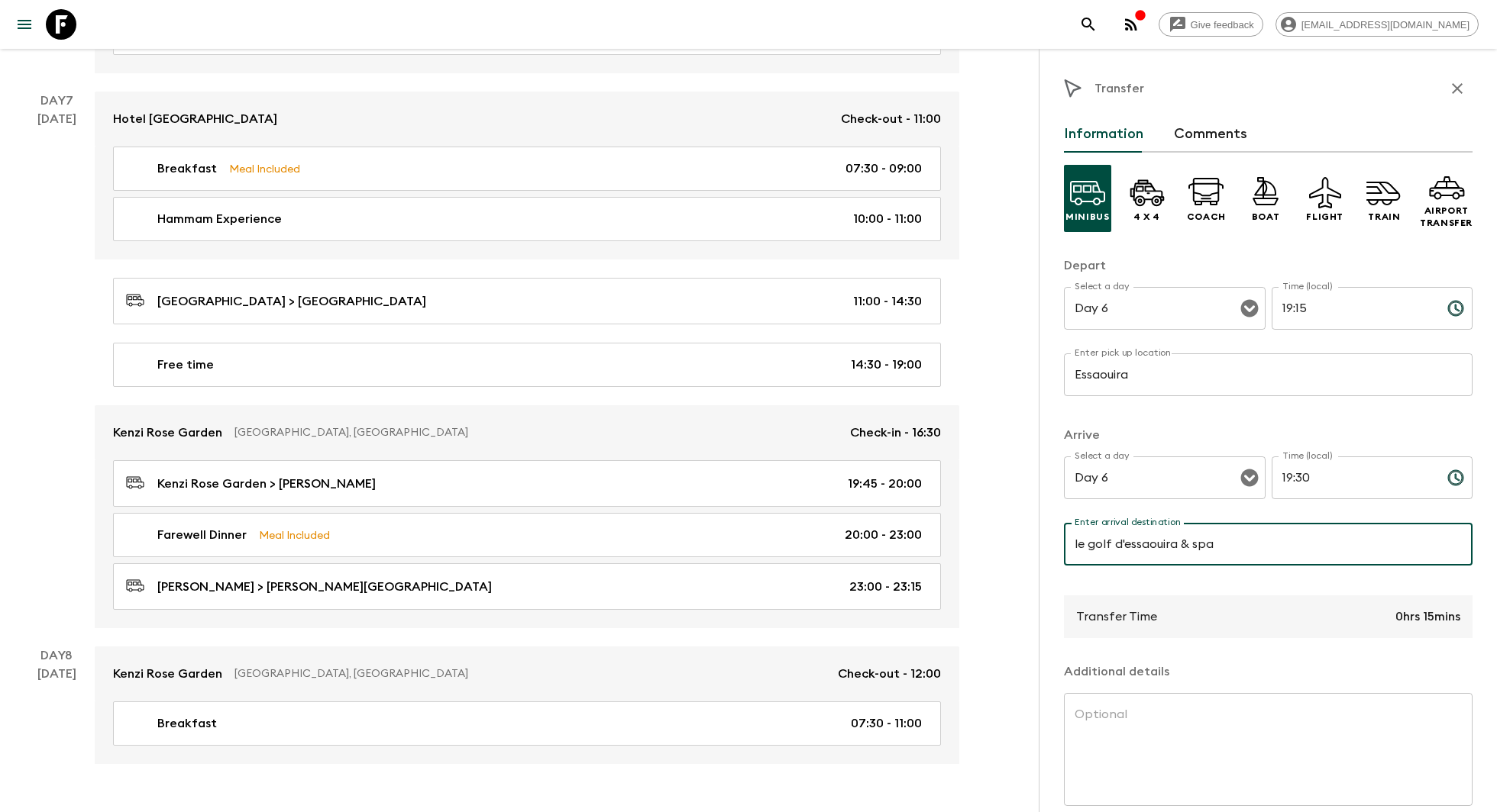
scroll to position [68, 0]
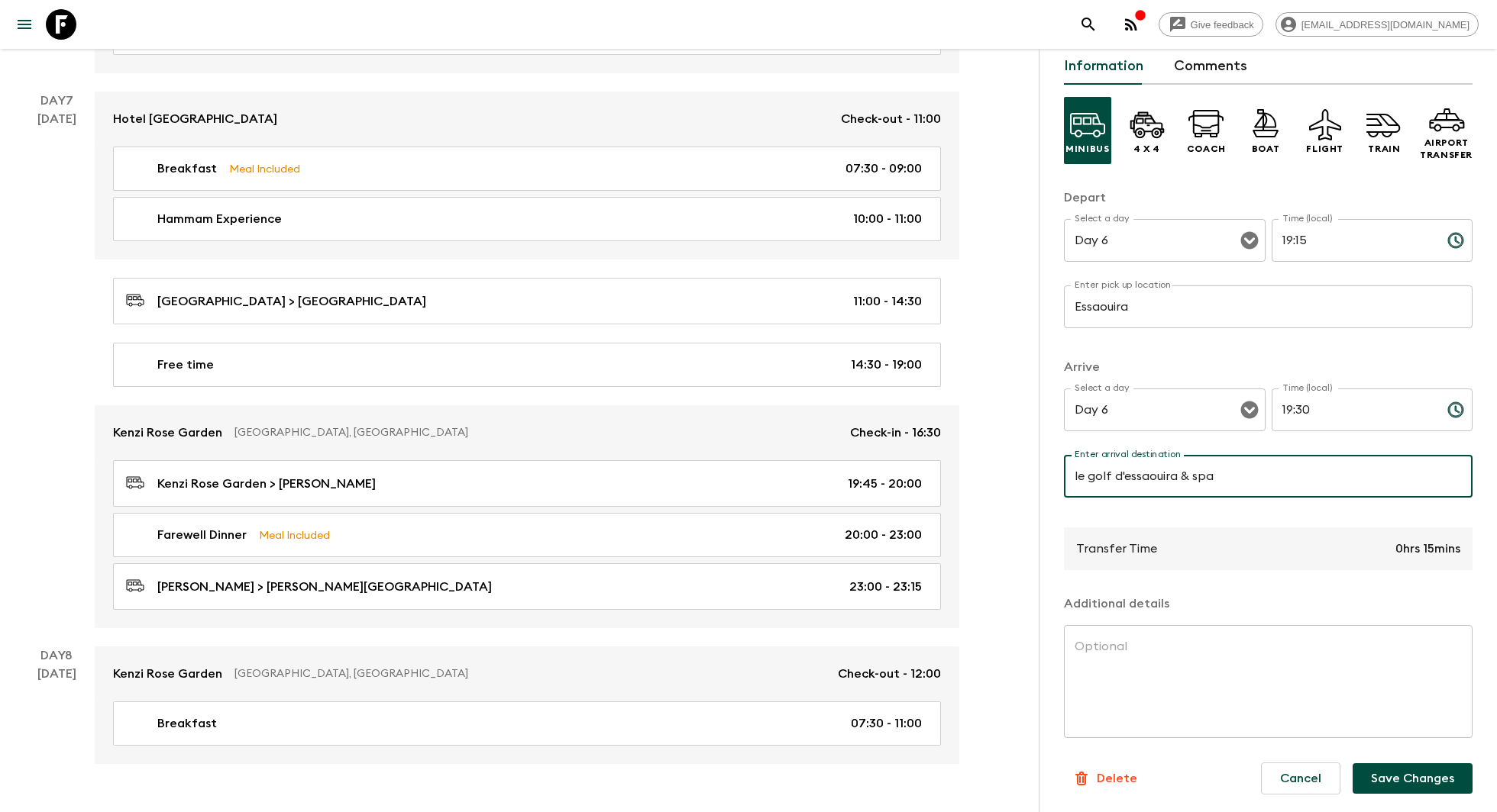
type input "le golf d'essaouira & spa"
click at [1425, 777] on button "Save Changes" at bounding box center [1412, 778] width 120 height 30
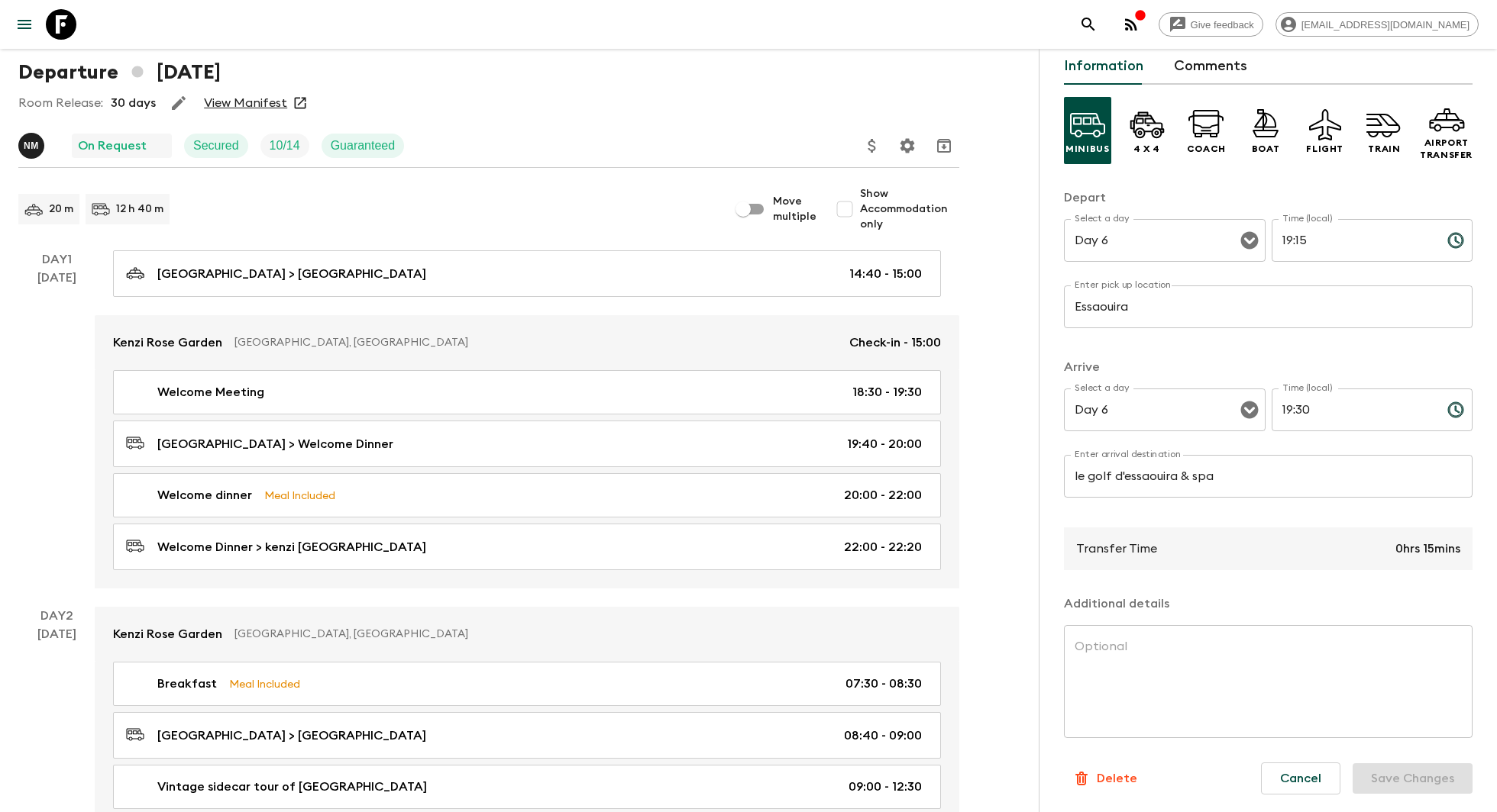
scroll to position [0, 0]
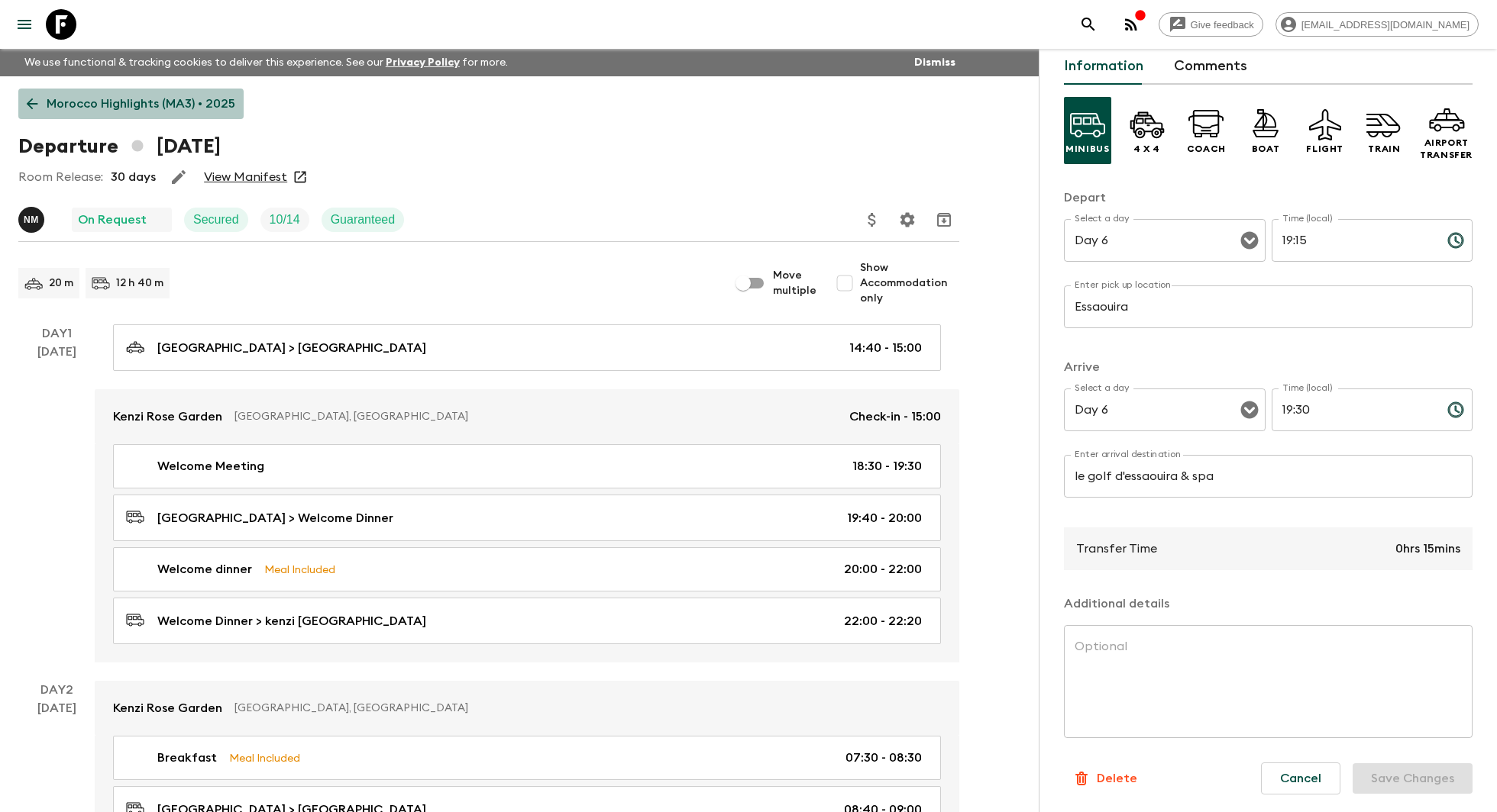
click at [35, 109] on icon at bounding box center [32, 104] width 16 height 16
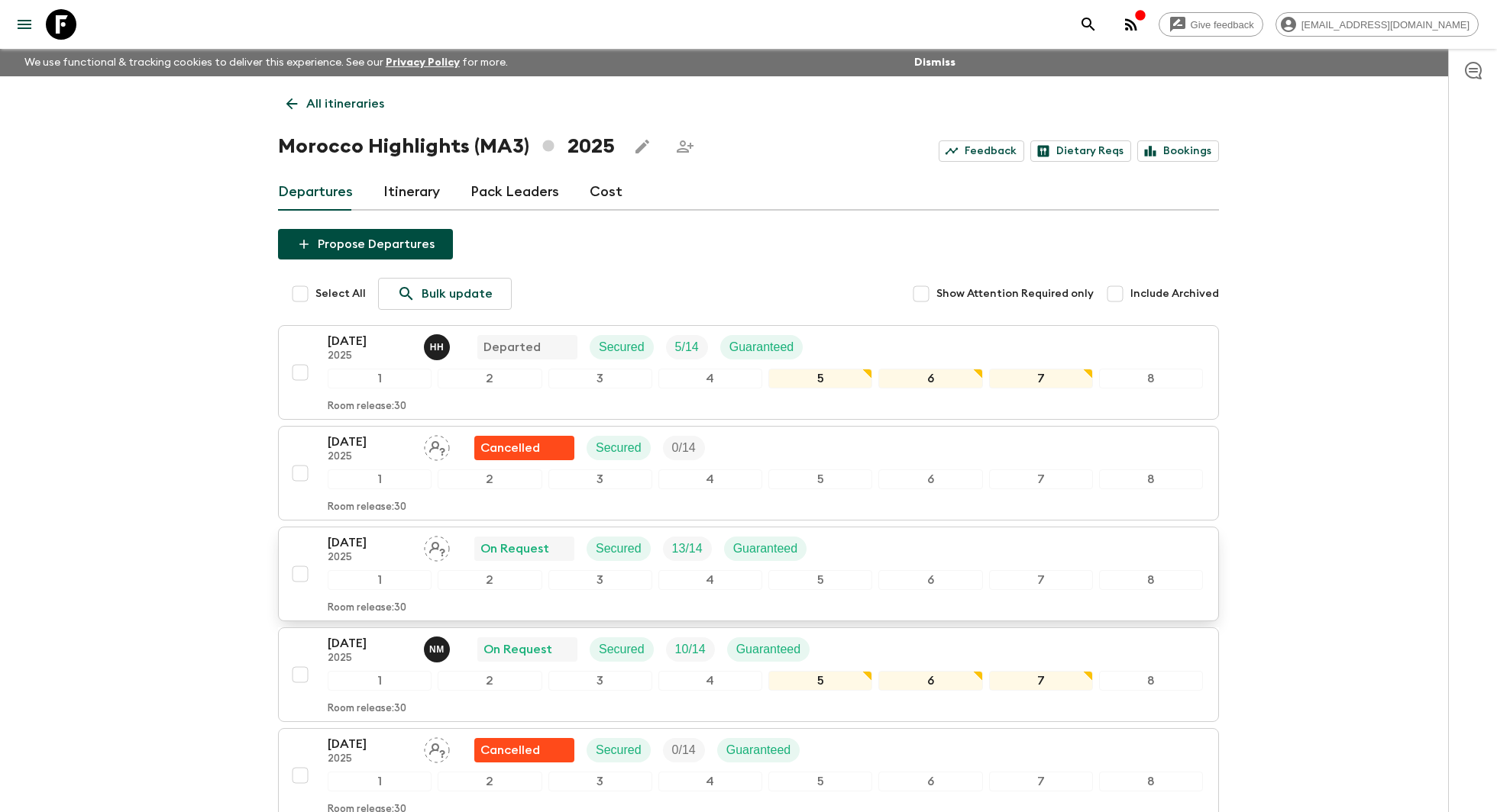
click at [638, 560] on div "12 Oct 2025 2025 On Request Secured 13 / 14 Guaranteed" at bounding box center [573, 549] width 491 height 30
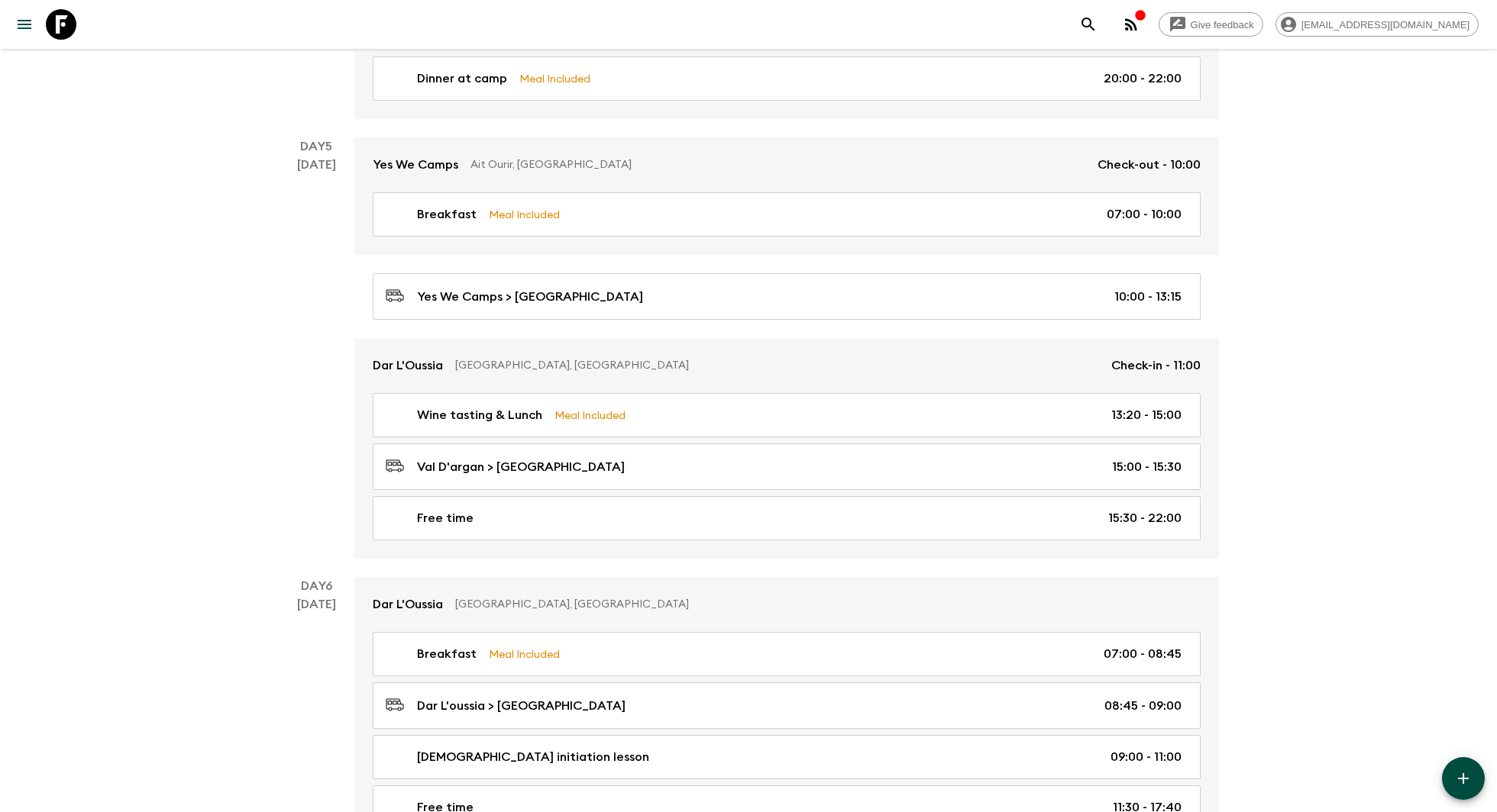
scroll to position [2037, 0]
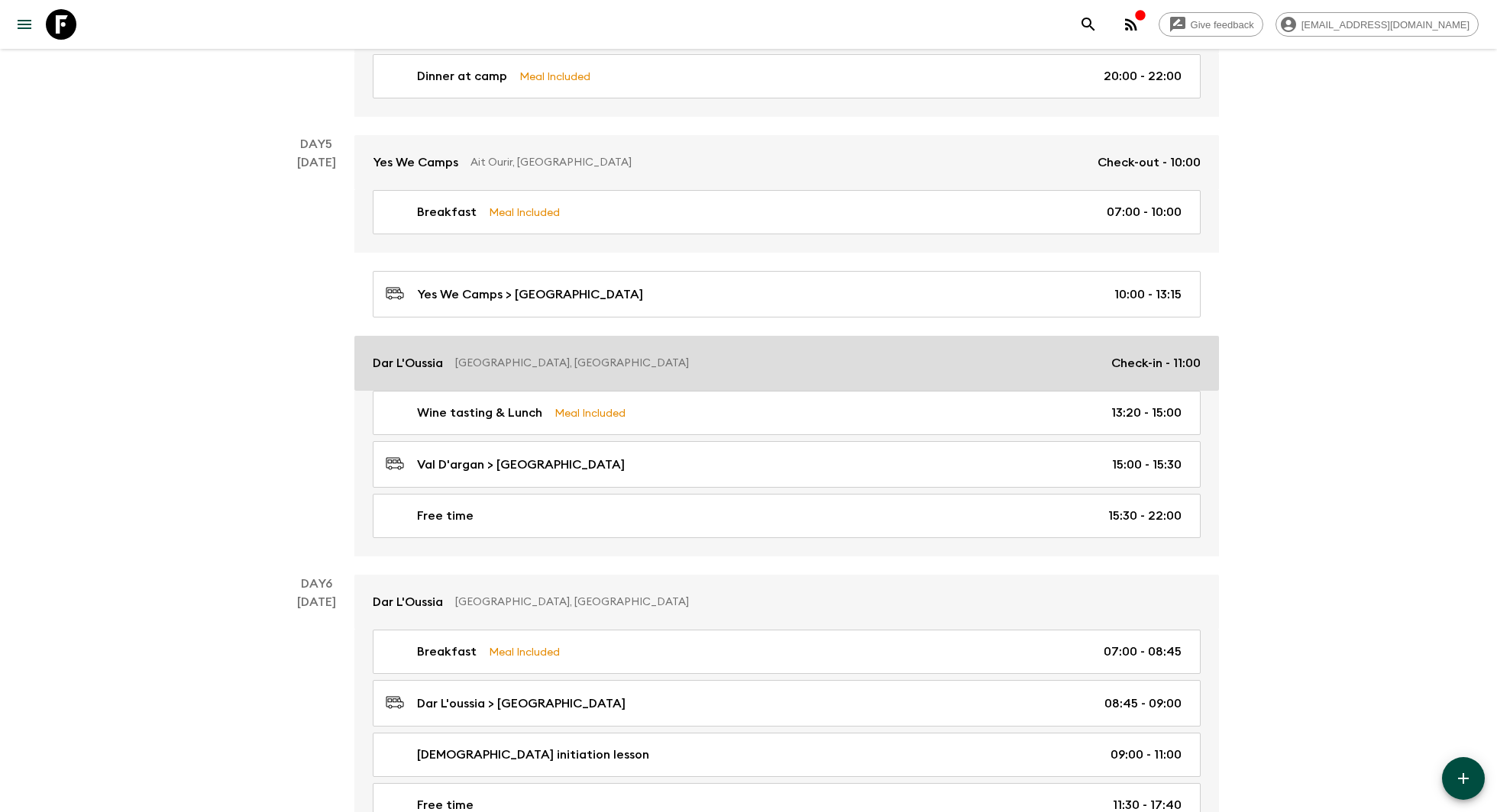
click at [636, 355] on div "Dar L'Oussia Essaouira, Morocco Check-in - 11:00" at bounding box center [787, 364] width 828 height 18
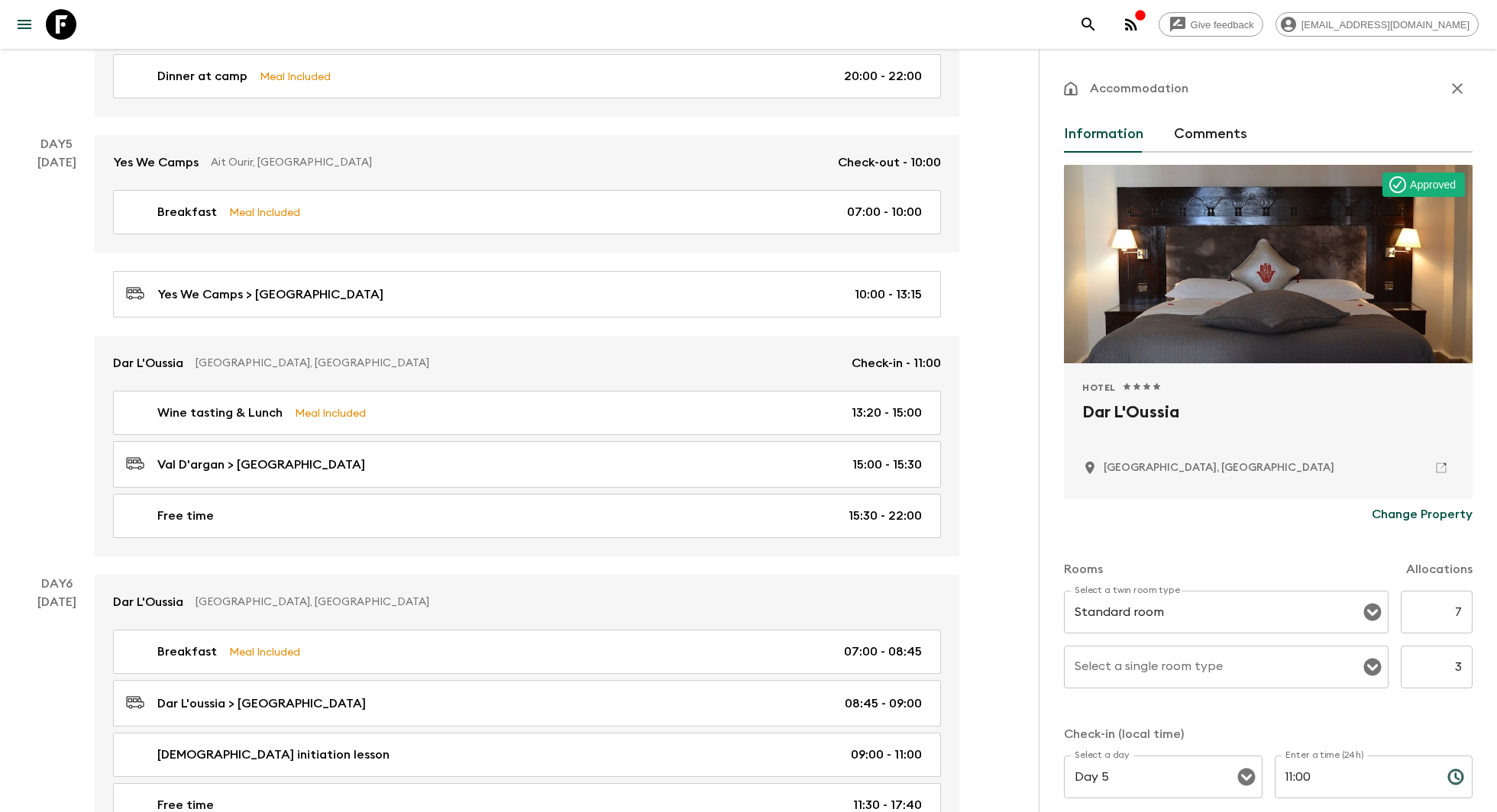
click at [1423, 517] on p "Change Property" at bounding box center [1421, 514] width 100 height 18
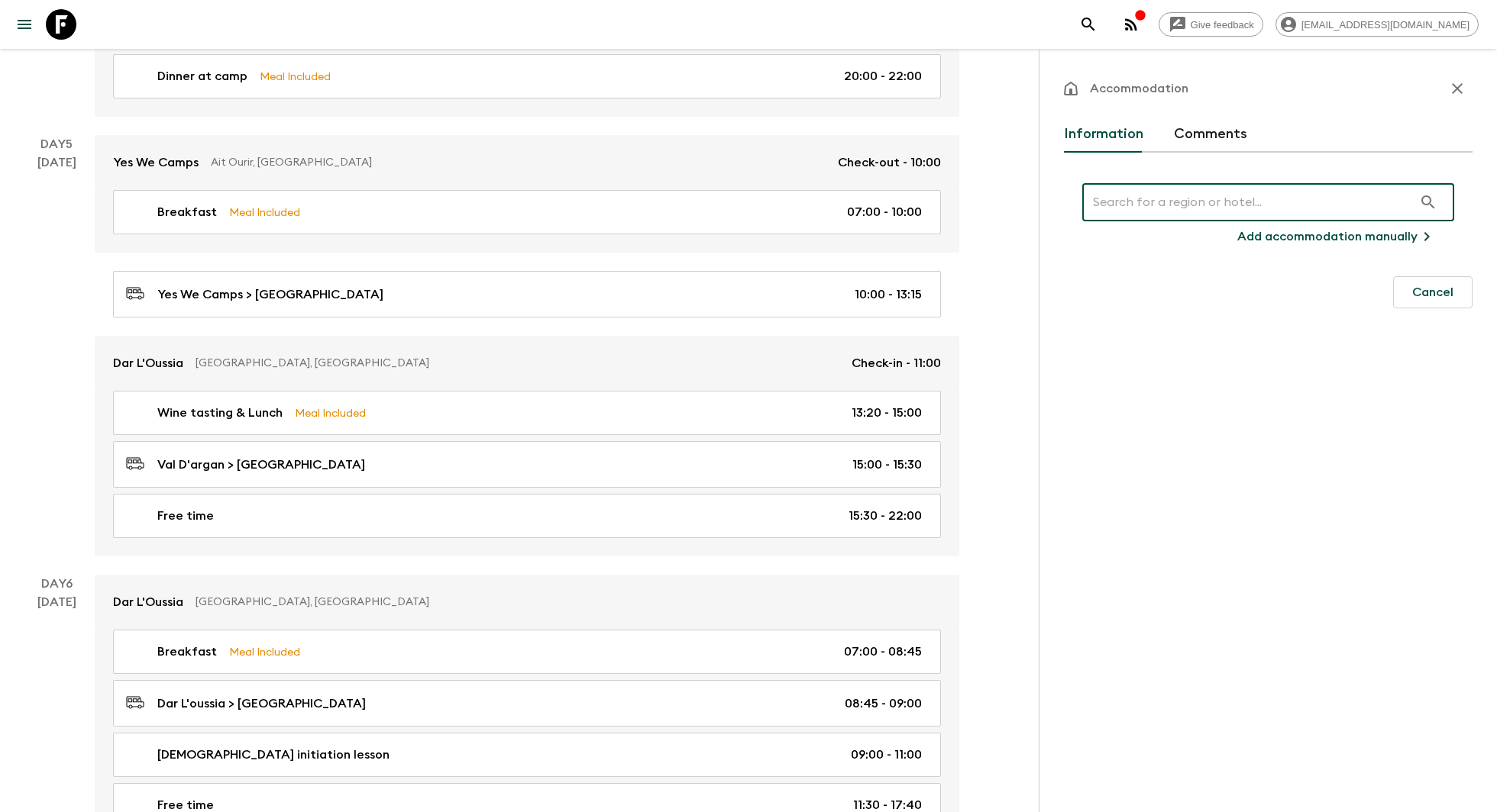
type input "le golf d'essaouira & spa"
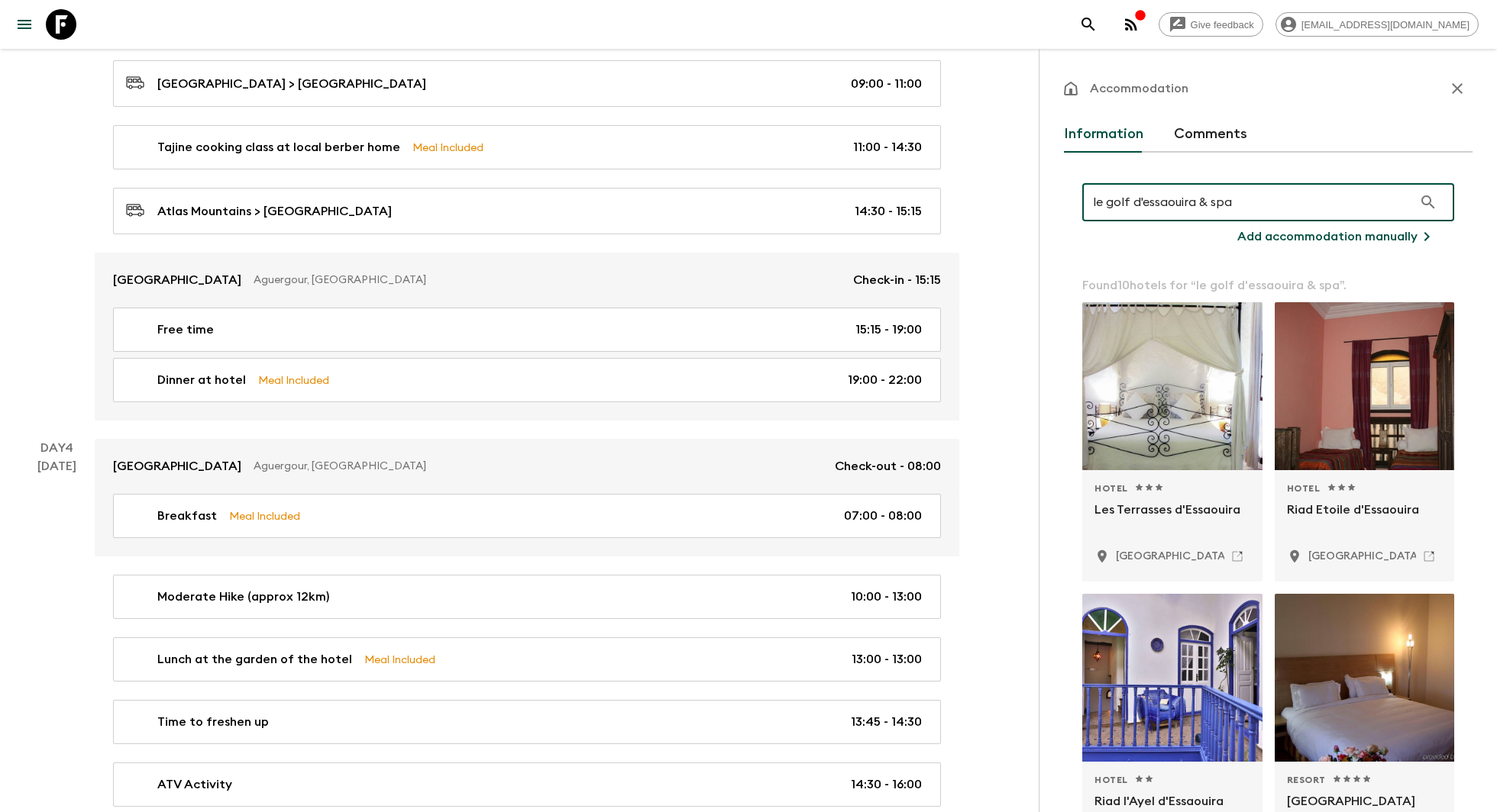
scroll to position [1101, 0]
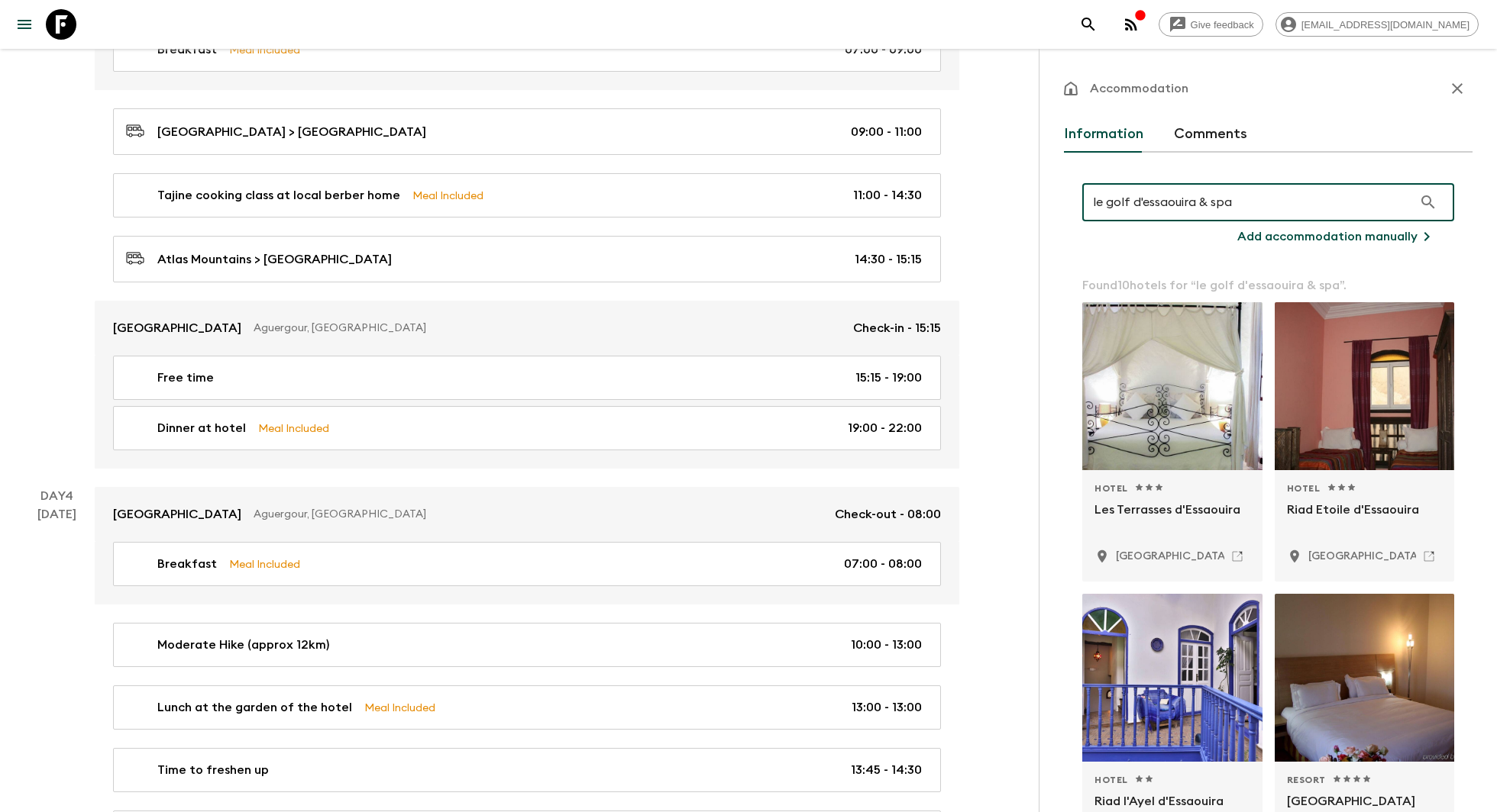
click at [1219, 143] on button "Comments" at bounding box center [1210, 134] width 73 height 37
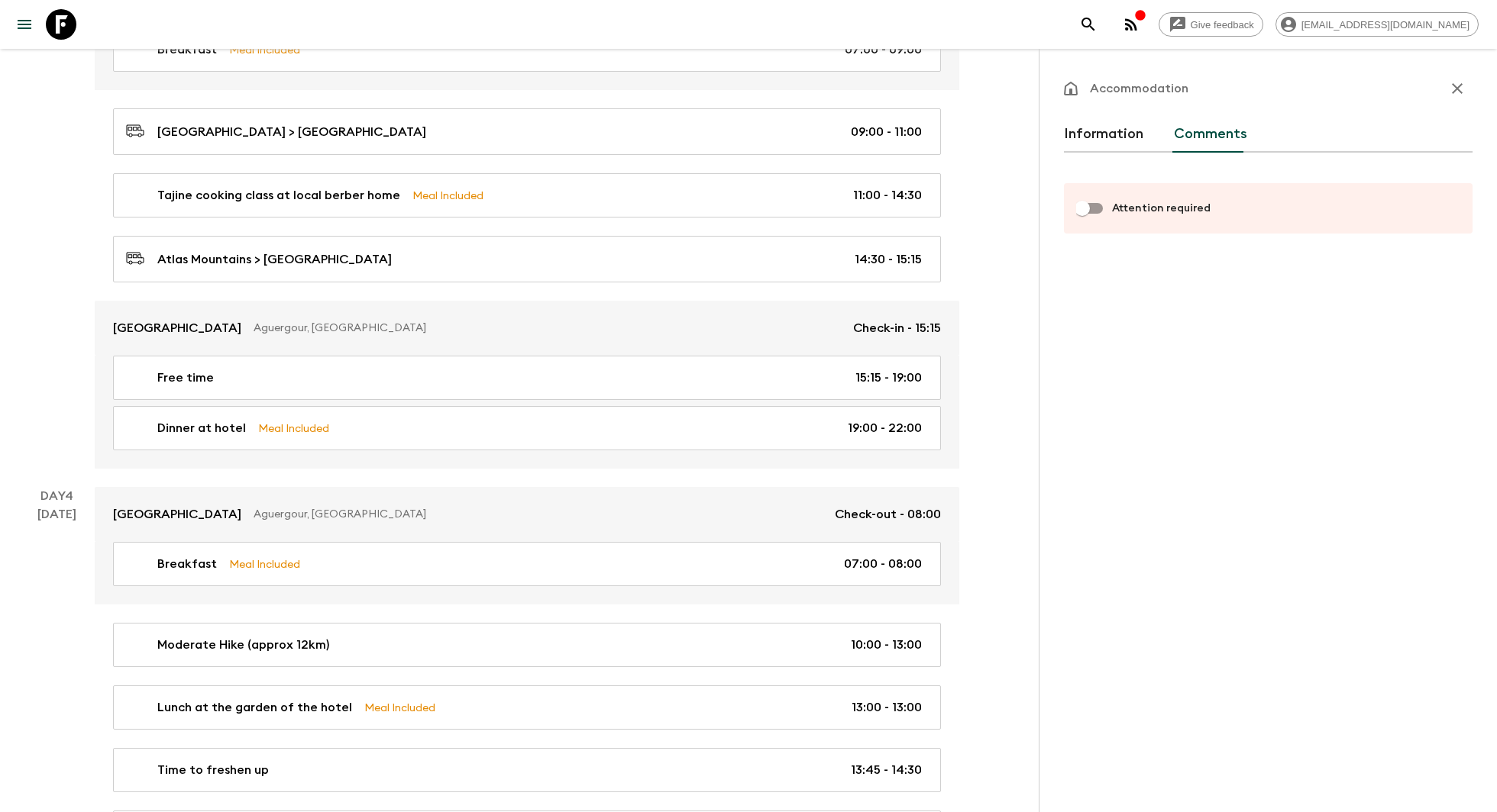
click at [1113, 131] on button "Information" at bounding box center [1103, 134] width 79 height 37
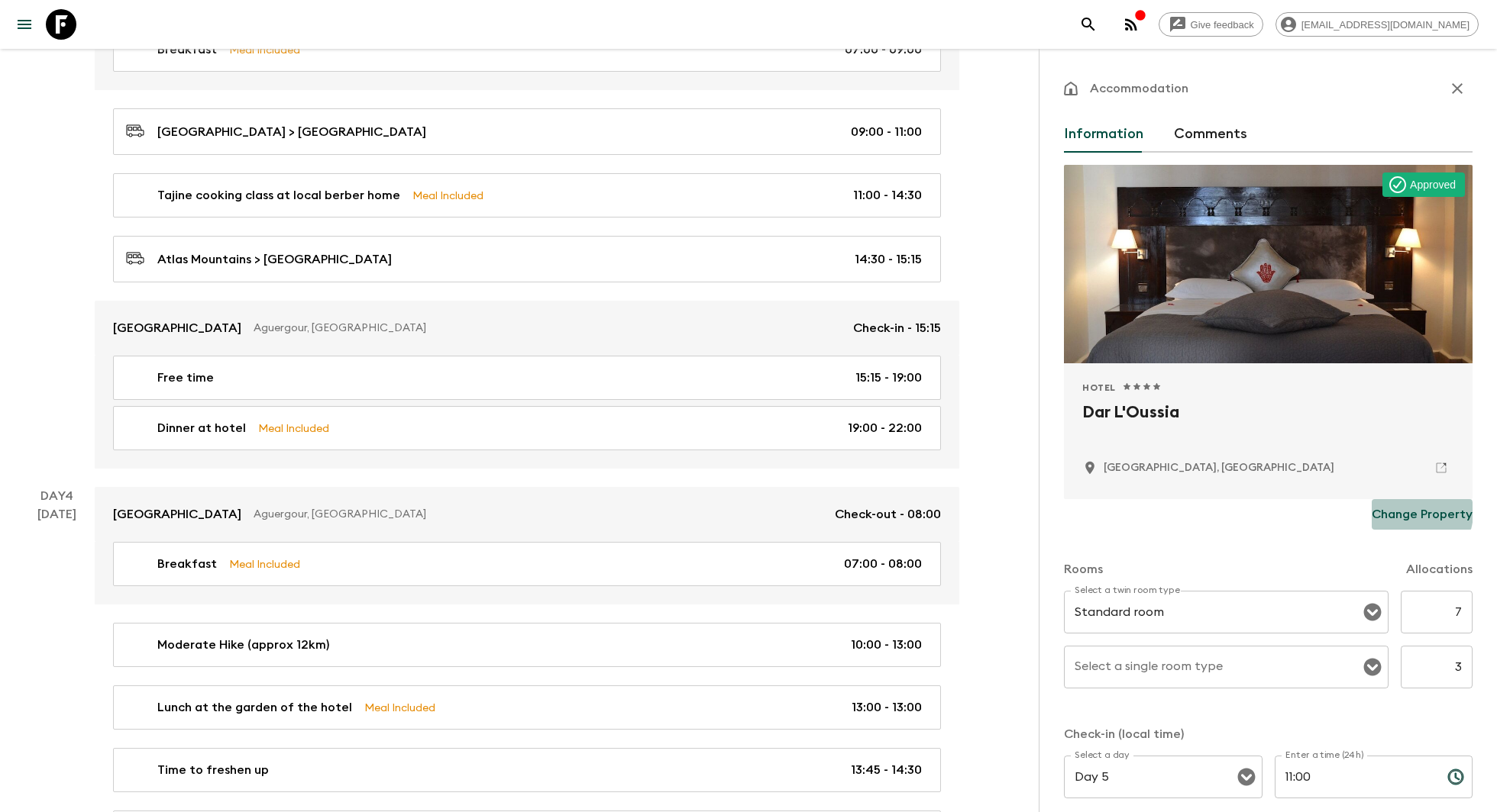
click at [1407, 513] on p "Change Property" at bounding box center [1421, 514] width 100 height 18
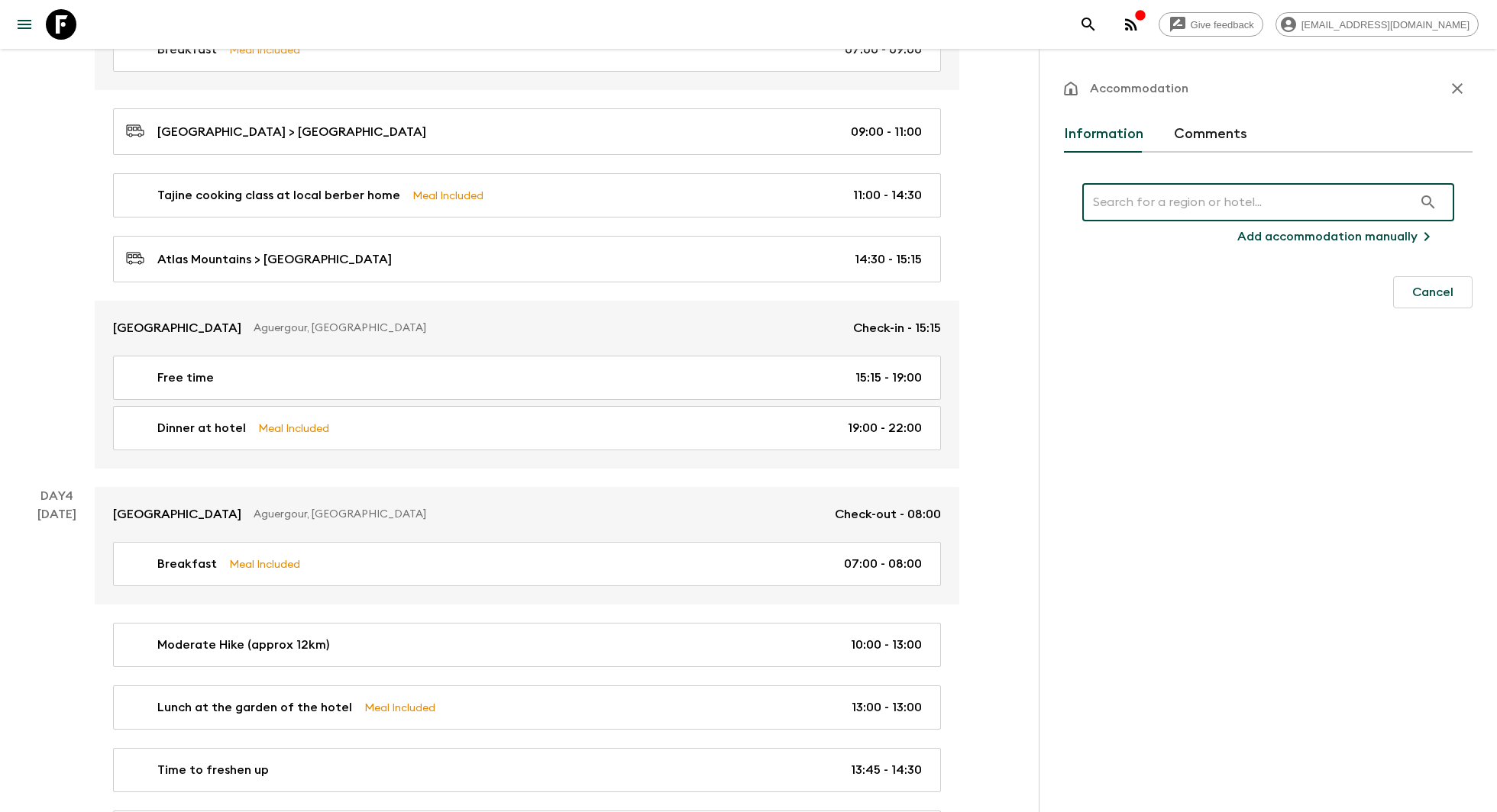
click at [1294, 237] on p "Add accommodation manually" at bounding box center [1327, 236] width 180 height 18
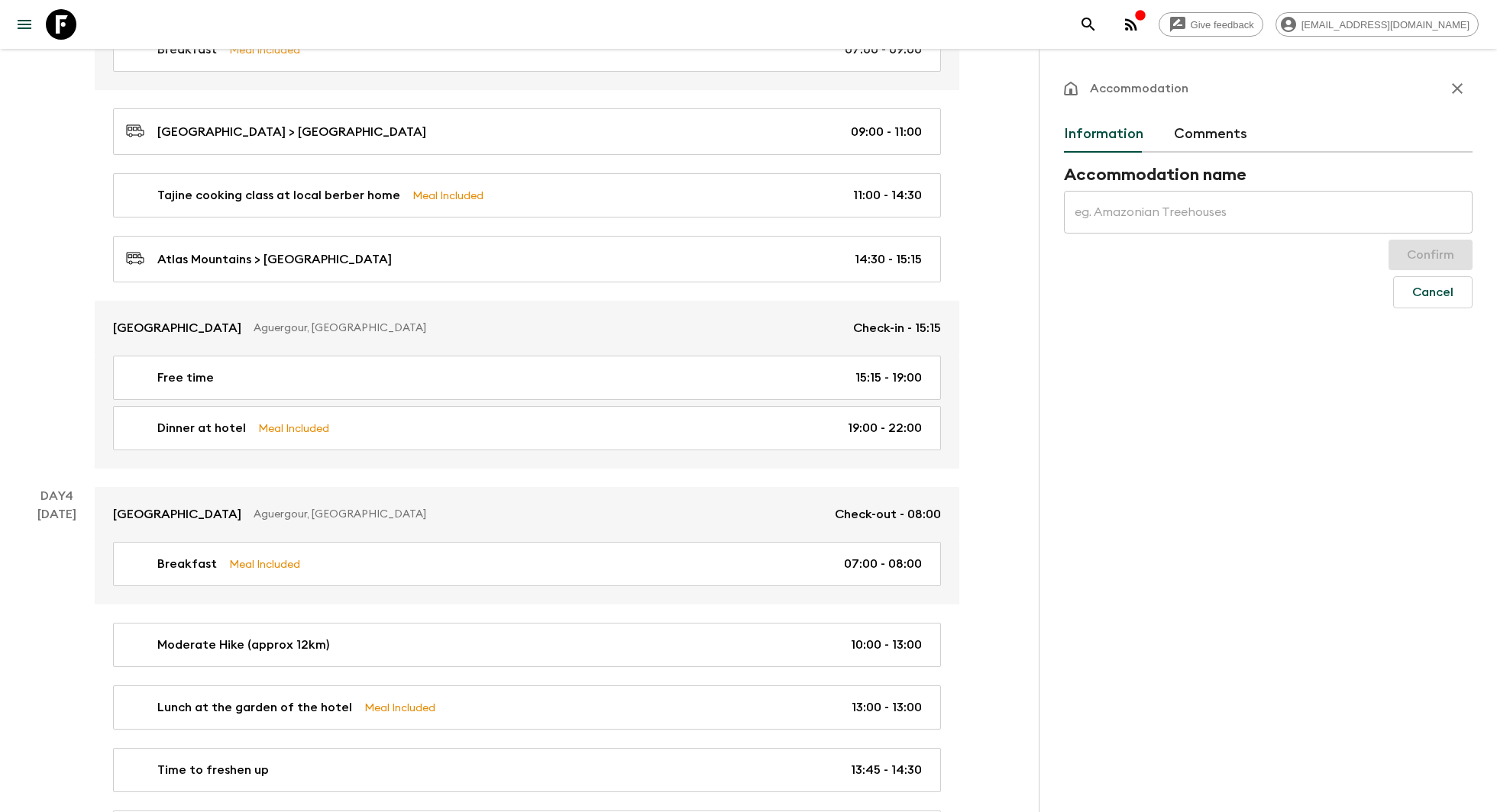
click at [1248, 211] on input "text" at bounding box center [1267, 212] width 408 height 43
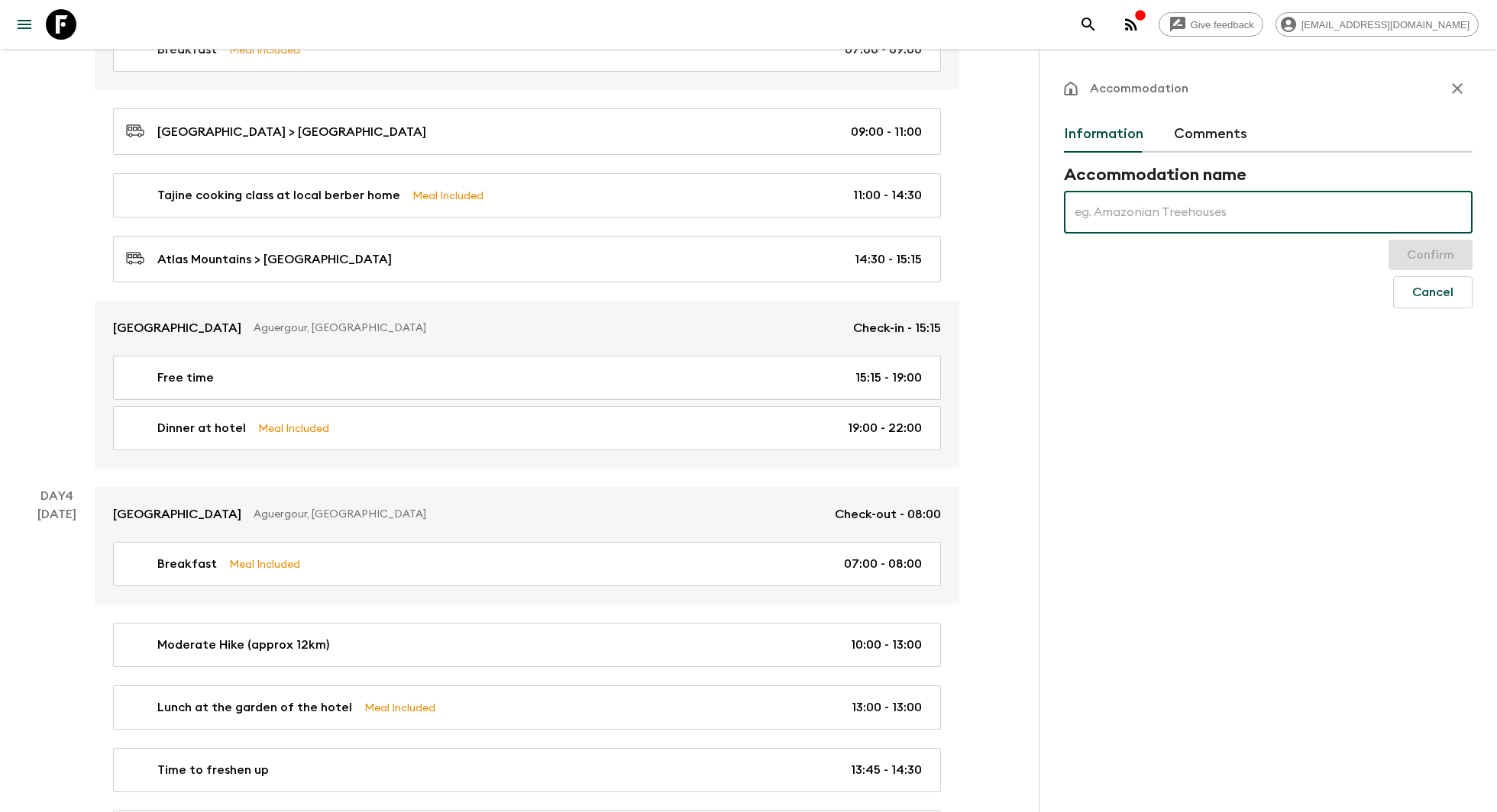
paste input "le golf d'essaouira & spa"
type input "le golf d'essaouira & spa"
click at [1413, 259] on button "Confirm" at bounding box center [1430, 254] width 84 height 30
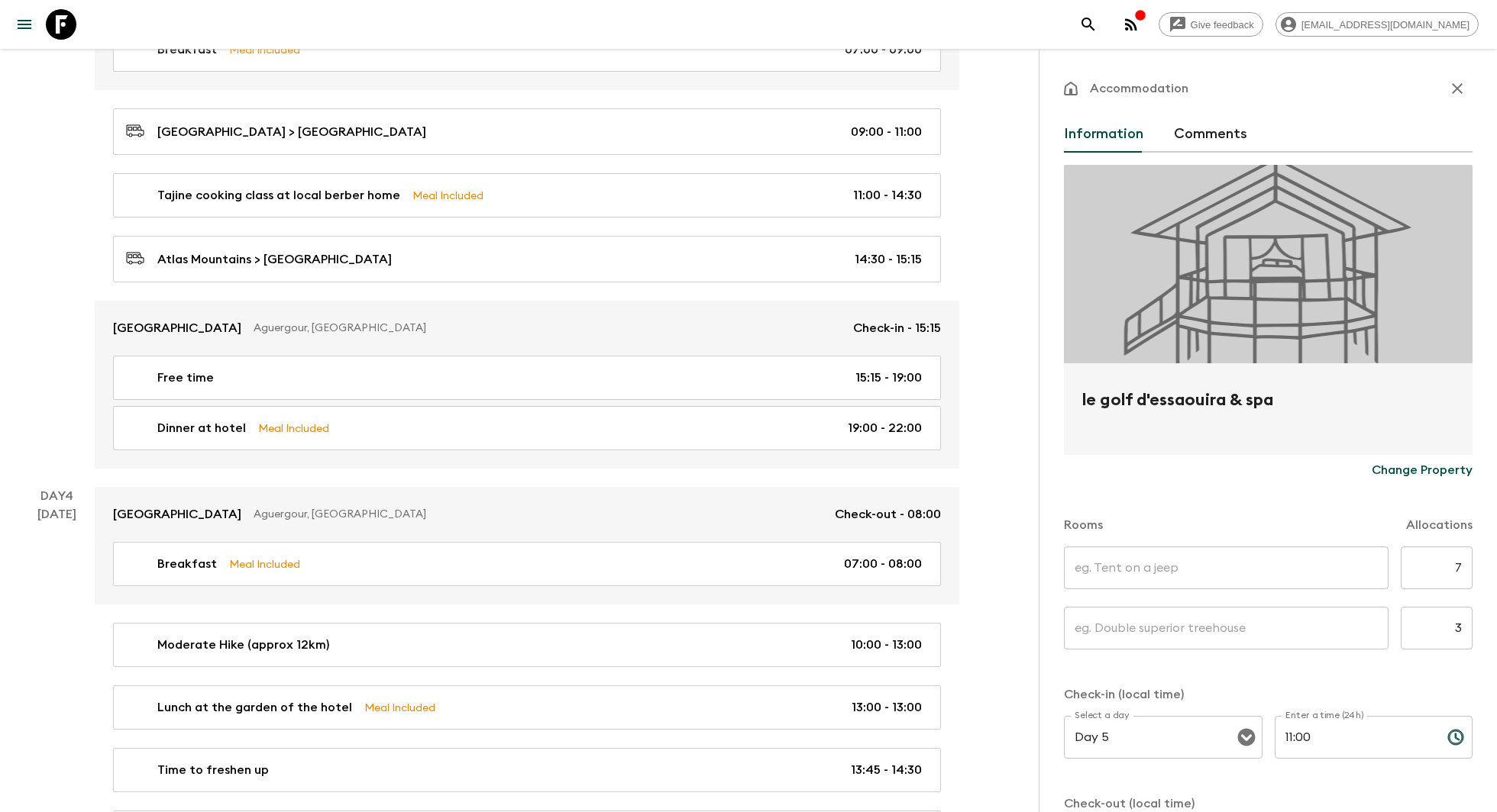
click at [1343, 564] on input "text" at bounding box center [1225, 568] width 324 height 43
type input "Standard Single room"
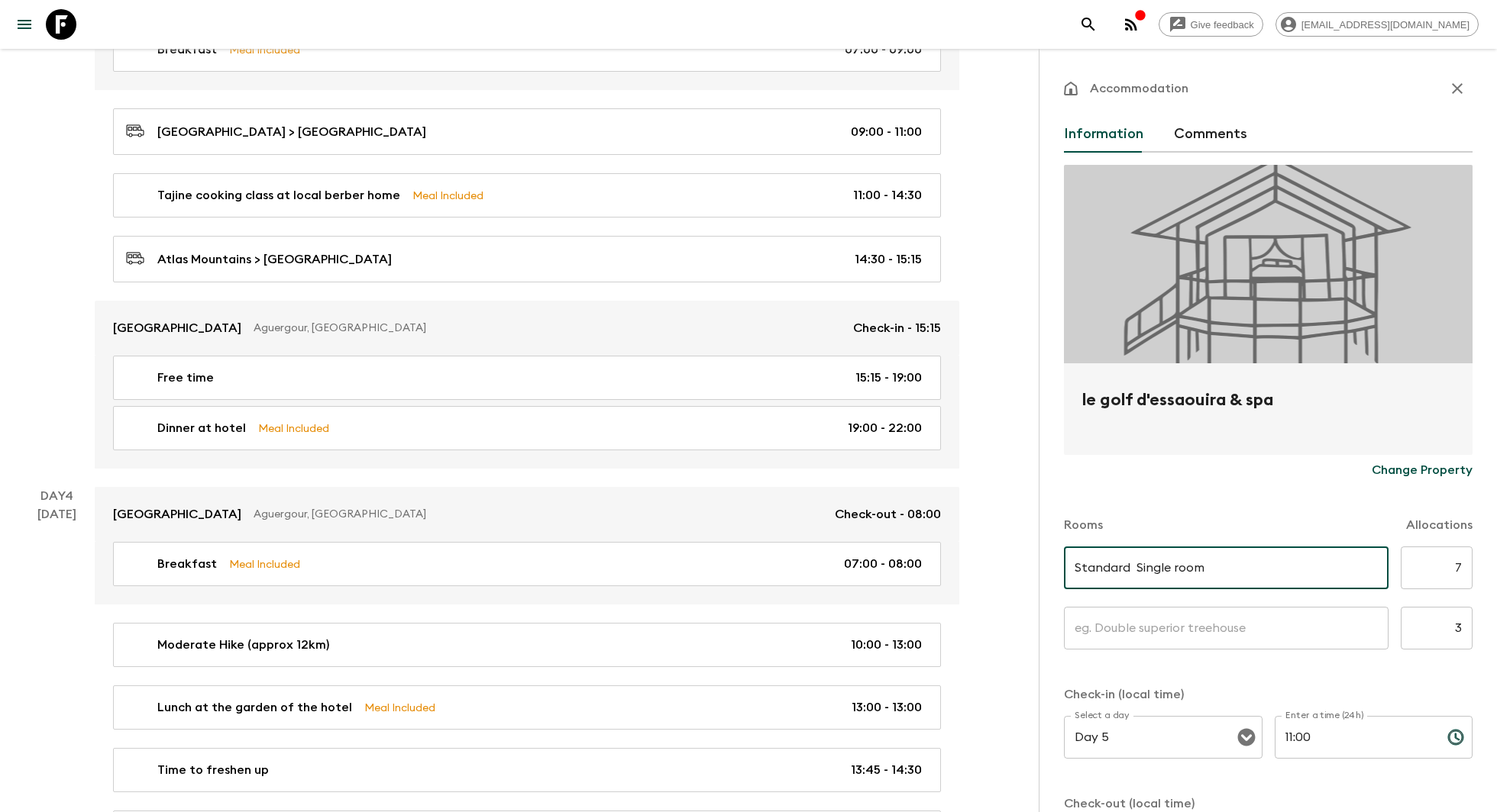
click at [1157, 628] on input "text" at bounding box center [1225, 629] width 324 height 43
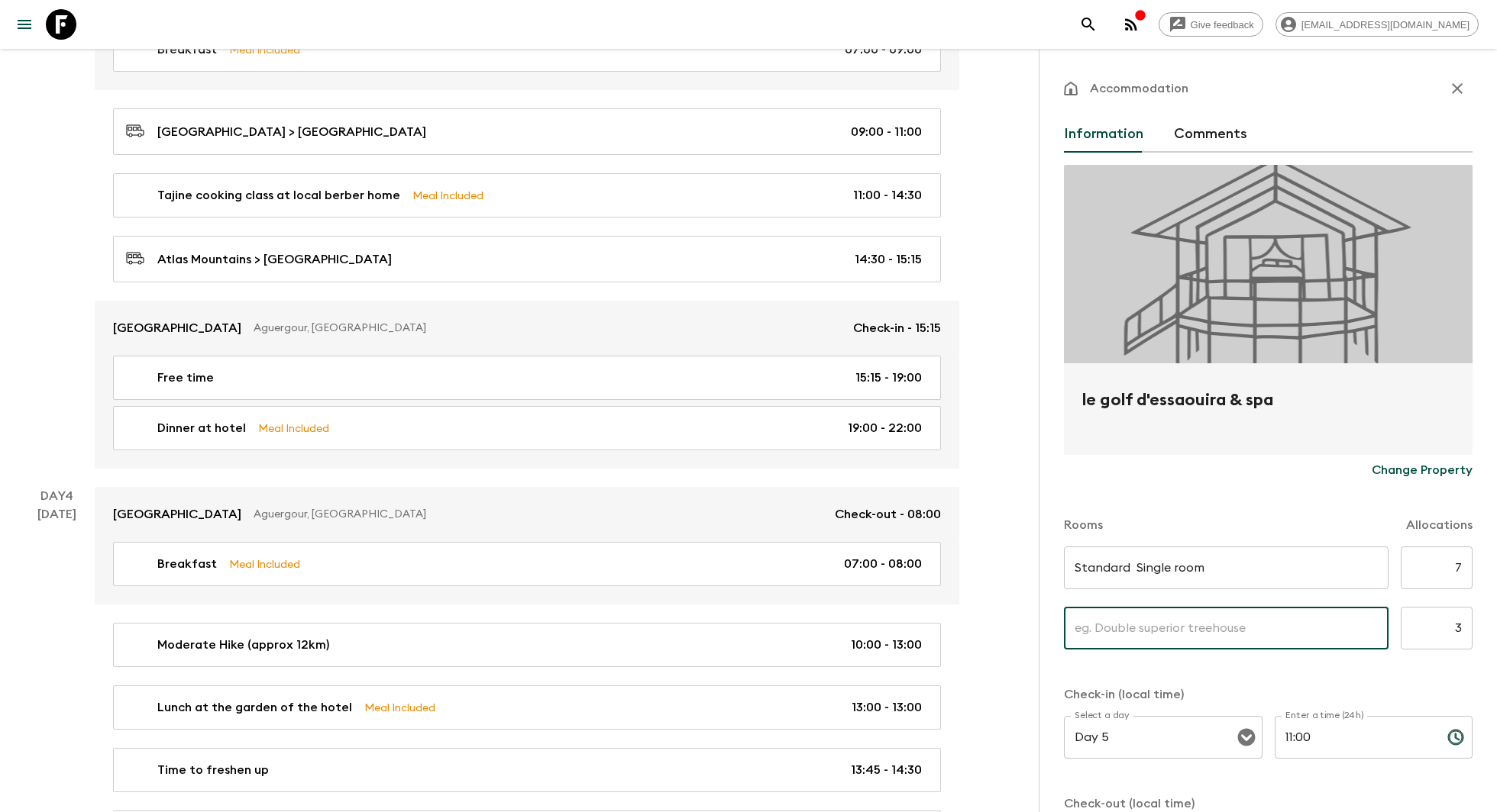
type input "Standard Twin room"
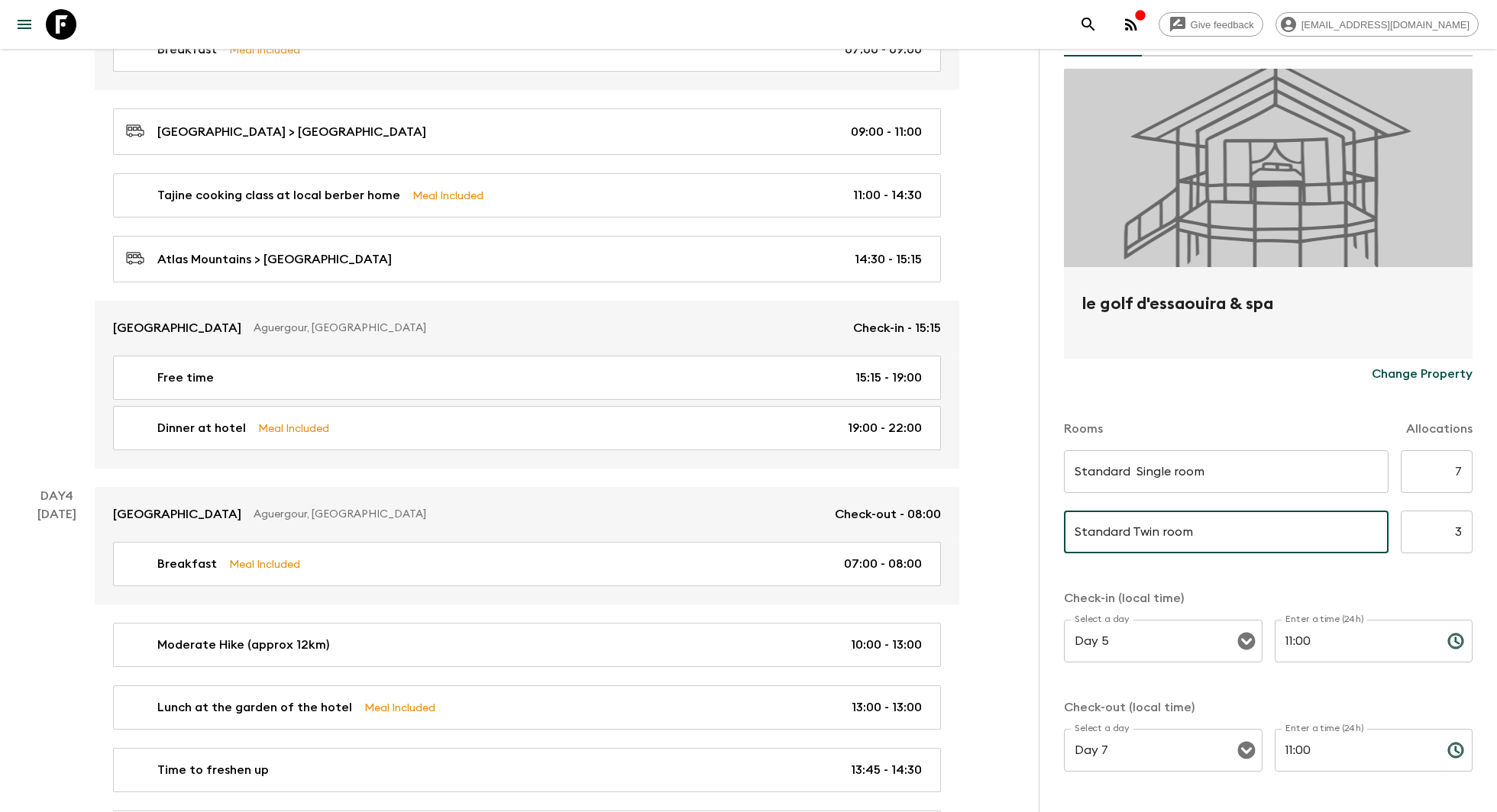
scroll to position [153, 0]
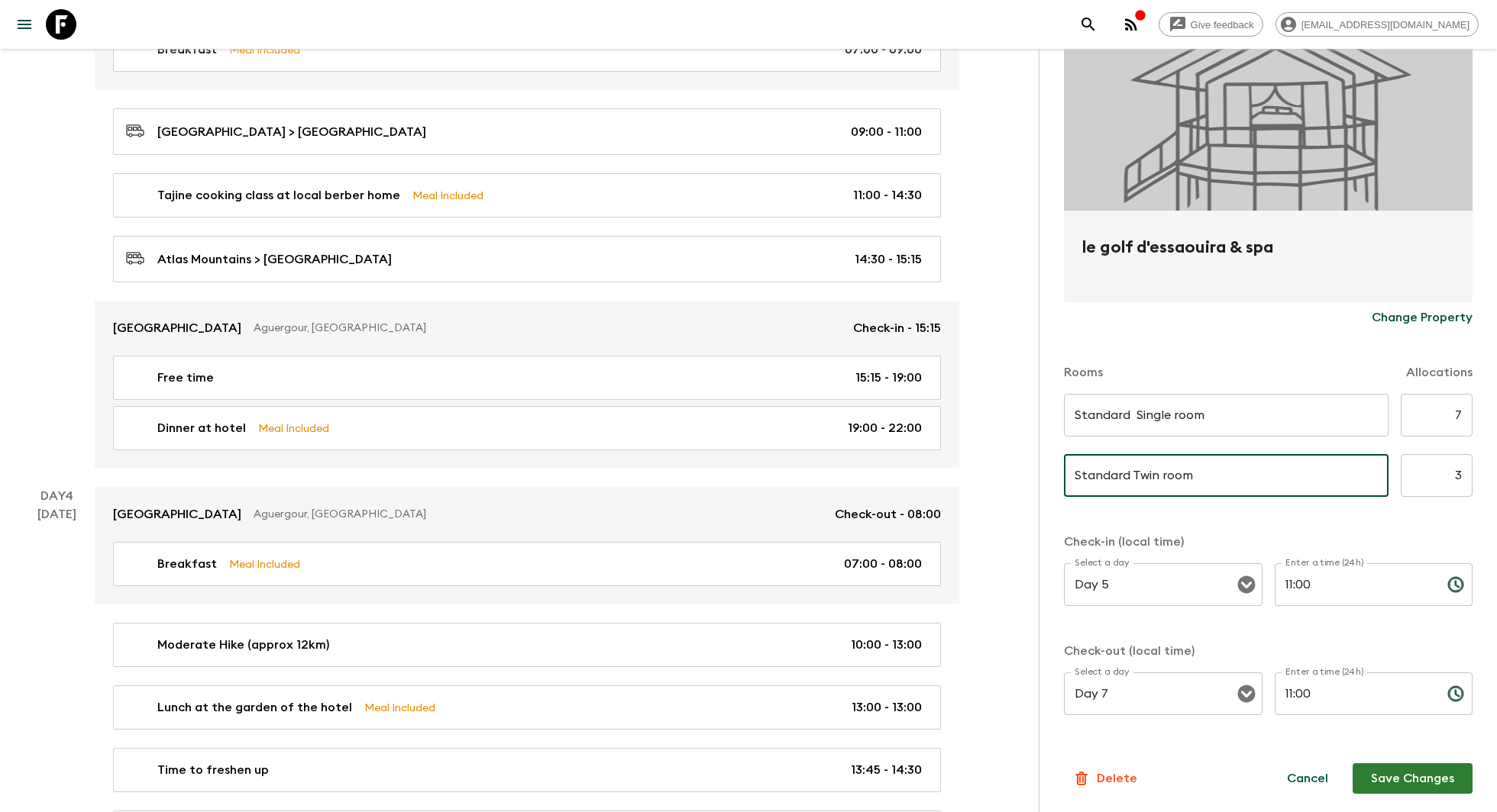
click at [1431, 790] on button "Save Changes" at bounding box center [1412, 778] width 120 height 30
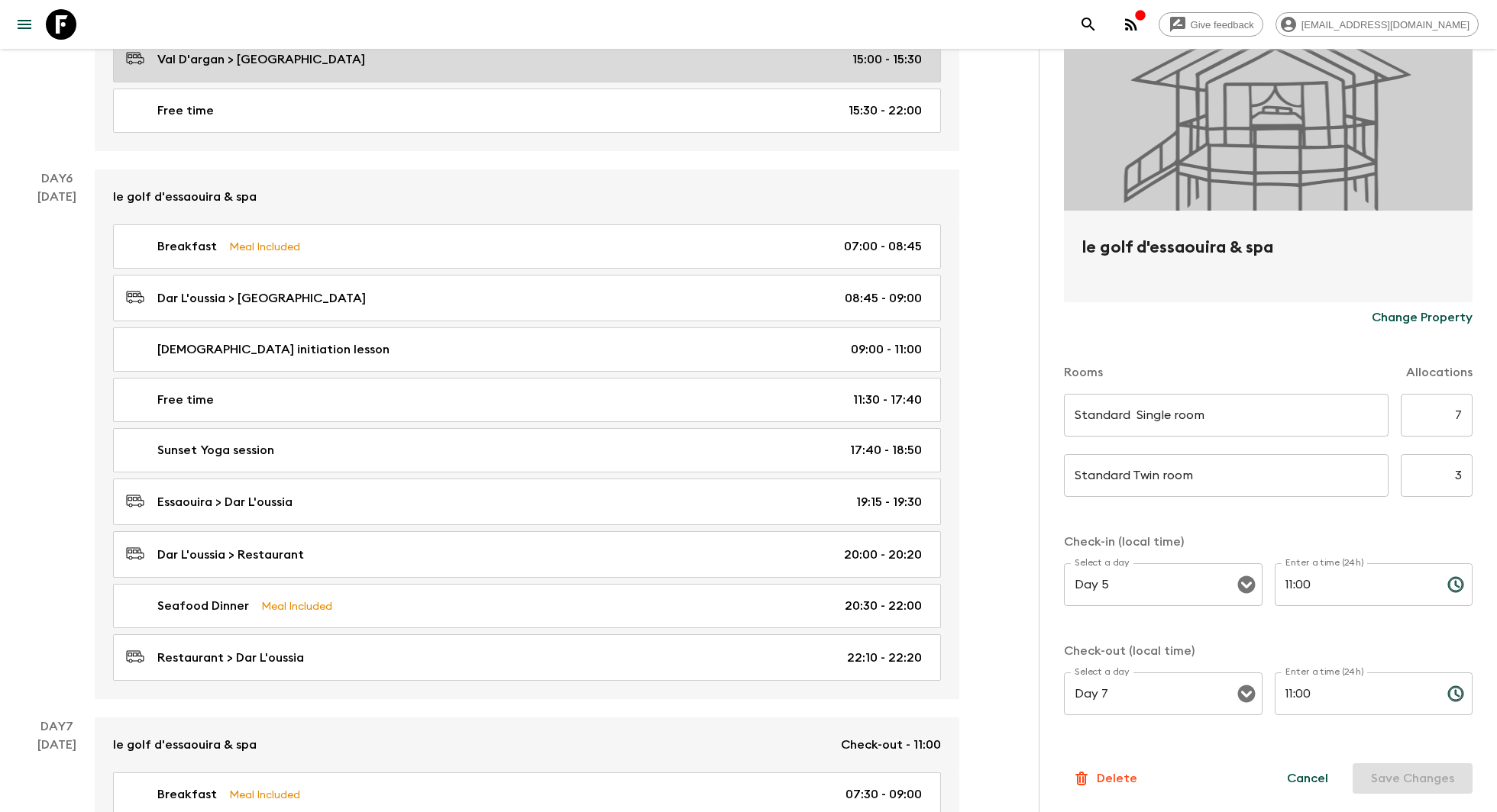
scroll to position [2467, 0]
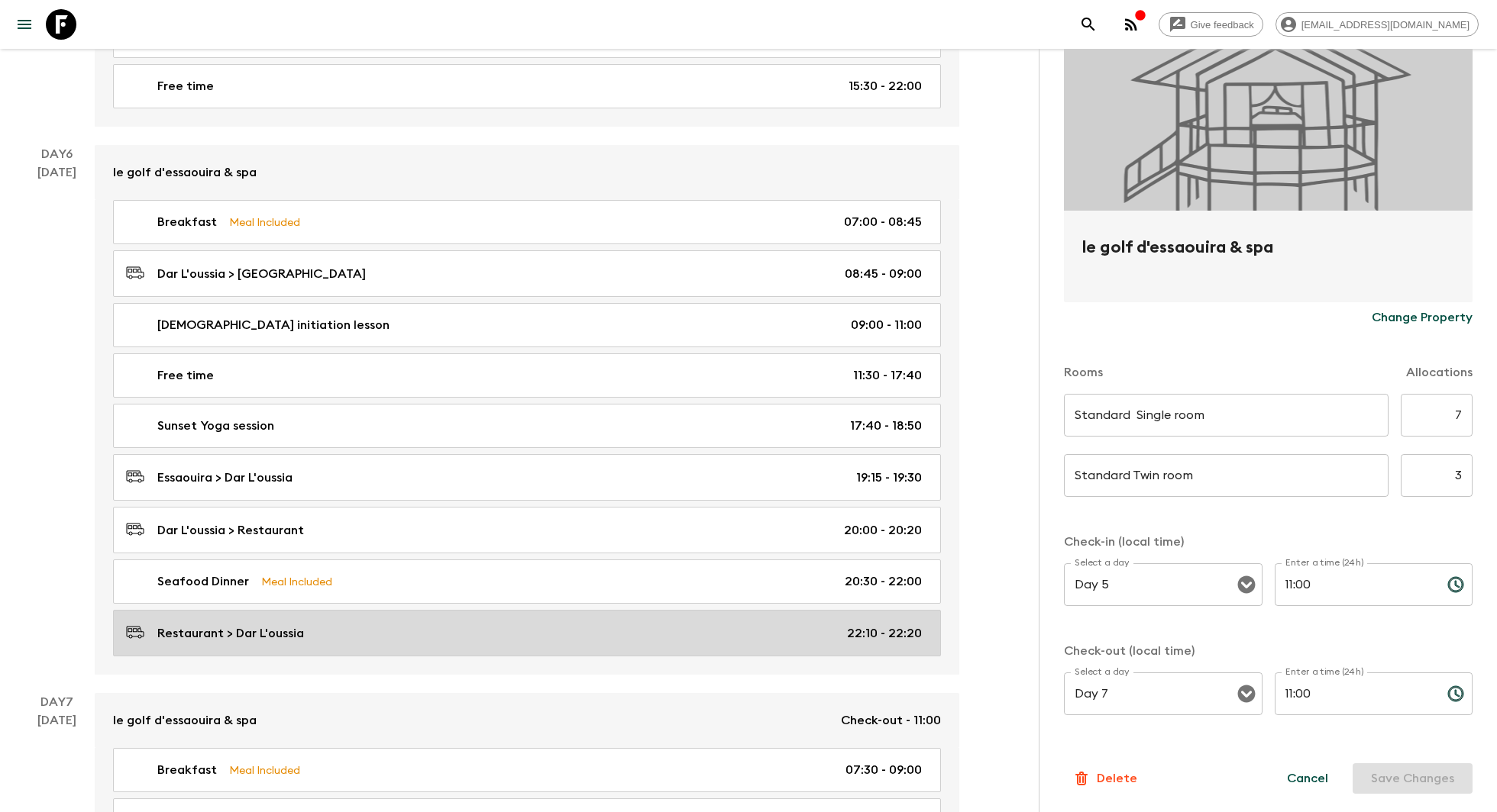
click at [421, 623] on div "Restaurant > Dar L'oussia 22:10 - 22:20" at bounding box center [523, 633] width 796 height 21
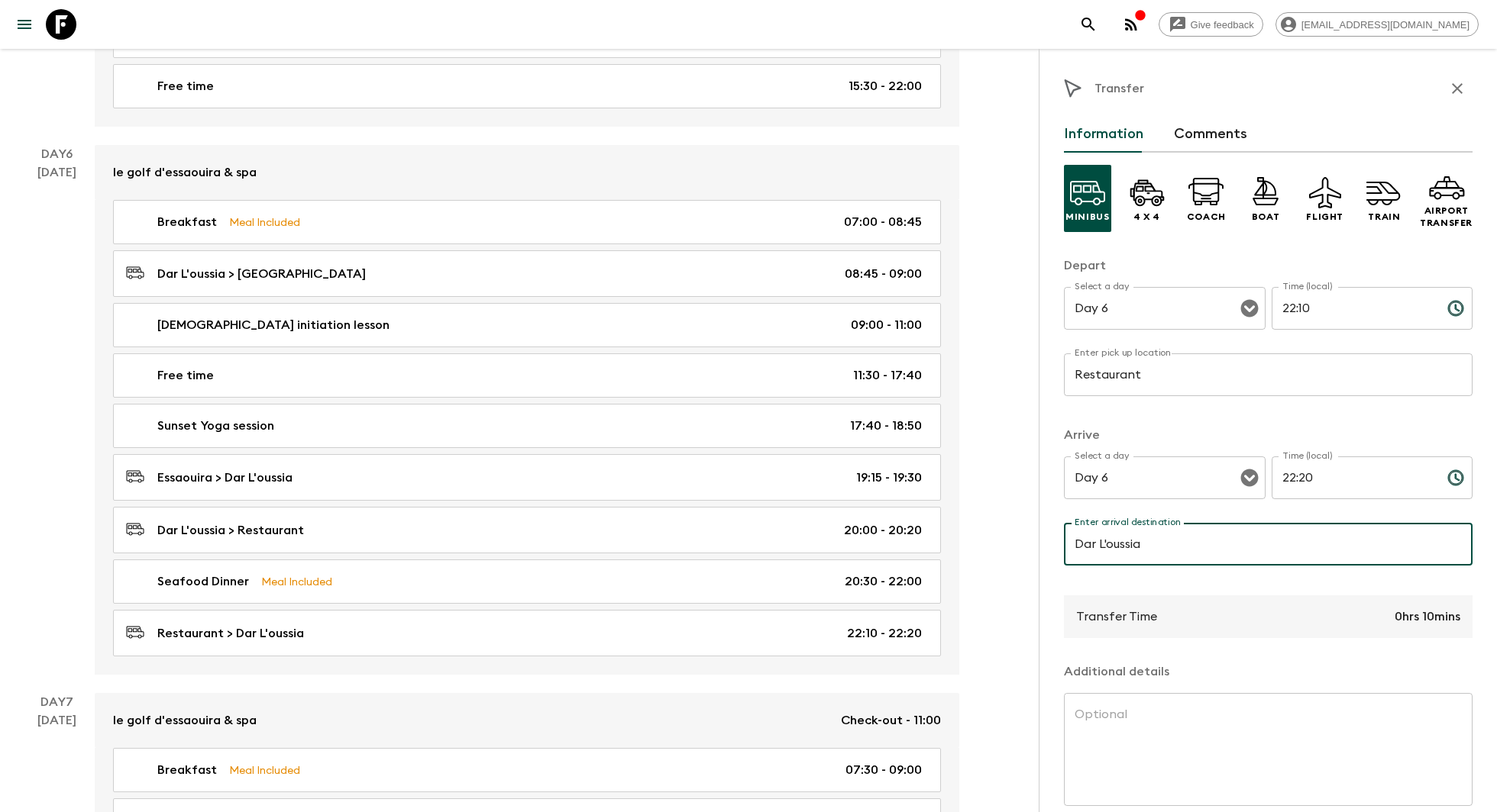
drag, startPoint x: 1179, startPoint y: 552, endPoint x: 1087, endPoint y: 550, distance: 92.0
click at [1087, 550] on input "Dar L'oussia" at bounding box center [1267, 545] width 408 height 43
drag, startPoint x: 1174, startPoint y: 551, endPoint x: 1071, endPoint y: 535, distance: 104.2
click at [1071, 535] on input "Dar L'oussia" at bounding box center [1267, 545] width 408 height 43
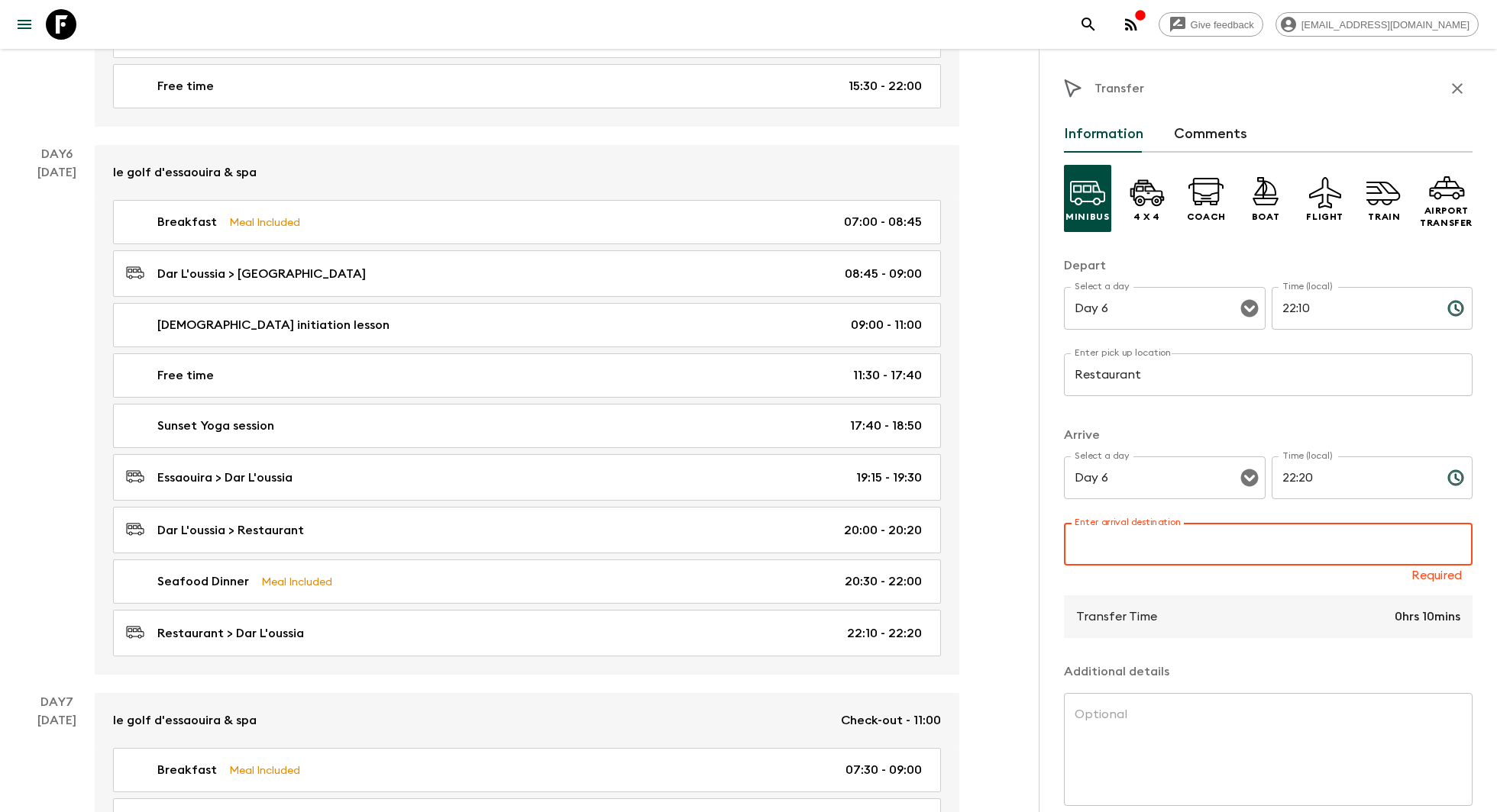
paste input "le golf d'essaouira & spa"
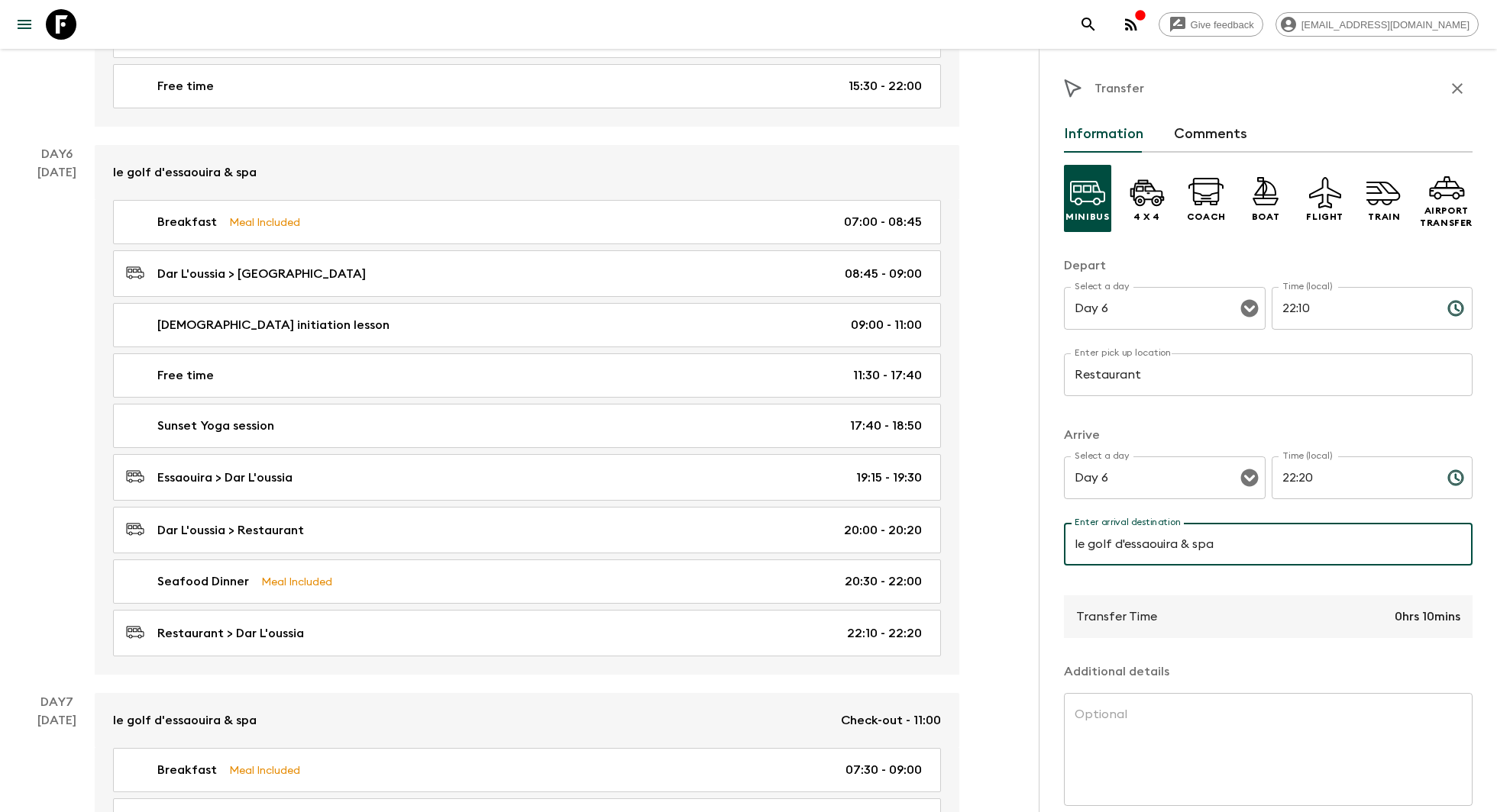
scroll to position [68, 0]
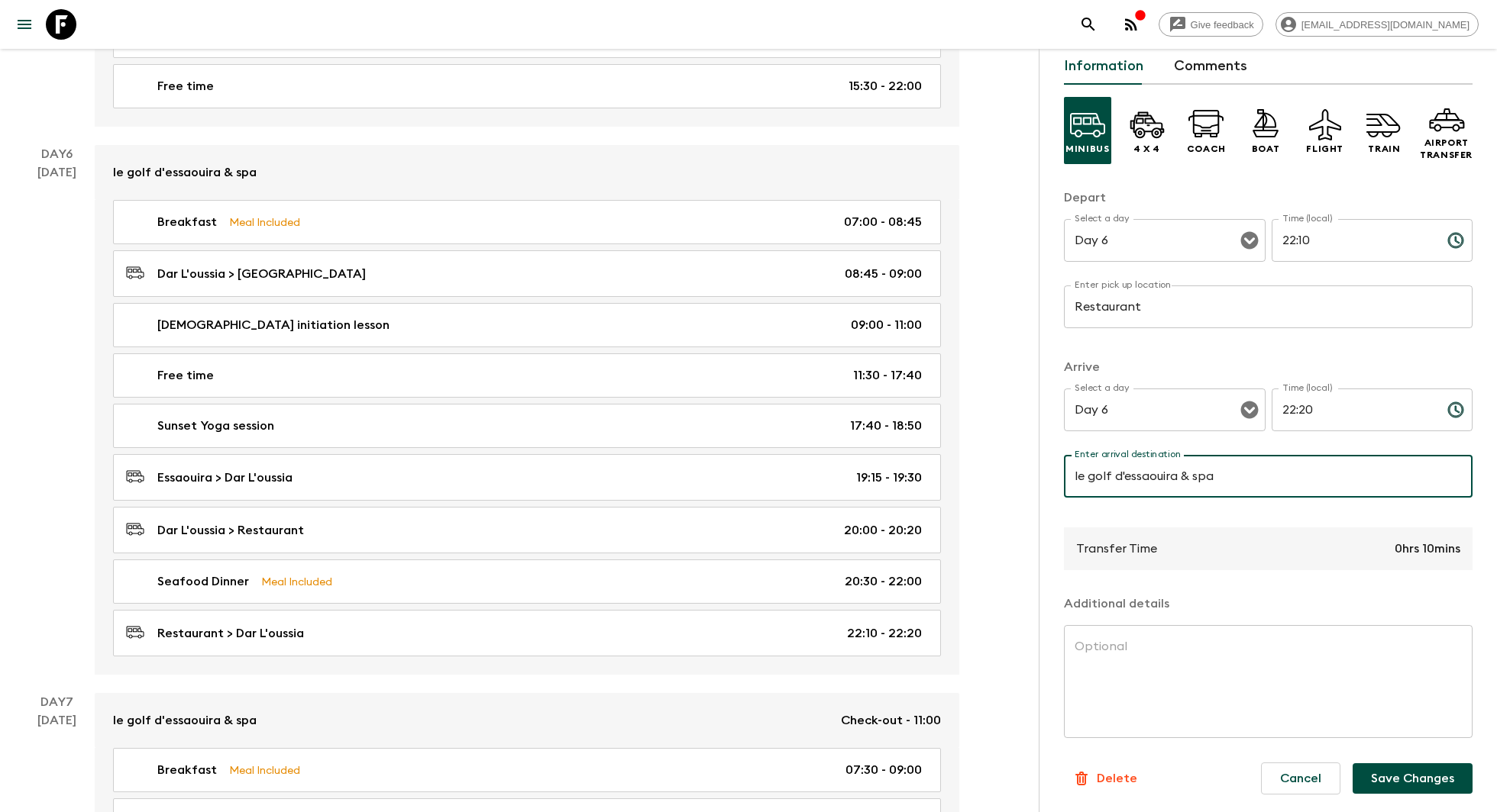
type input "le golf d'essaouira & spa"
click at [1434, 785] on button "Save Changes" at bounding box center [1412, 778] width 120 height 30
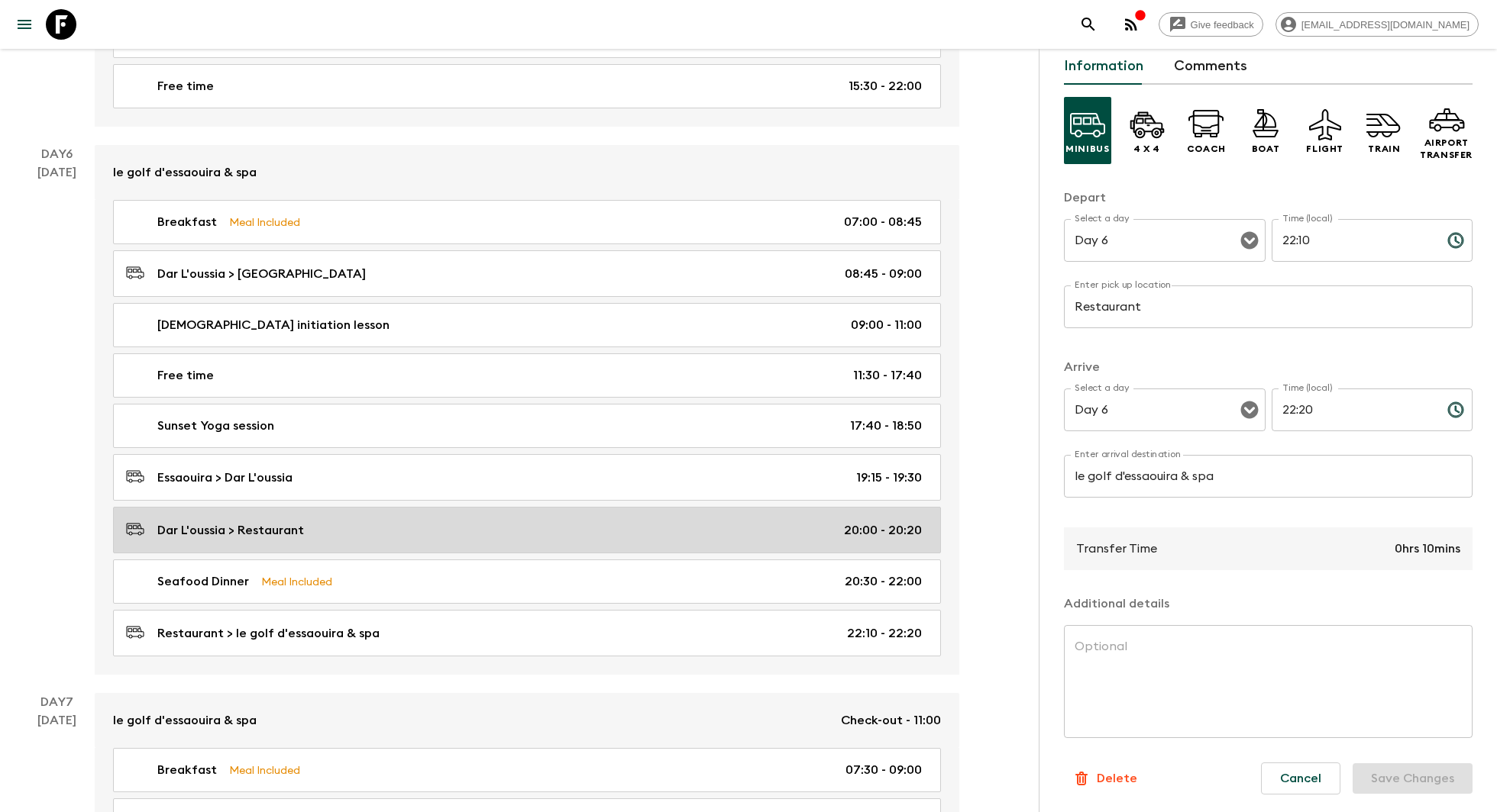
click at [295, 522] on p "Dar L'oussia > Restaurant" at bounding box center [230, 531] width 146 height 18
type input "Dar L'oussia"
type input "Restaurant"
type input "20:00"
type input "20:20"
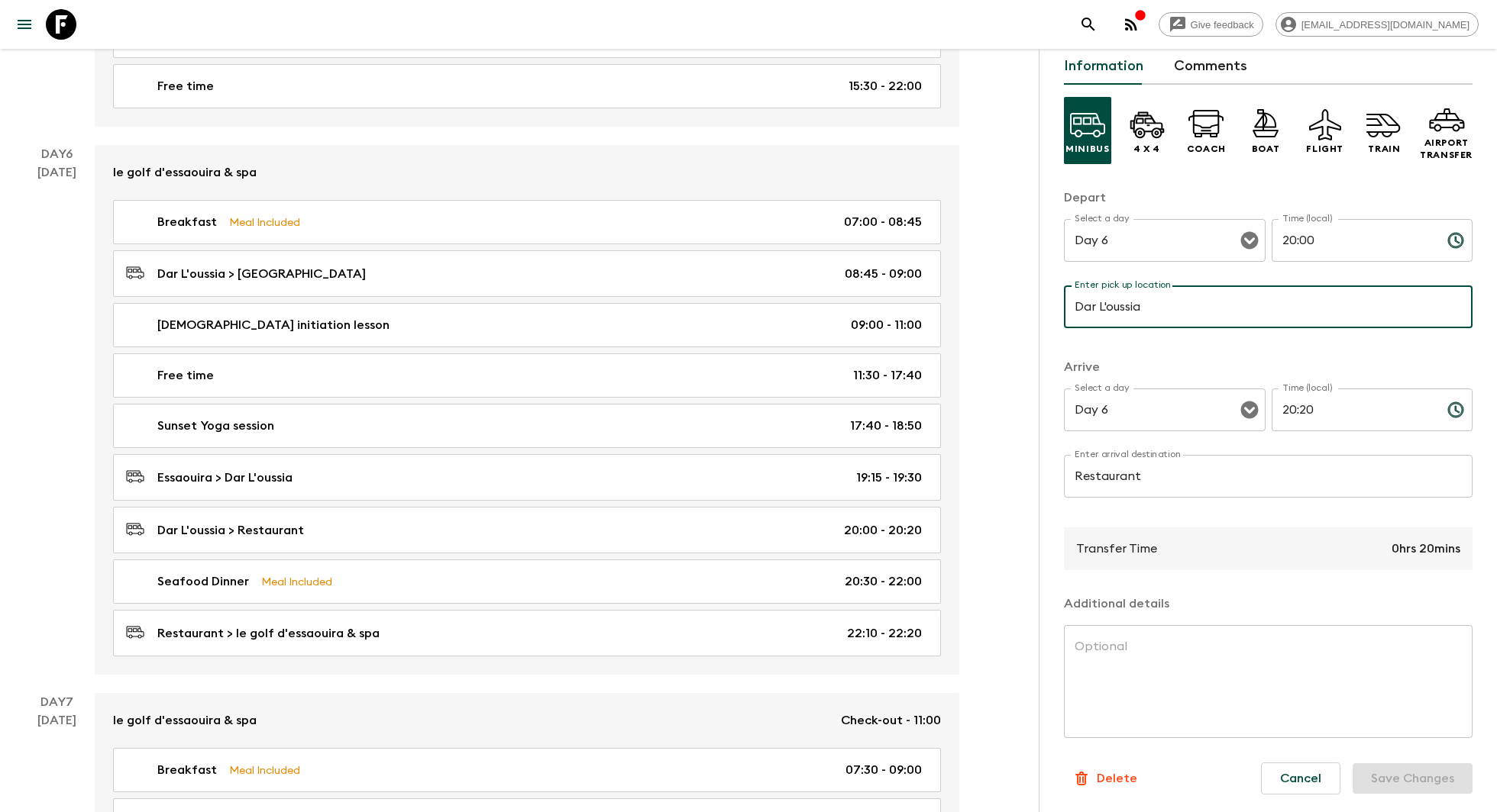
drag, startPoint x: 1190, startPoint y: 313, endPoint x: 1113, endPoint y: 315, distance: 77.0
click at [1113, 315] on input "Dar L'oussia" at bounding box center [1267, 307] width 408 height 43
paste input "le golf d'essaouira & sp"
click at [1412, 788] on button "Save Changes" at bounding box center [1412, 778] width 120 height 30
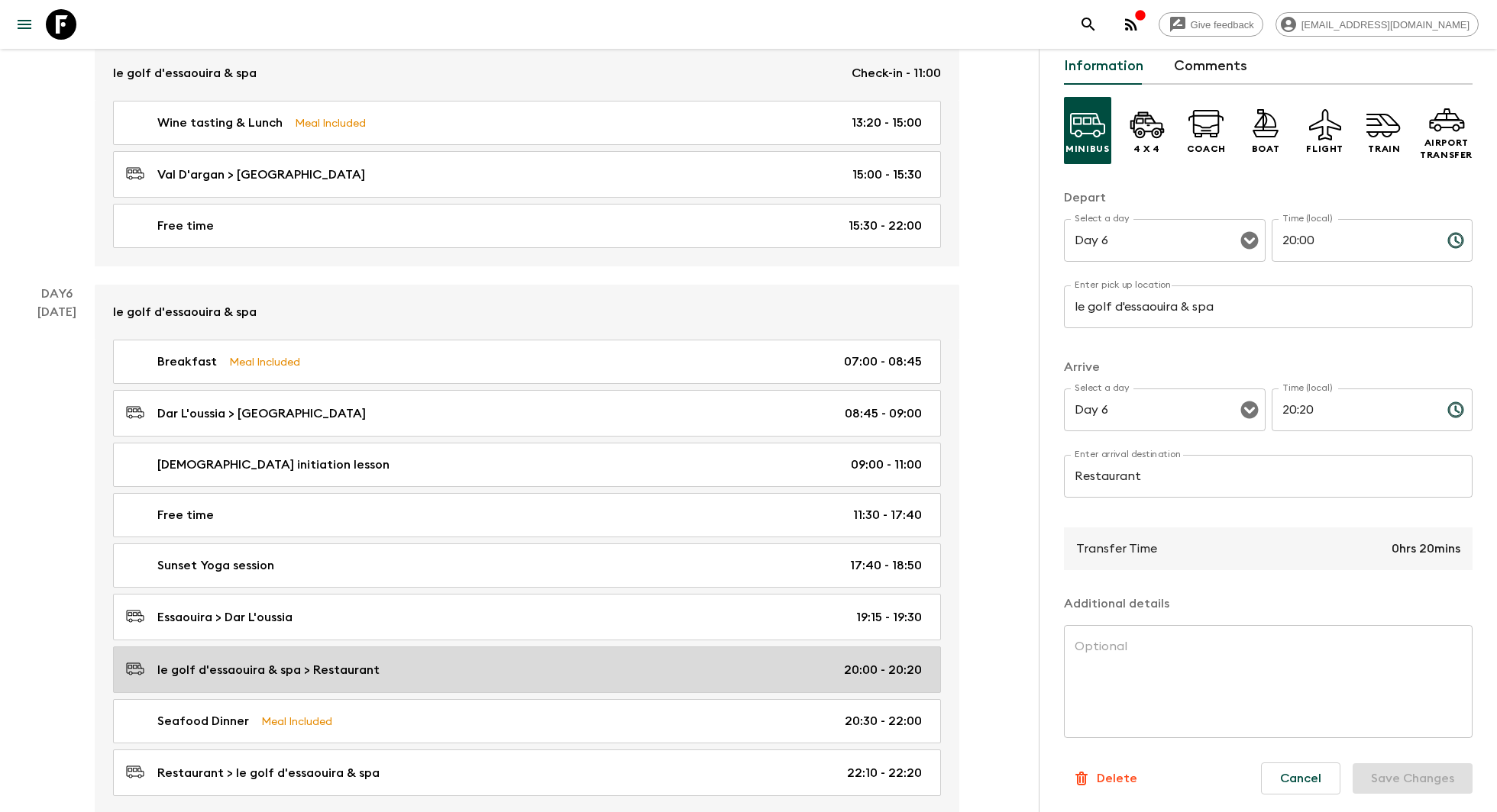
scroll to position [2325, 0]
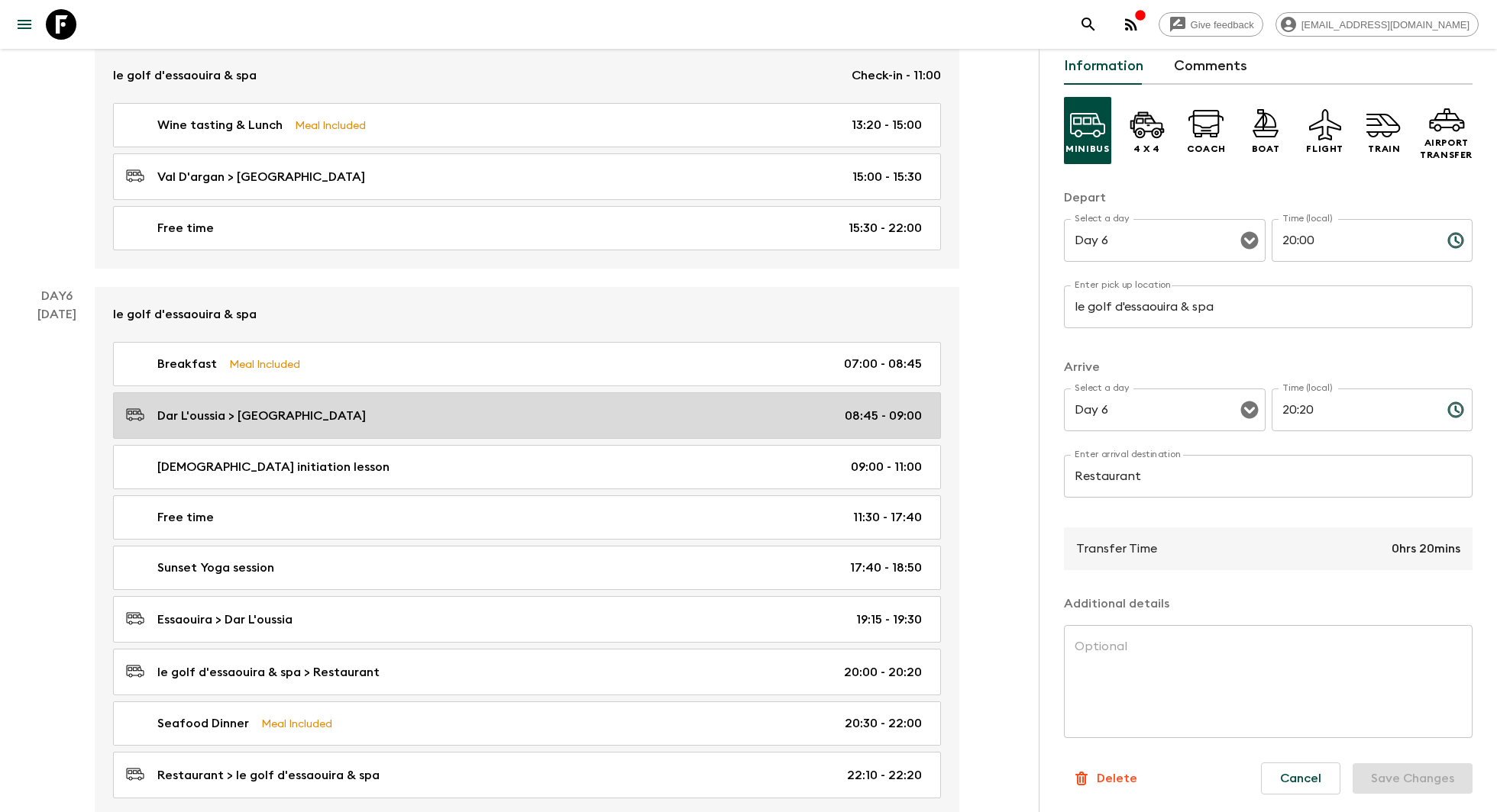
click at [588, 406] on div "Dar L'oussia > Essaouira 08:45 - 09:00" at bounding box center [523, 415] width 796 height 21
type input "Dar L'oussia"
type input "Essaouira"
type input "08:45"
type input "09:00"
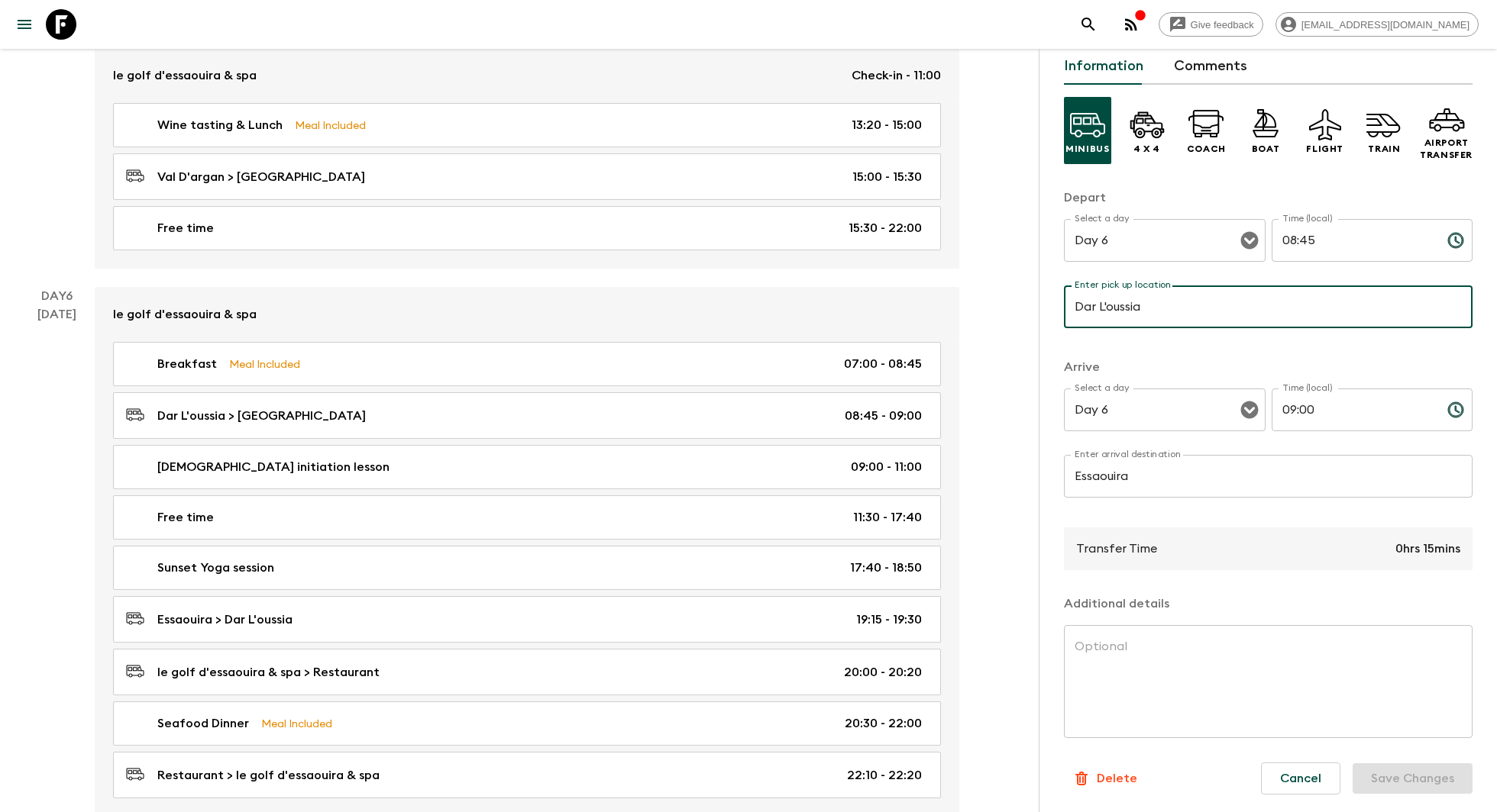
drag, startPoint x: 1158, startPoint y: 312, endPoint x: 1109, endPoint y: 312, distance: 49.0
click at [1109, 312] on input "Dar L'oussia" at bounding box center [1267, 307] width 408 height 43
drag, startPoint x: 1184, startPoint y: 314, endPoint x: 1048, endPoint y: 296, distance: 137.2
click at [1048, 296] on div "Transfer Information Comments Minibus 4 x 4 Coach Boat Flight Train Airport Tra…" at bounding box center [1267, 454] width 458 height 812
paste input "le golf d'essaouira & sp"
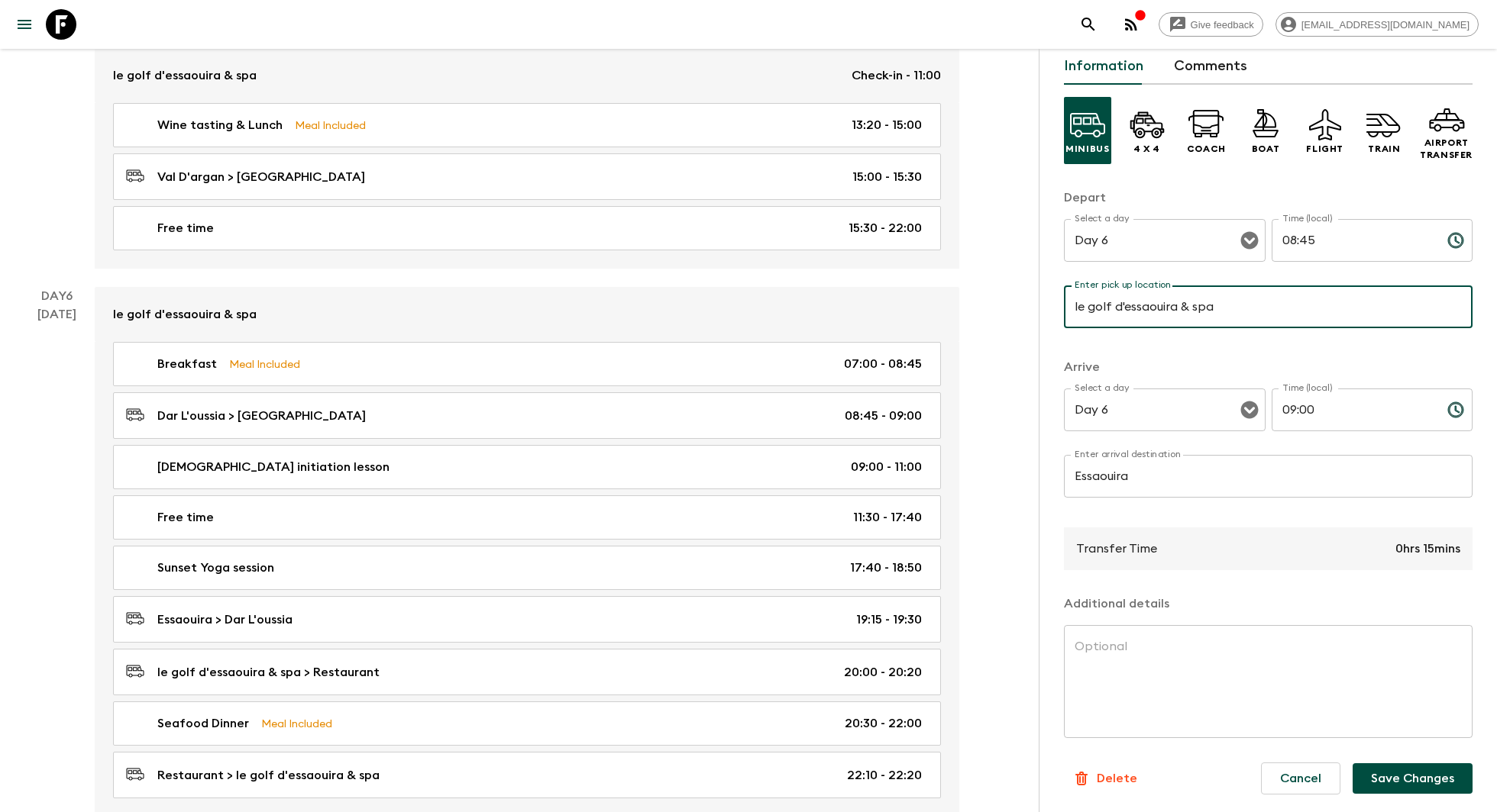
click at [1419, 788] on button "Save Changes" at bounding box center [1412, 778] width 120 height 30
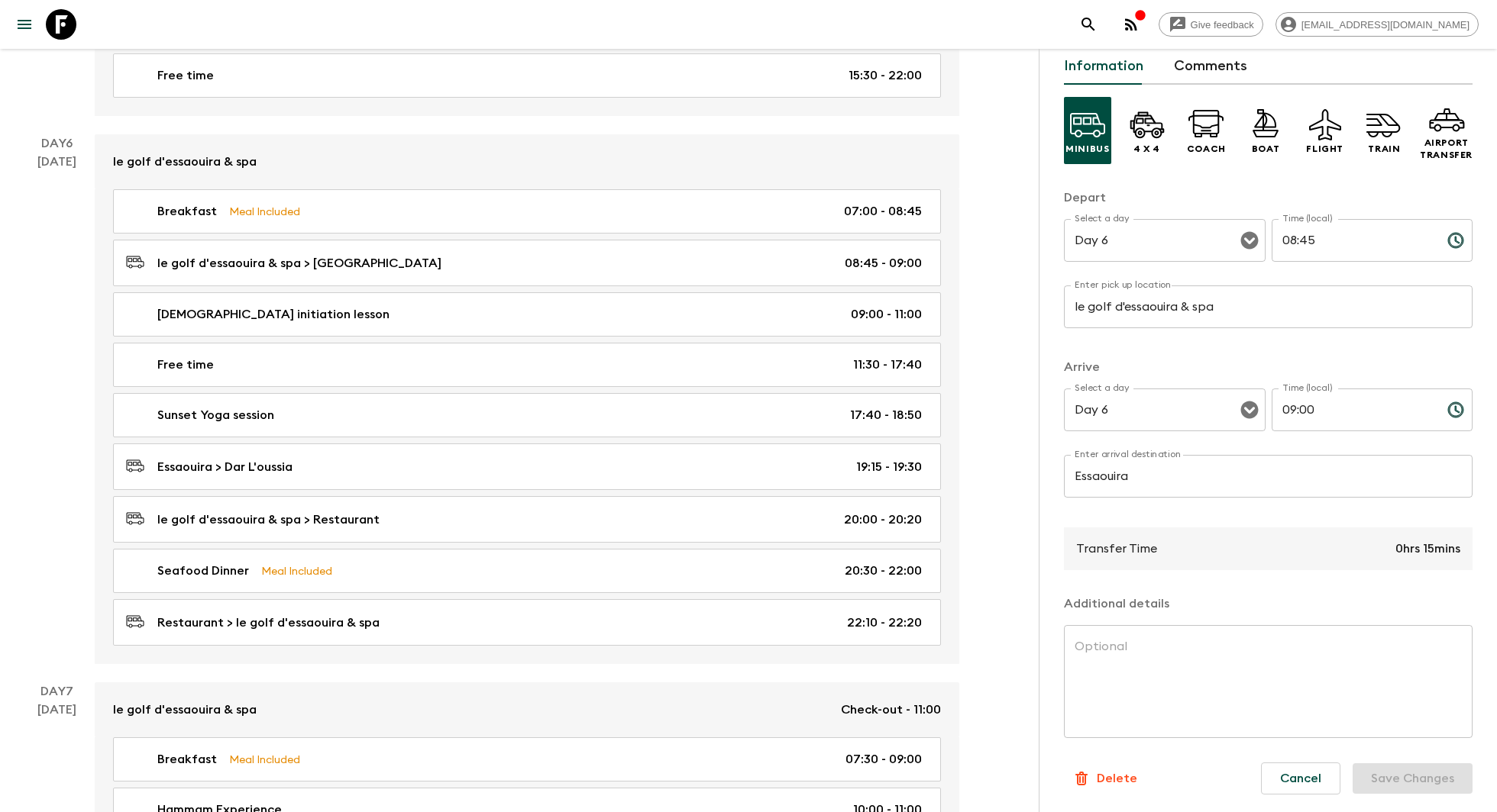
scroll to position [2483, 0]
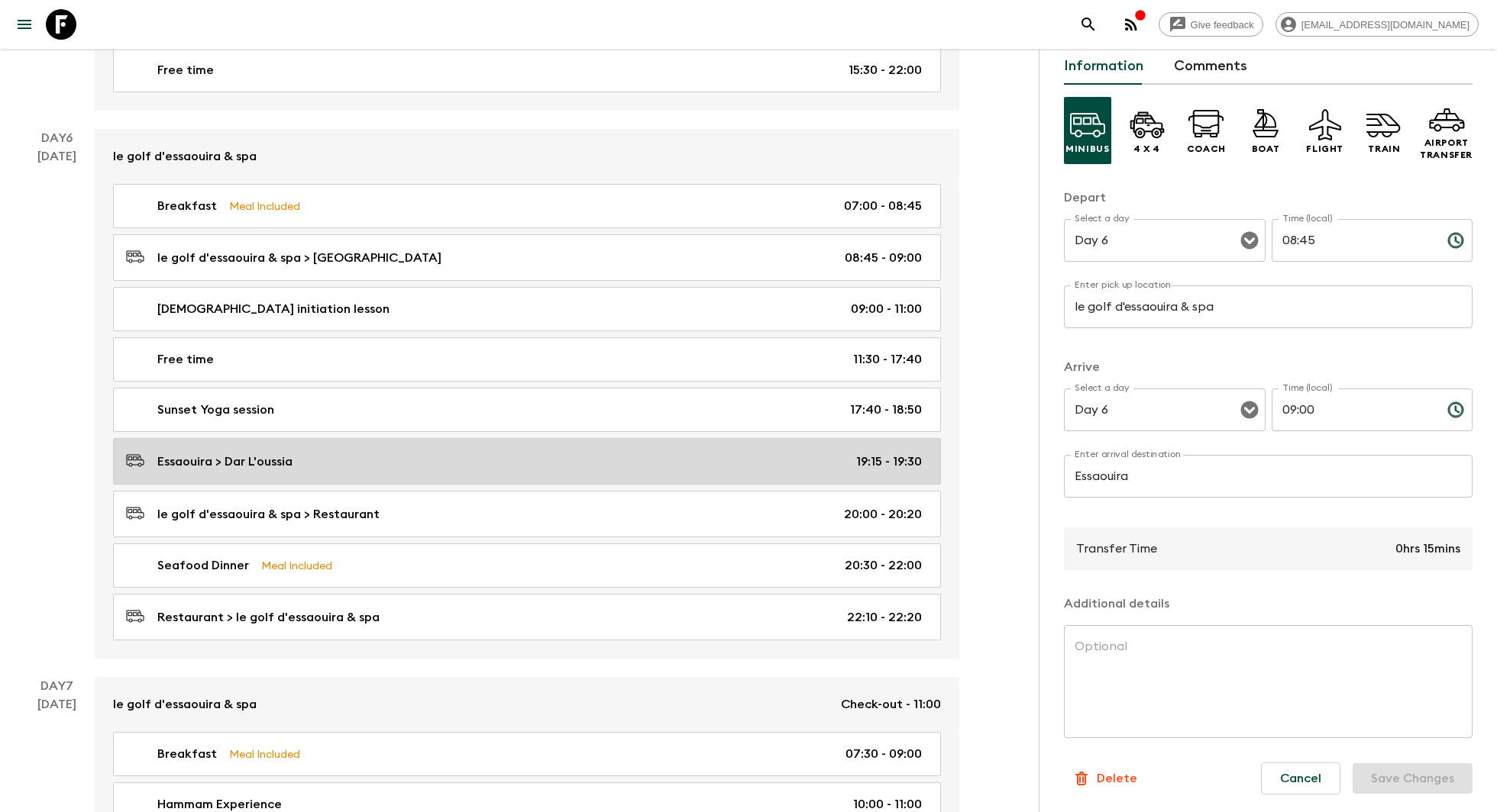
click at [767, 451] on div "Essaouira > Dar L'oussia 19:15 - 19:30" at bounding box center [523, 461] width 796 height 21
type input "Essaouira"
type input "Dar L'oussia"
type input "19:15"
type input "19:30"
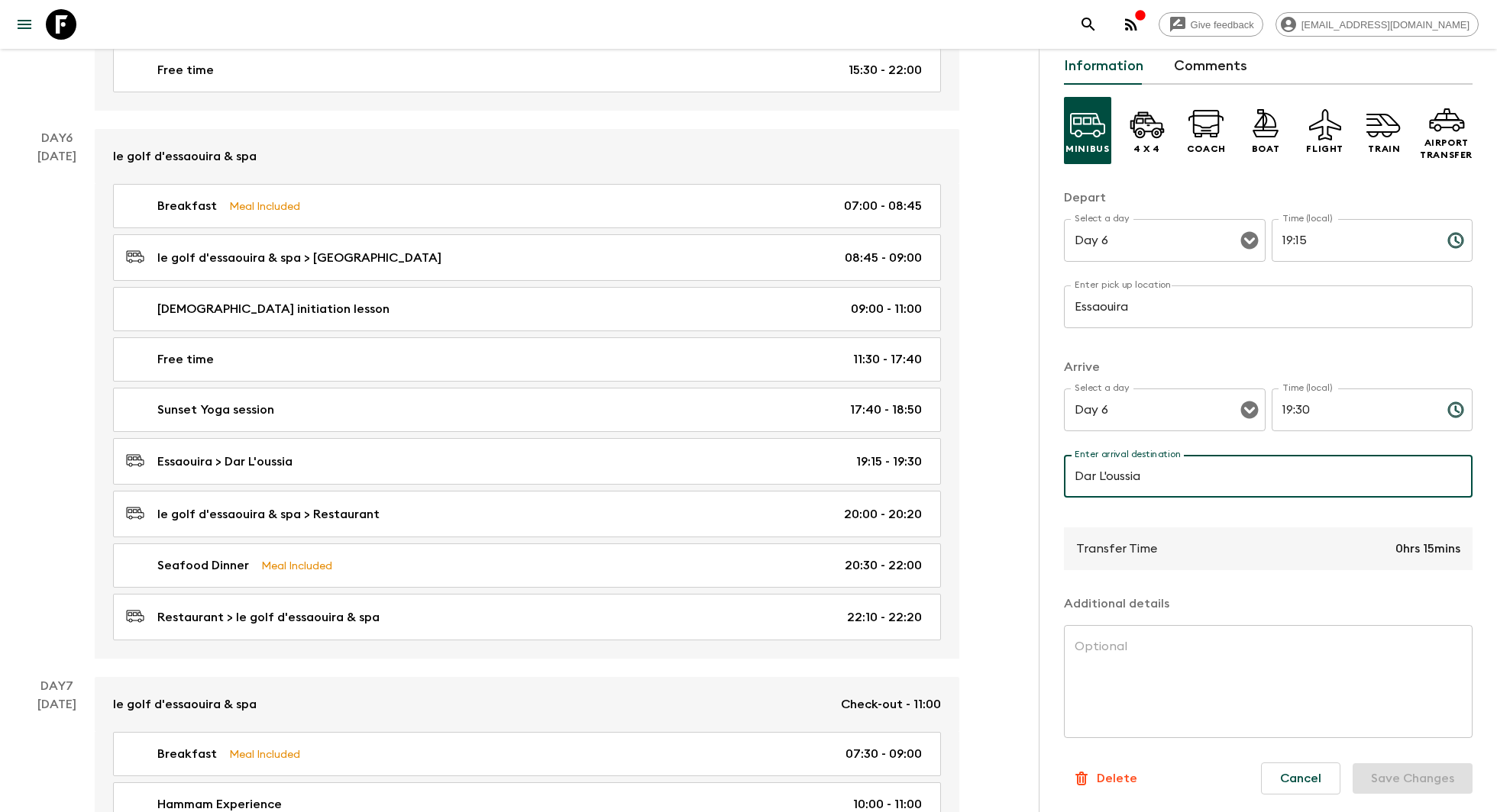
drag, startPoint x: 1160, startPoint y: 476, endPoint x: 1182, endPoint y: 480, distance: 22.4
click at [1182, 480] on input "Dar L'oussia" at bounding box center [1267, 476] width 408 height 43
paste input "le golf d'essaouira & sp"
type input "le golf d'essaouira & spa"
click at [1412, 770] on button "Save Changes" at bounding box center [1412, 778] width 120 height 30
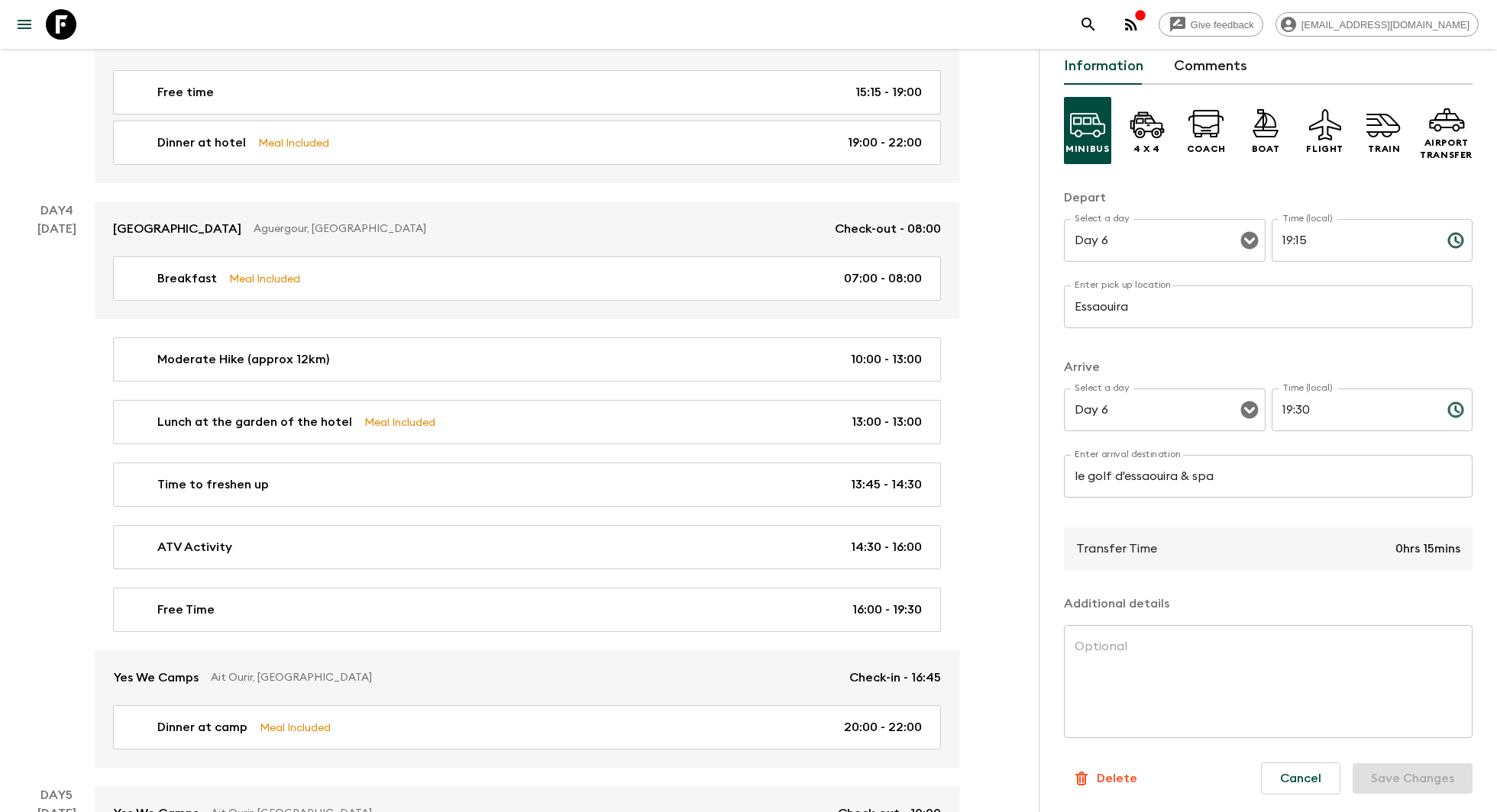
scroll to position [1374, 0]
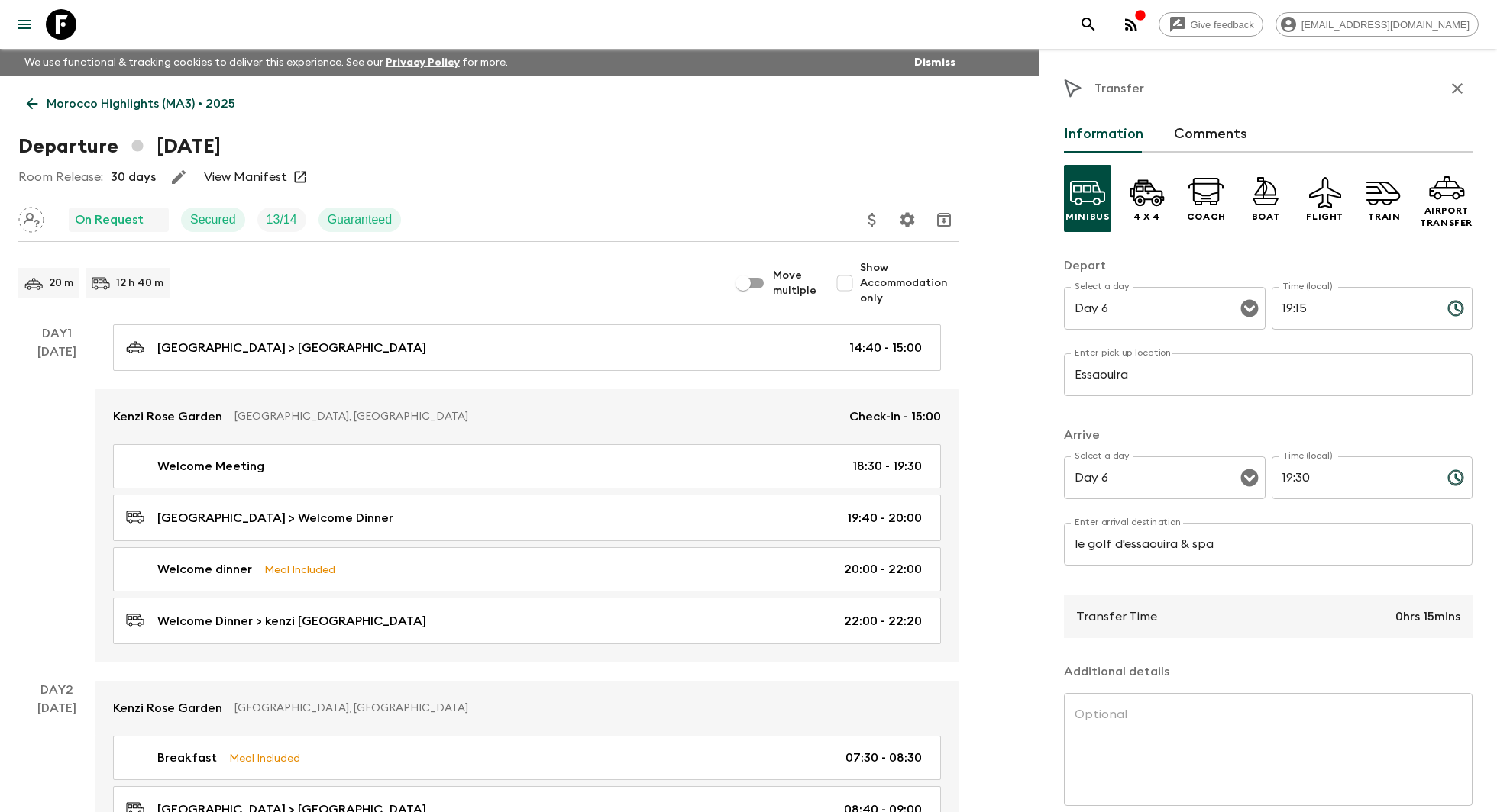
click at [67, 25] on icon at bounding box center [61, 24] width 30 height 30
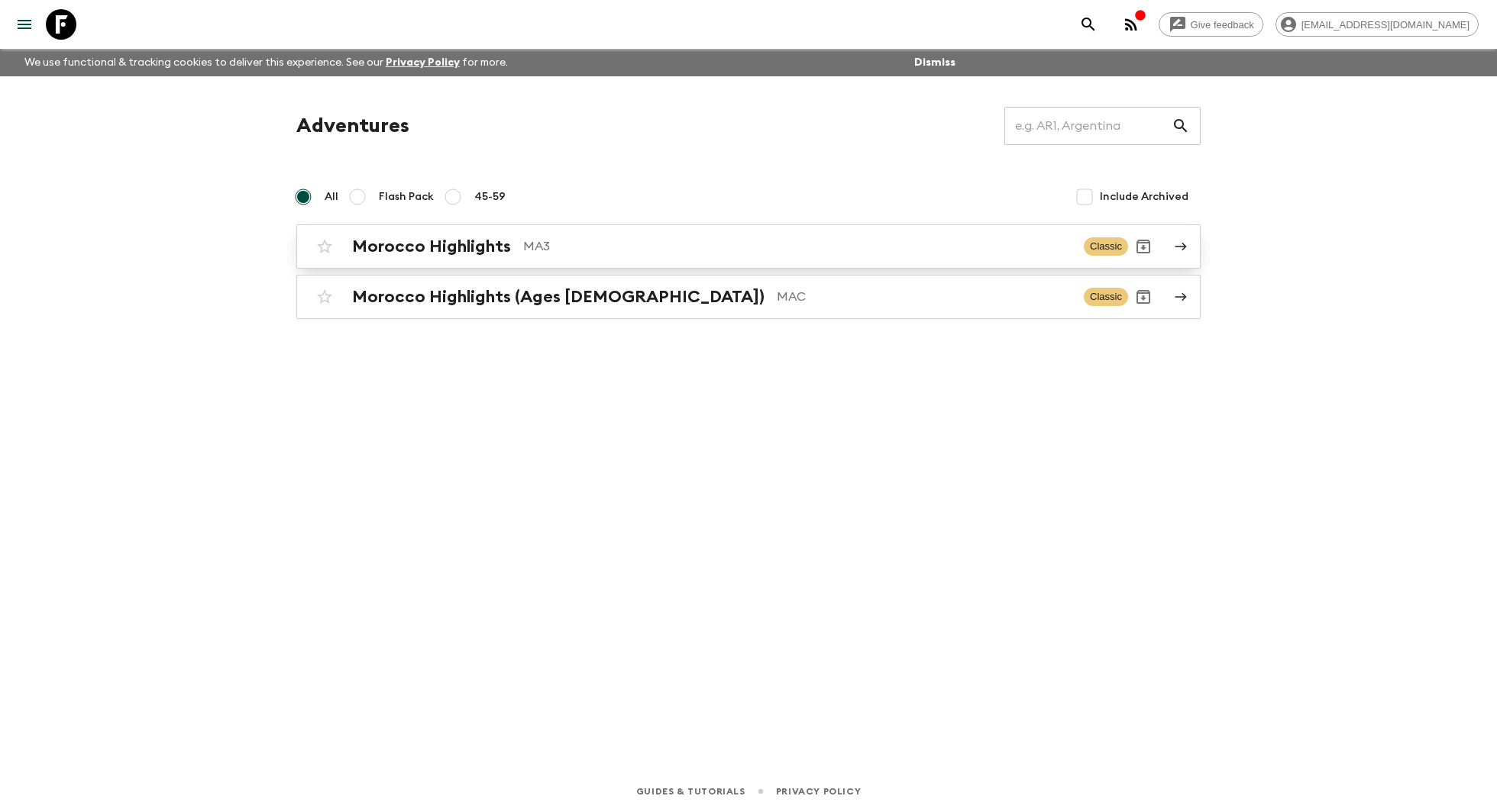
click at [403, 250] on h2 "Morocco Highlights" at bounding box center [431, 247] width 159 height 20
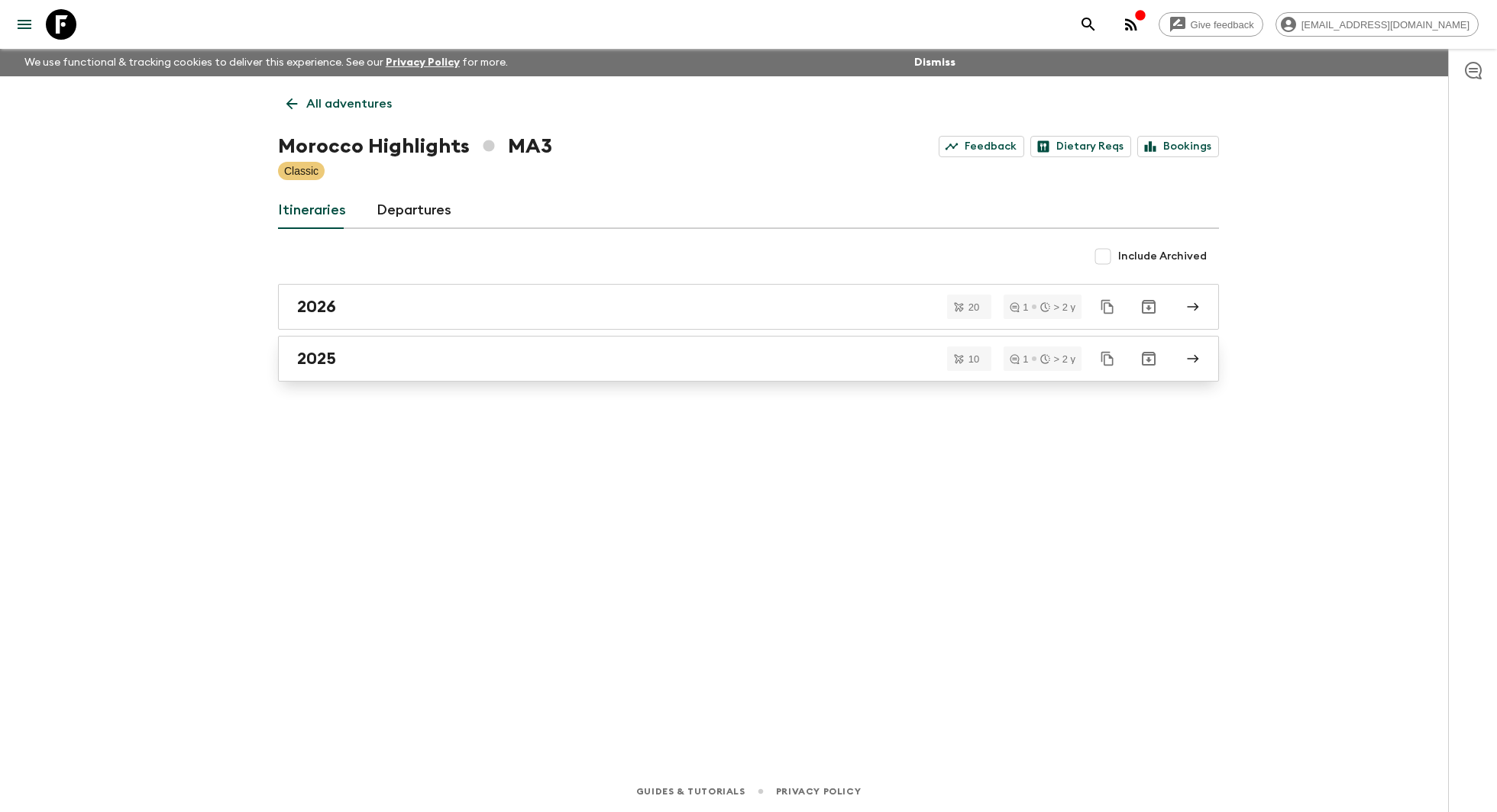
click at [408, 355] on div "2025" at bounding box center [733, 359] width 873 height 20
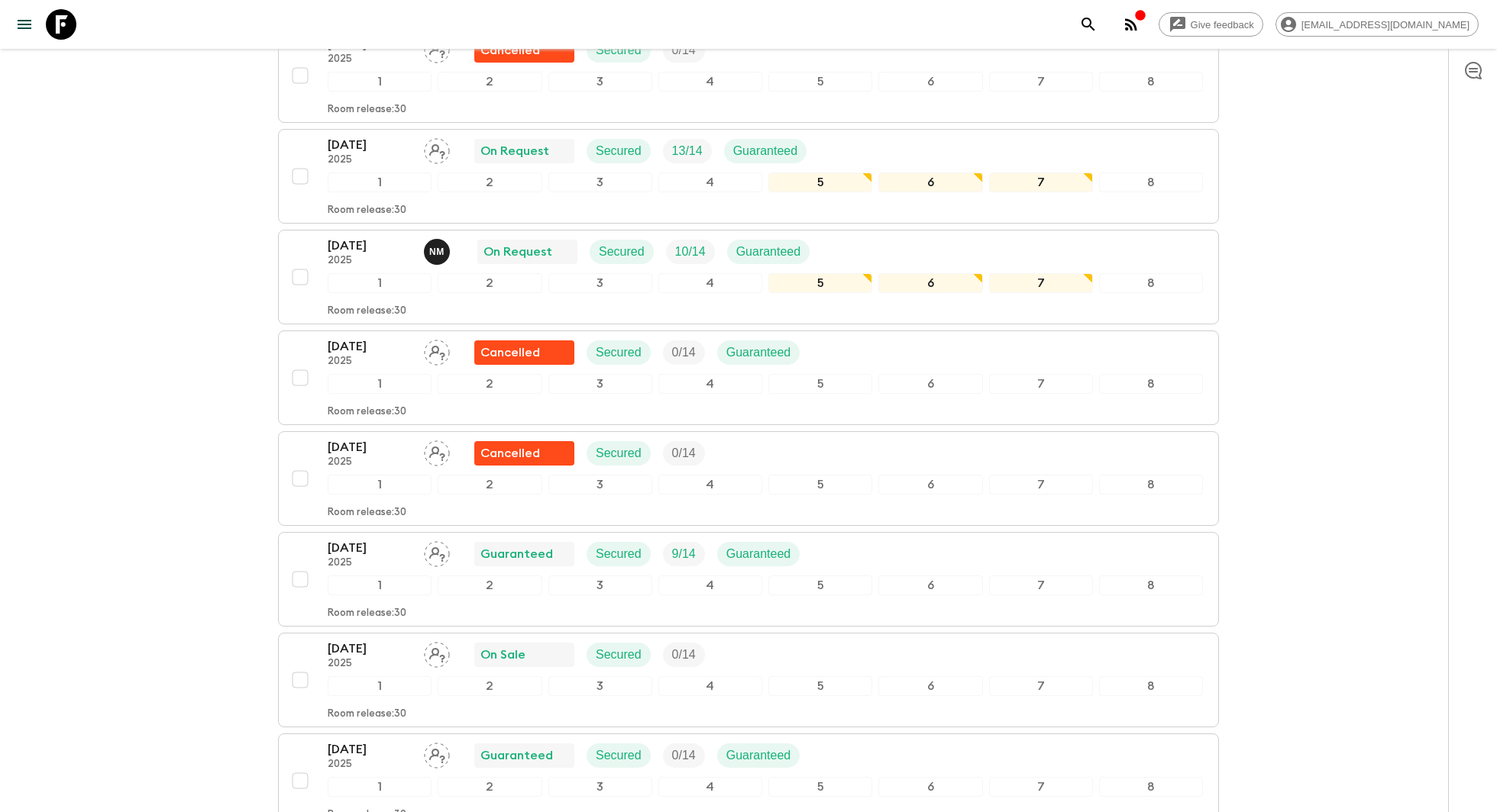
scroll to position [398, 0]
click at [407, 607] on p "Room release: 30" at bounding box center [367, 613] width 79 height 12
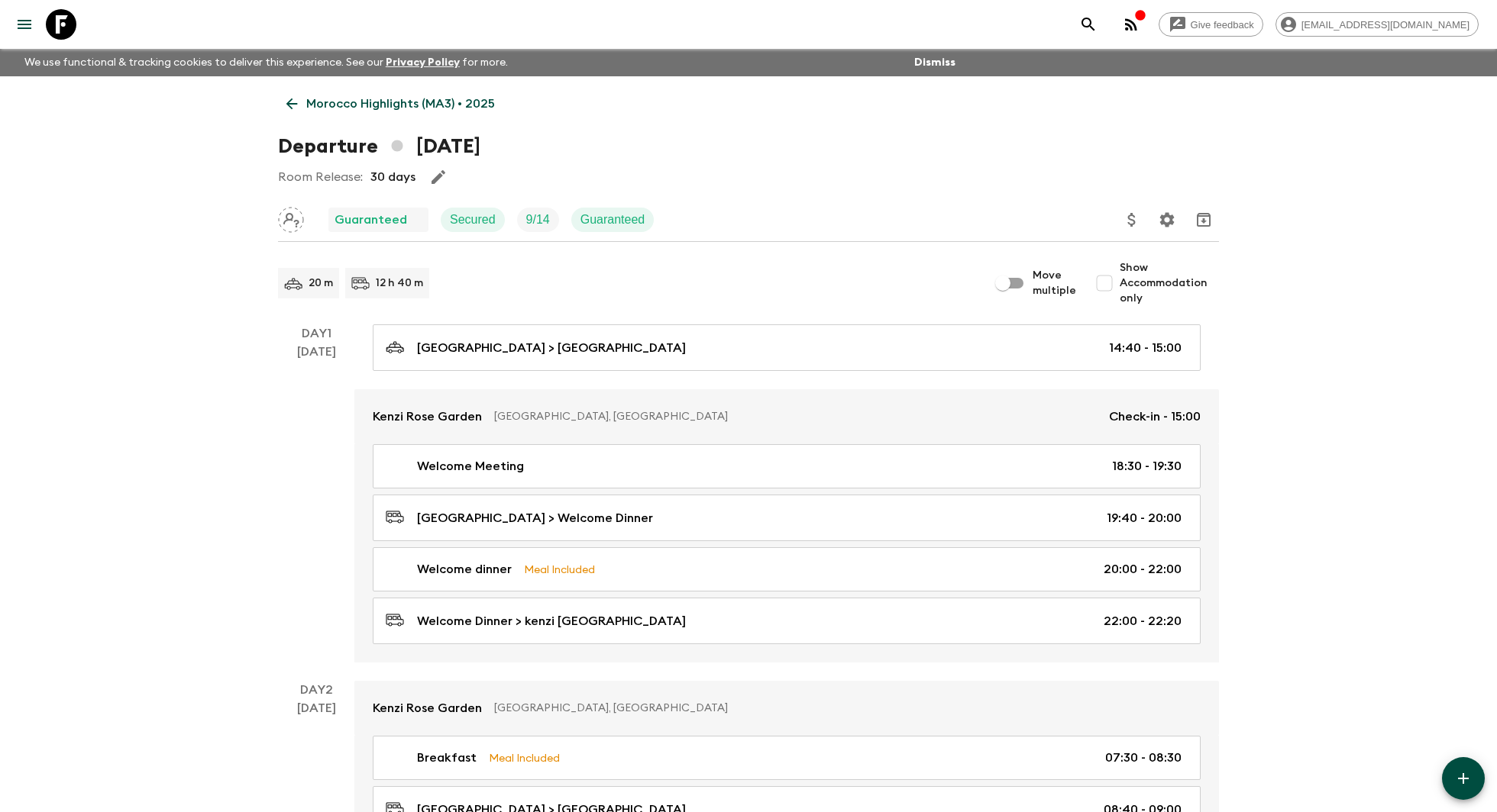
click at [584, 216] on p "Guaranteed" at bounding box center [612, 220] width 65 height 18
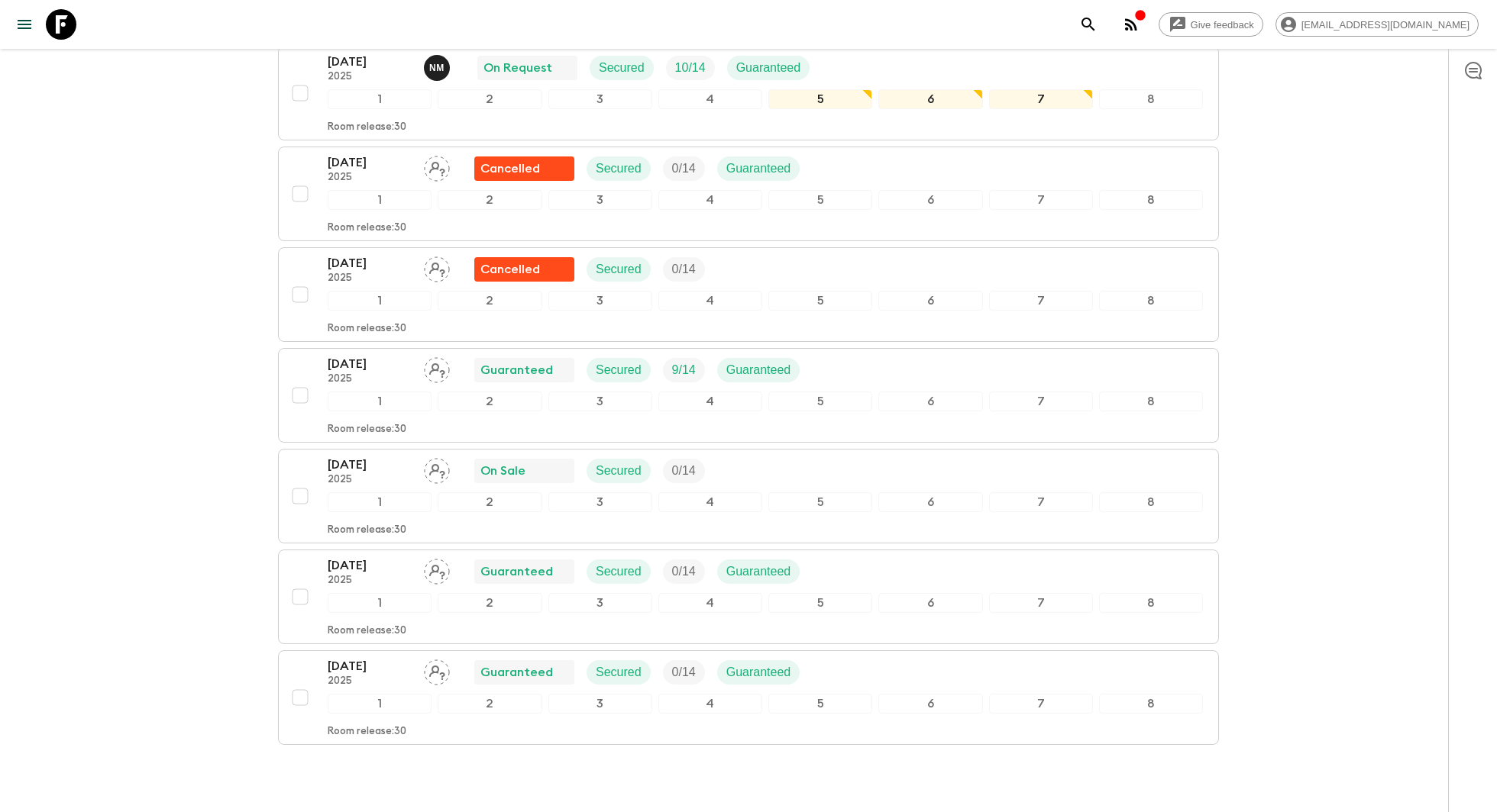
scroll to position [589, 0]
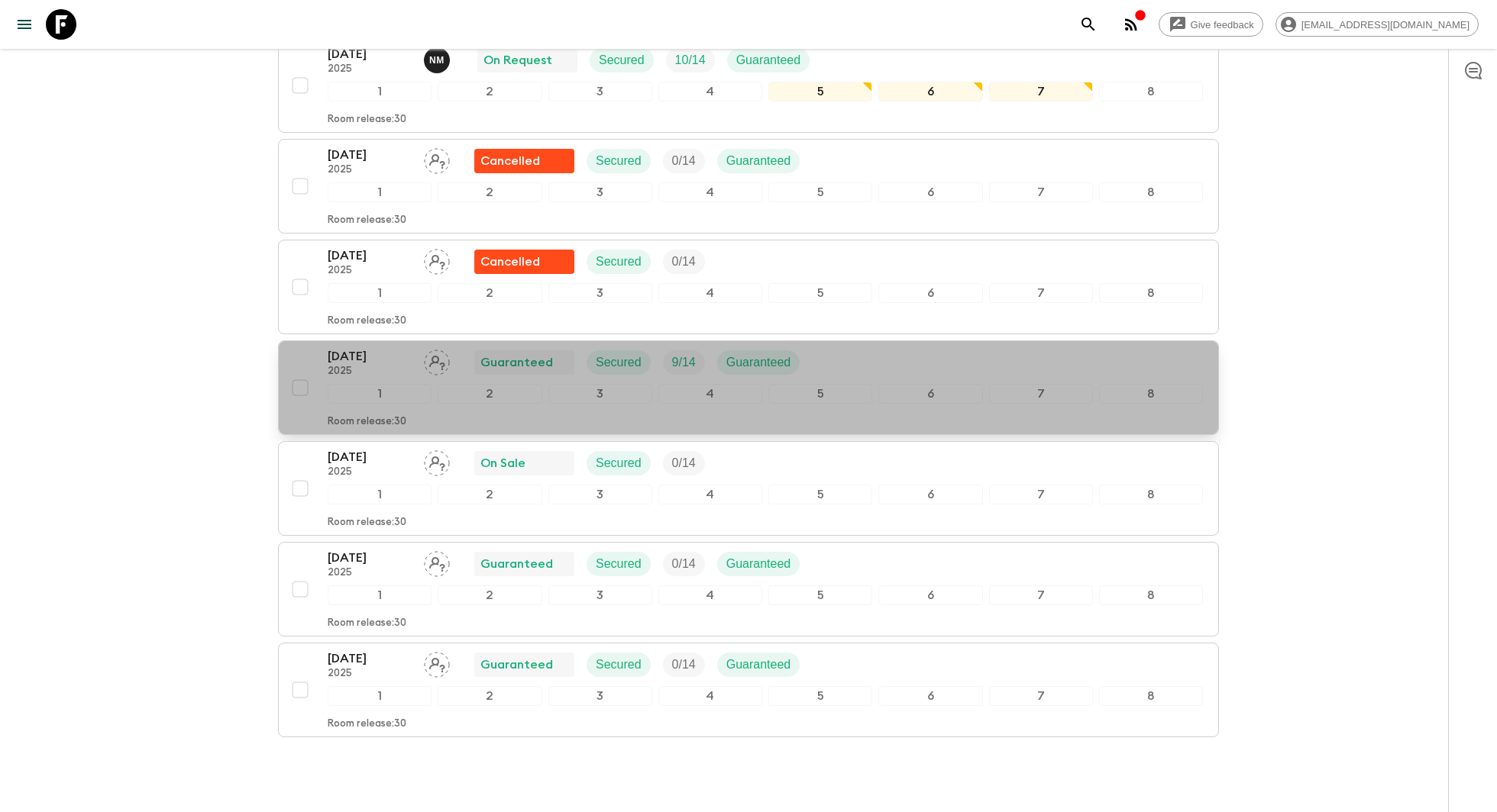
click at [411, 359] on div "[DATE] 2025 Guaranteed Secured 9 / 14 Guaranteed" at bounding box center [570, 362] width 484 height 30
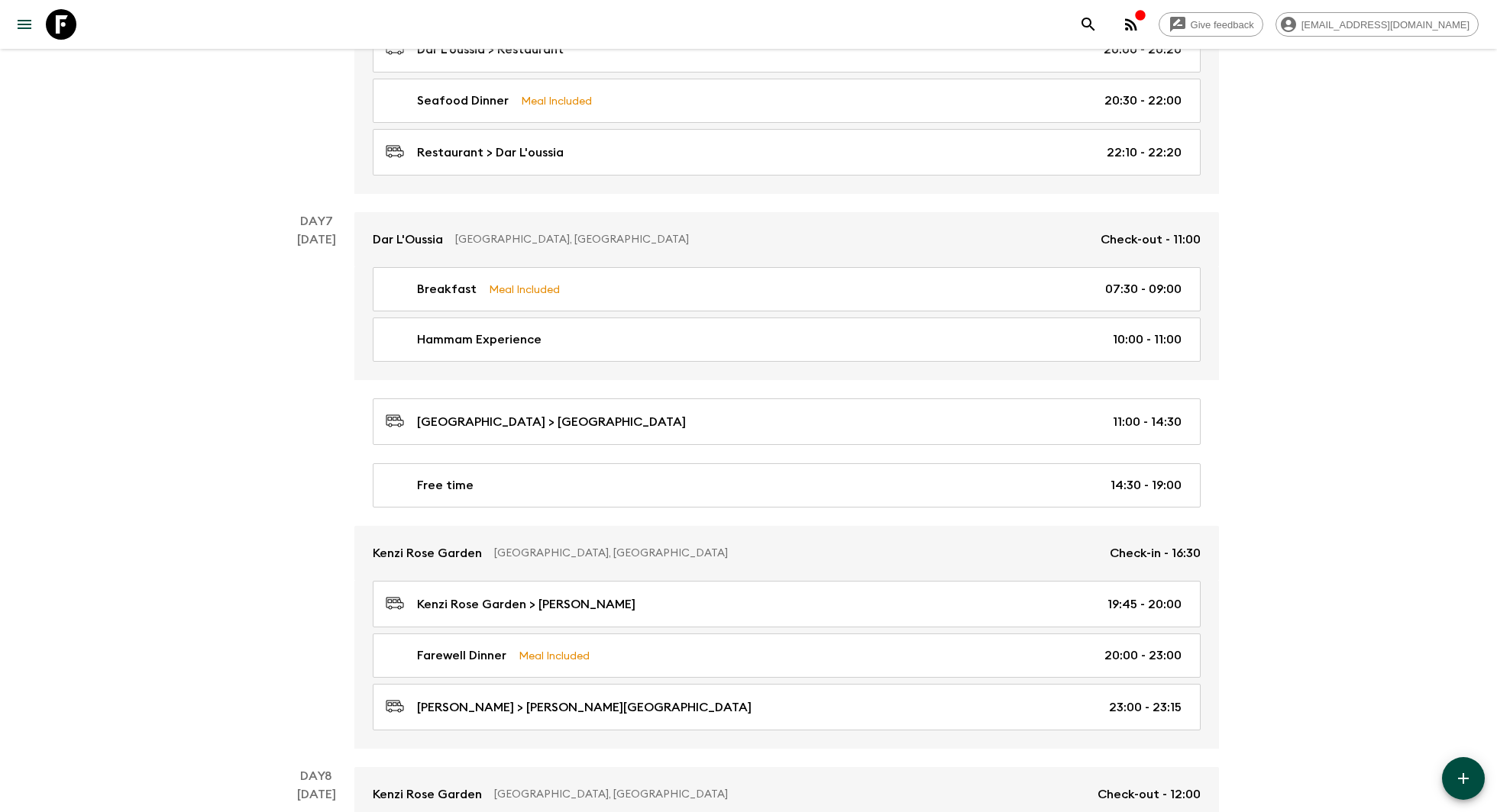
scroll to position [3069, 0]
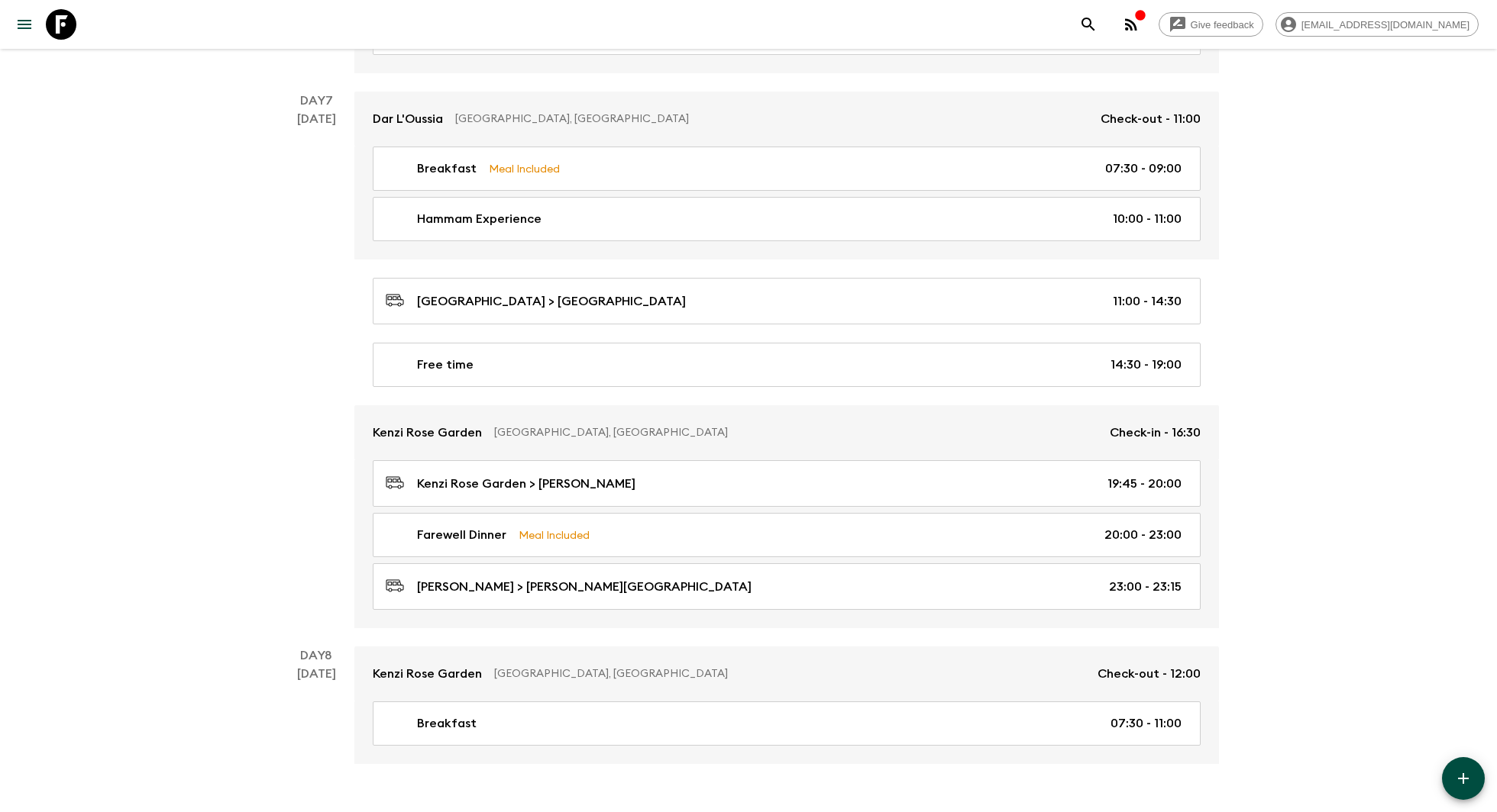
click at [69, 17] on icon at bounding box center [61, 24] width 30 height 30
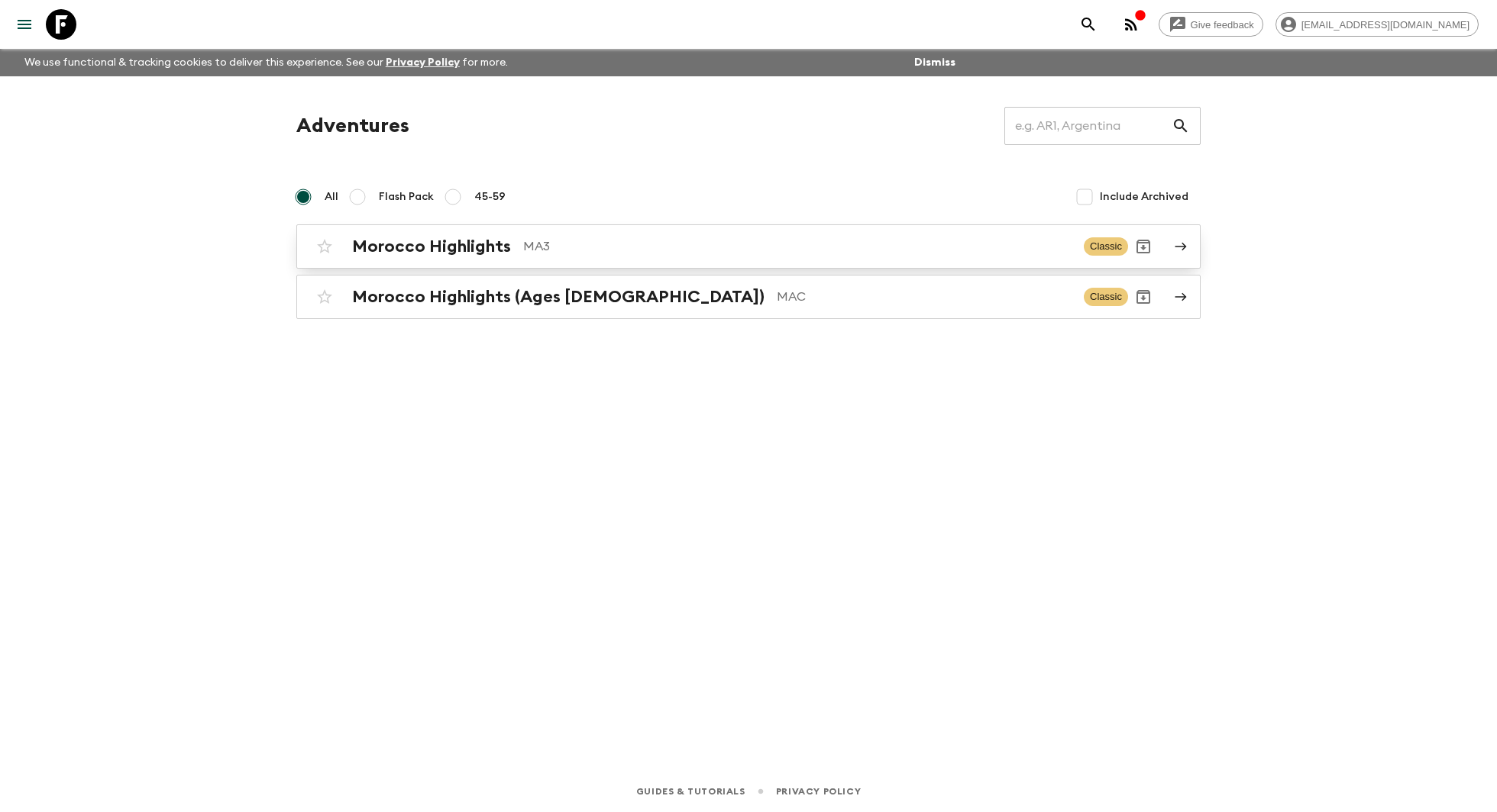
click at [760, 262] on link "Morocco Highlights MA3 Classic" at bounding box center [748, 247] width 904 height 44
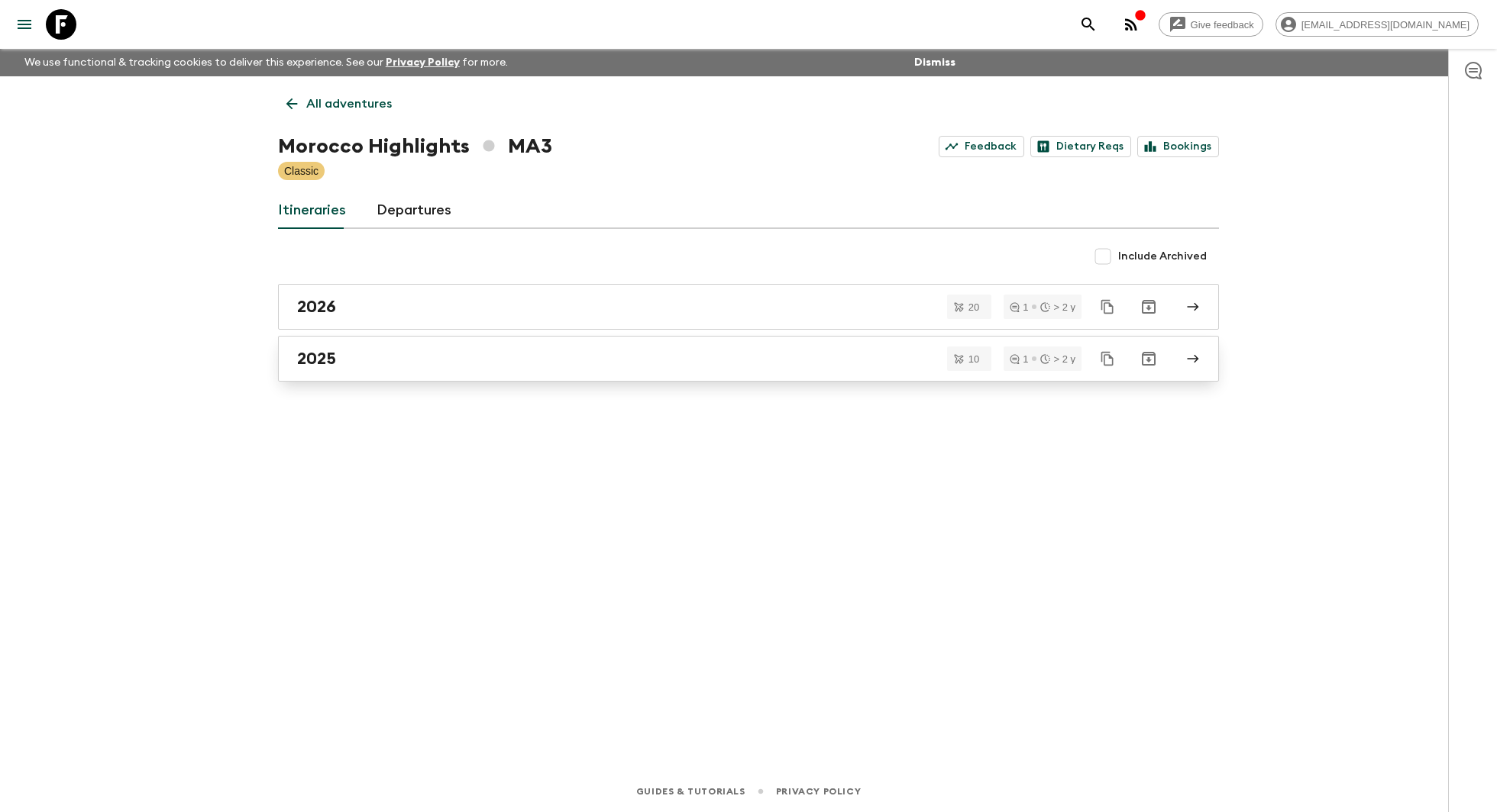
click at [762, 351] on div "2025" at bounding box center [733, 359] width 873 height 20
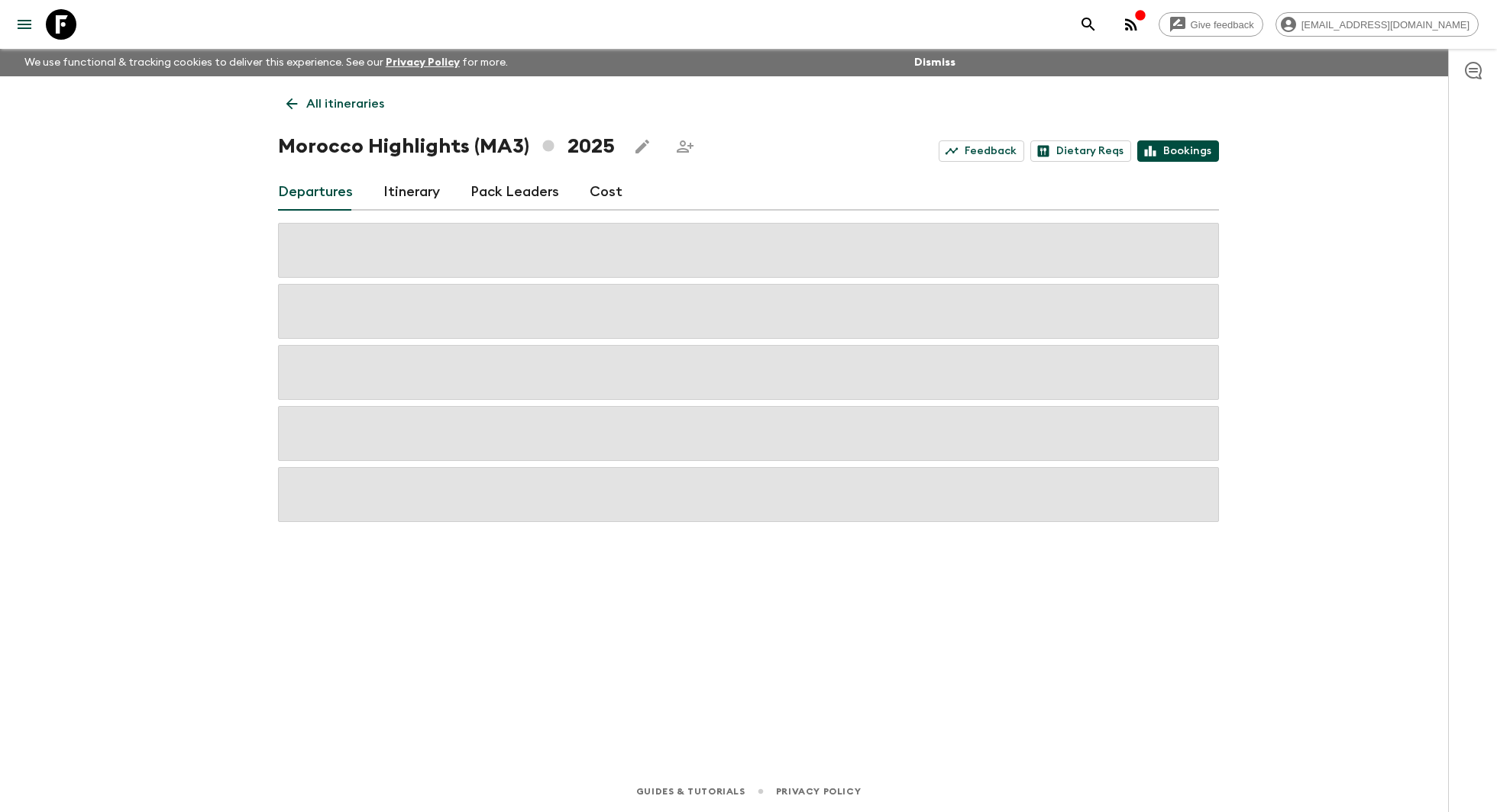
click at [1201, 158] on link "Bookings" at bounding box center [1178, 151] width 81 height 21
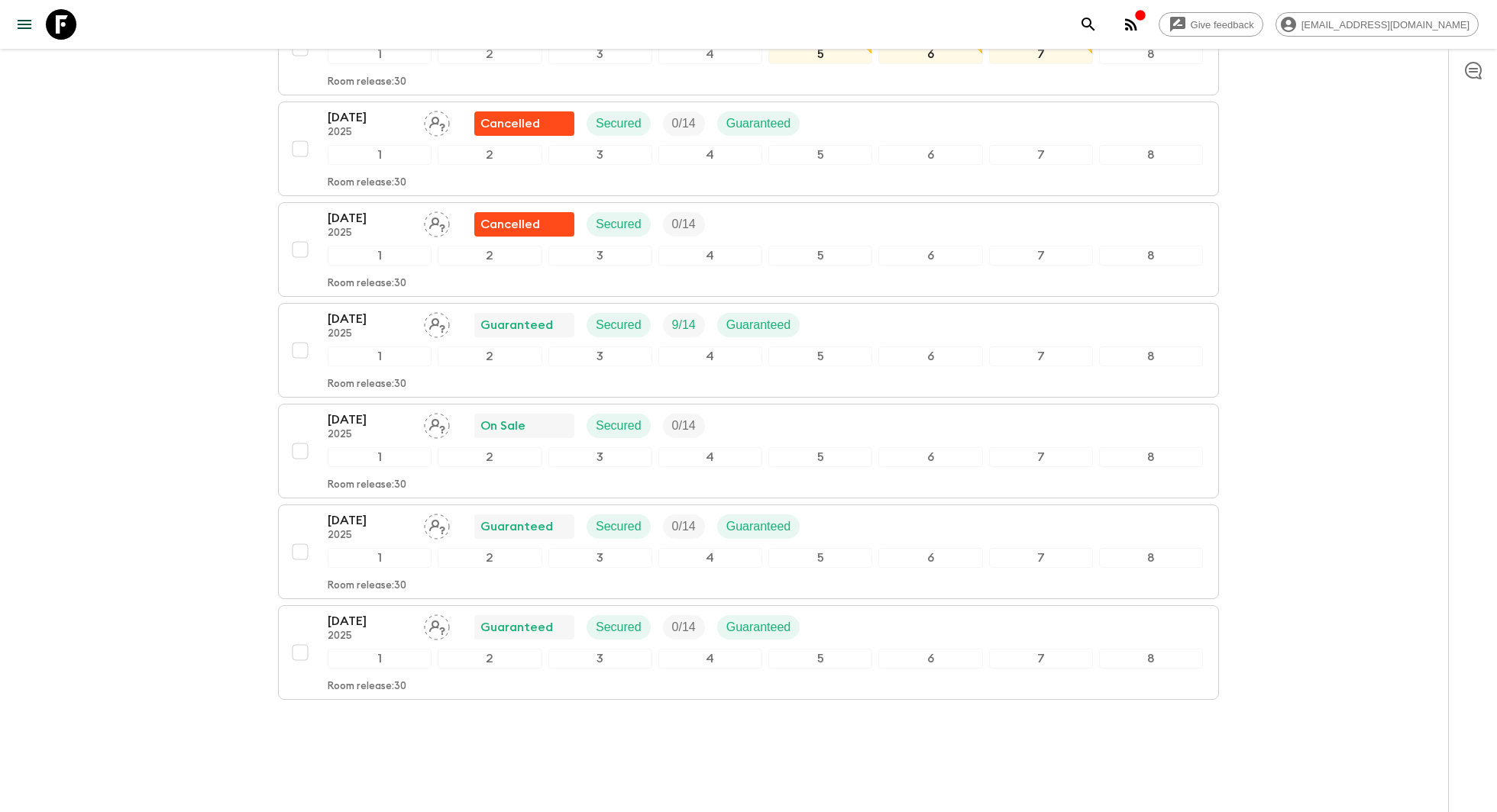
scroll to position [643, 0]
